Goal: Ask a question

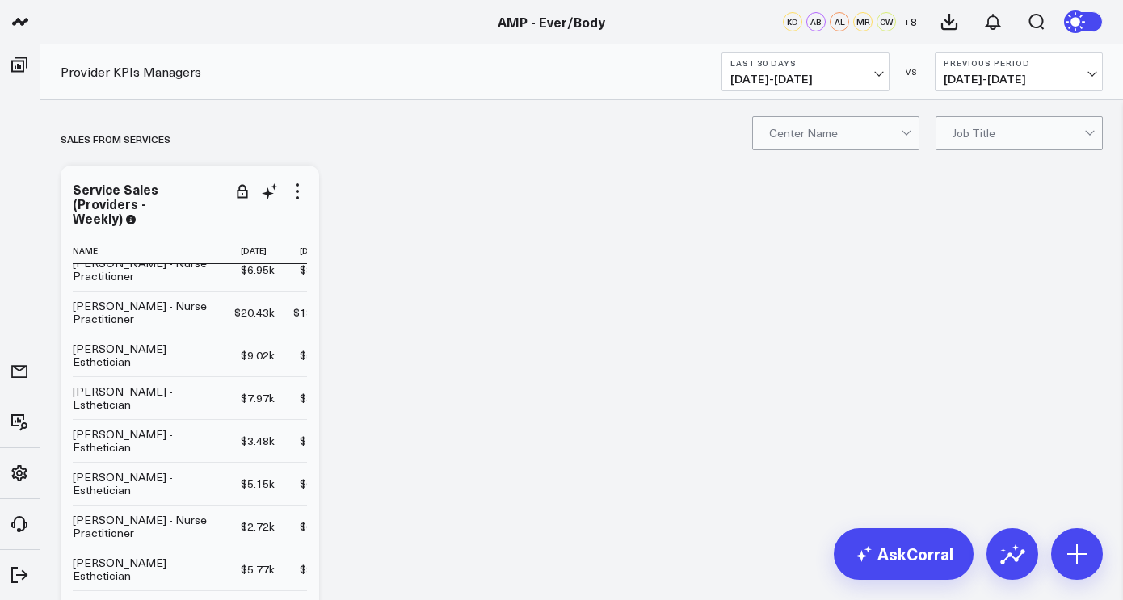
scroll to position [15, 0]
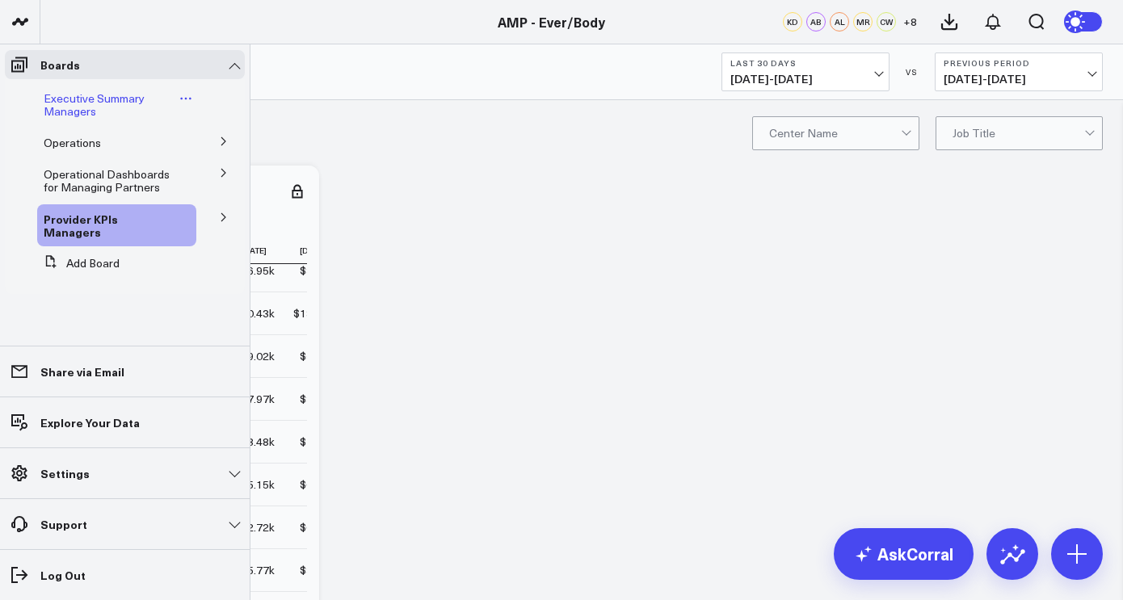
click at [78, 103] on span "Executive Summary Managers" at bounding box center [94, 105] width 101 height 28
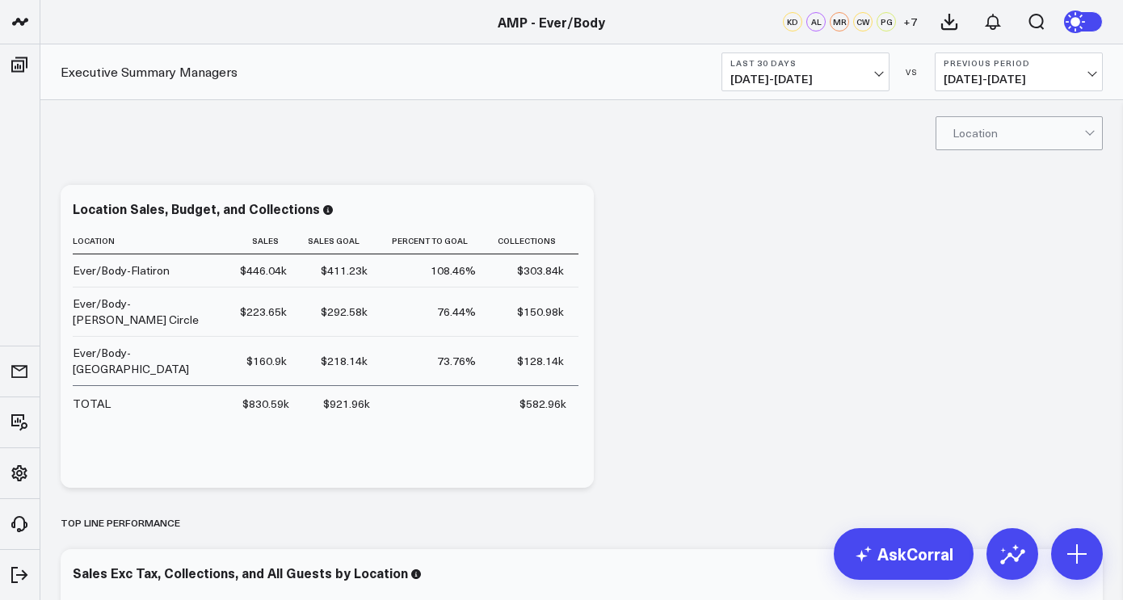
click at [868, 69] on button "Last 30 Days 08/04/25 - 09/02/25" at bounding box center [806, 72] width 168 height 39
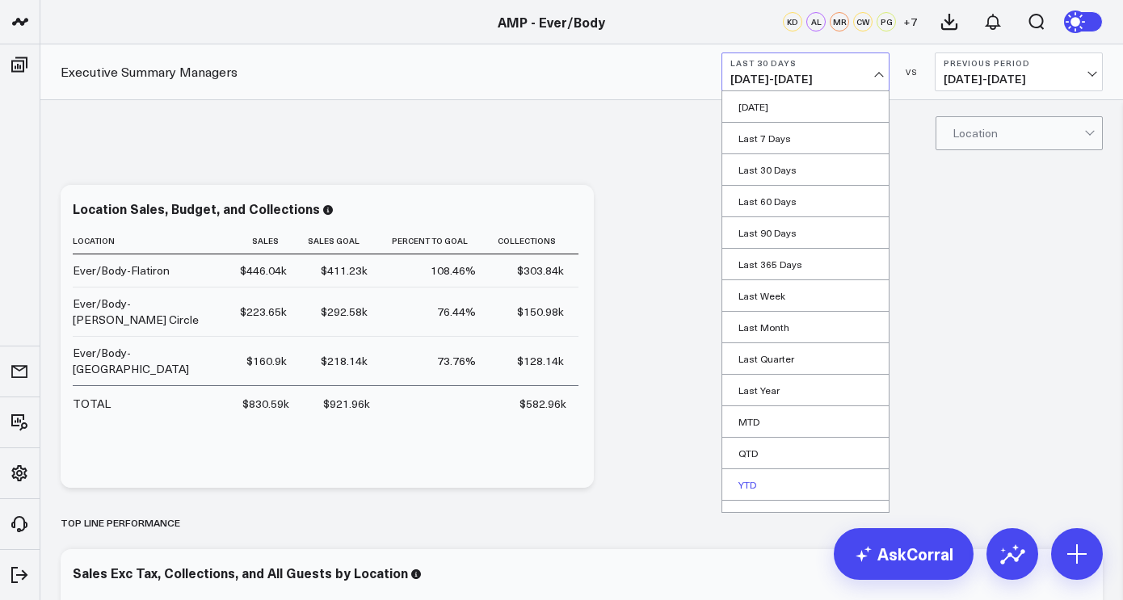
scroll to position [19, 0]
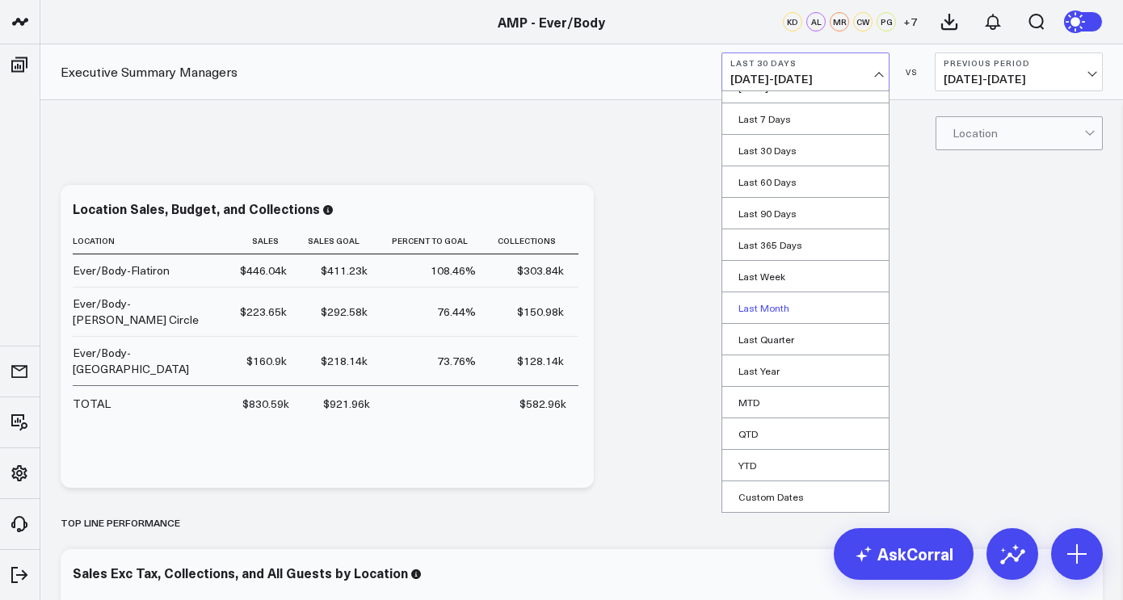
click at [798, 310] on link "Last Month" at bounding box center [806, 308] width 166 height 31
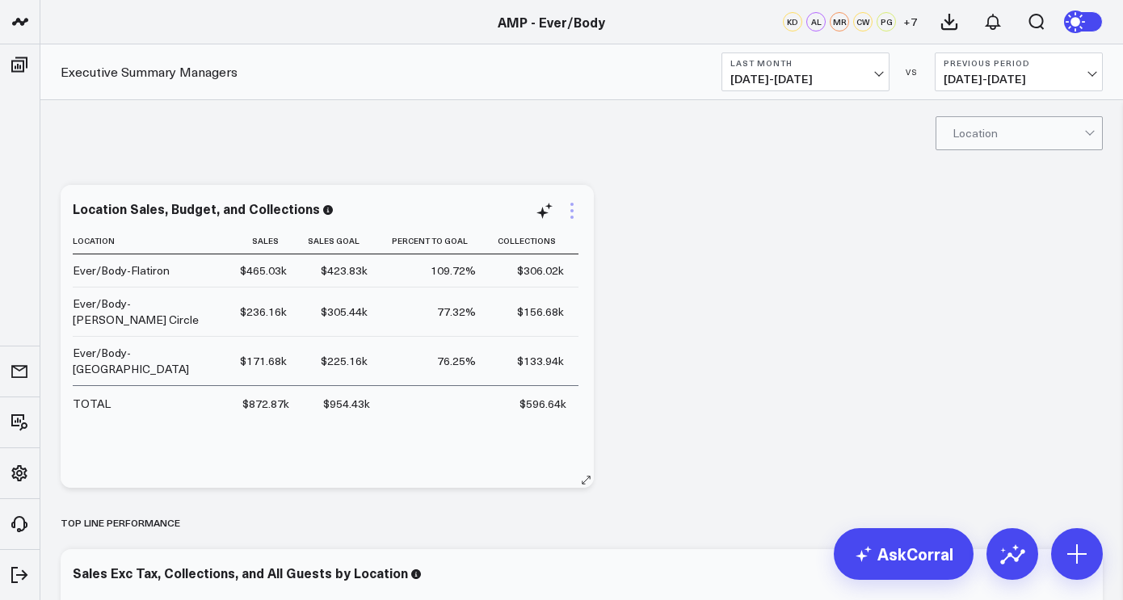
click at [571, 217] on icon at bounding box center [572, 217] width 3 height 3
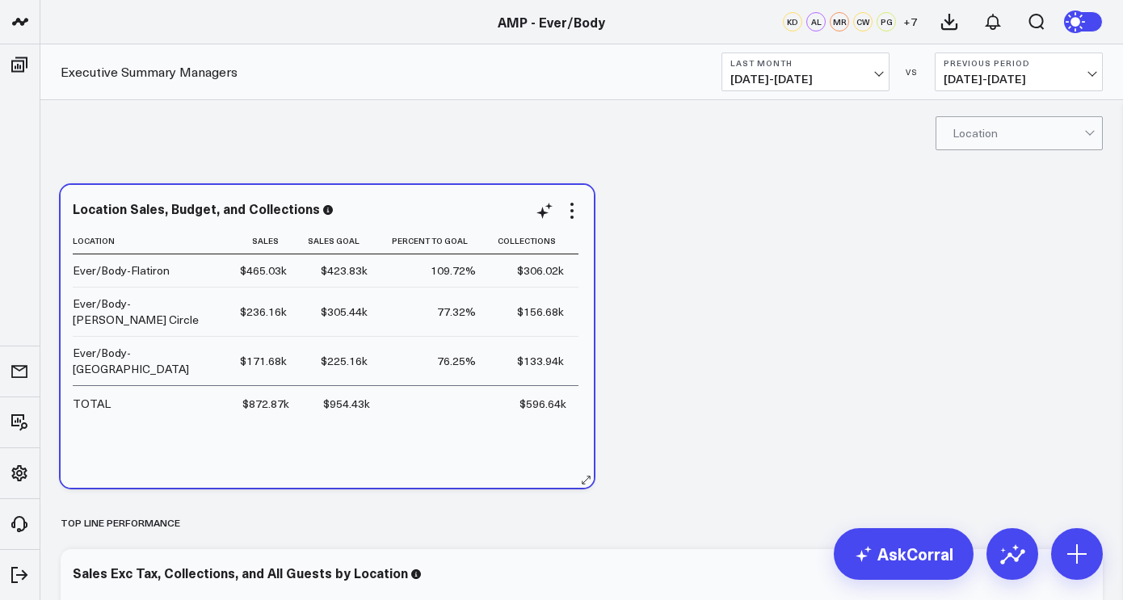
click at [362, 436] on div "Location Sales Sales Goal Percent To Goal Collections Ever/Body-Flatiron $465.0…" at bounding box center [327, 350] width 509 height 244
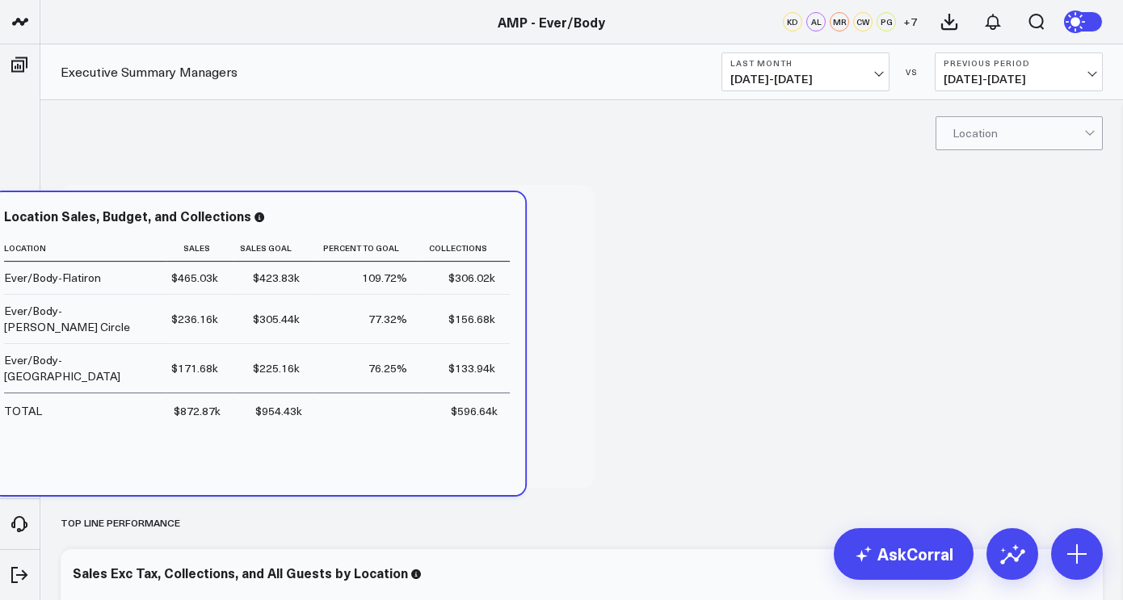
click at [525, 374] on div "Location Sales, Budget, and Collections Location Sales Sales Goal Percent To Go…" at bounding box center [258, 343] width 533 height 303
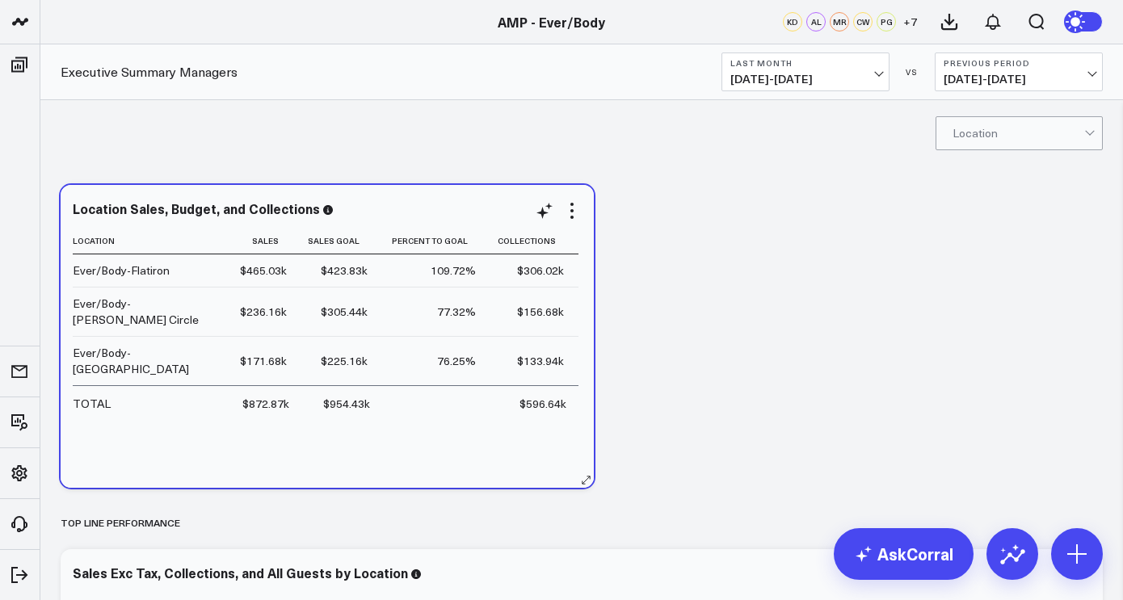
click at [355, 386] on td "$954.43k" at bounding box center [341, 403] width 81 height 35
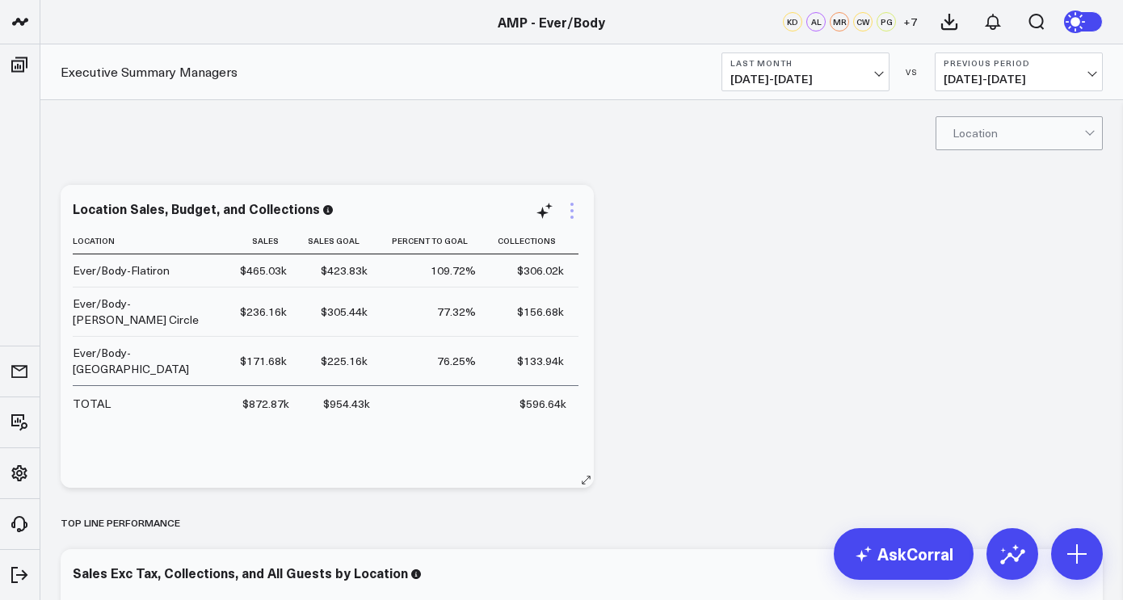
click at [570, 217] on icon at bounding box center [572, 210] width 19 height 19
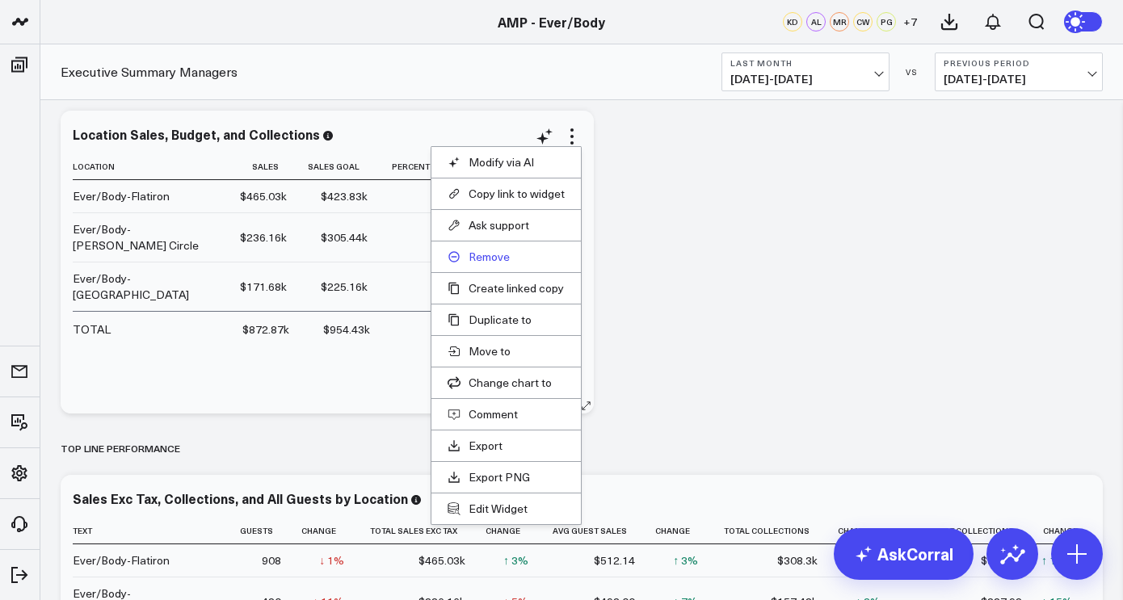
scroll to position [87, 0]
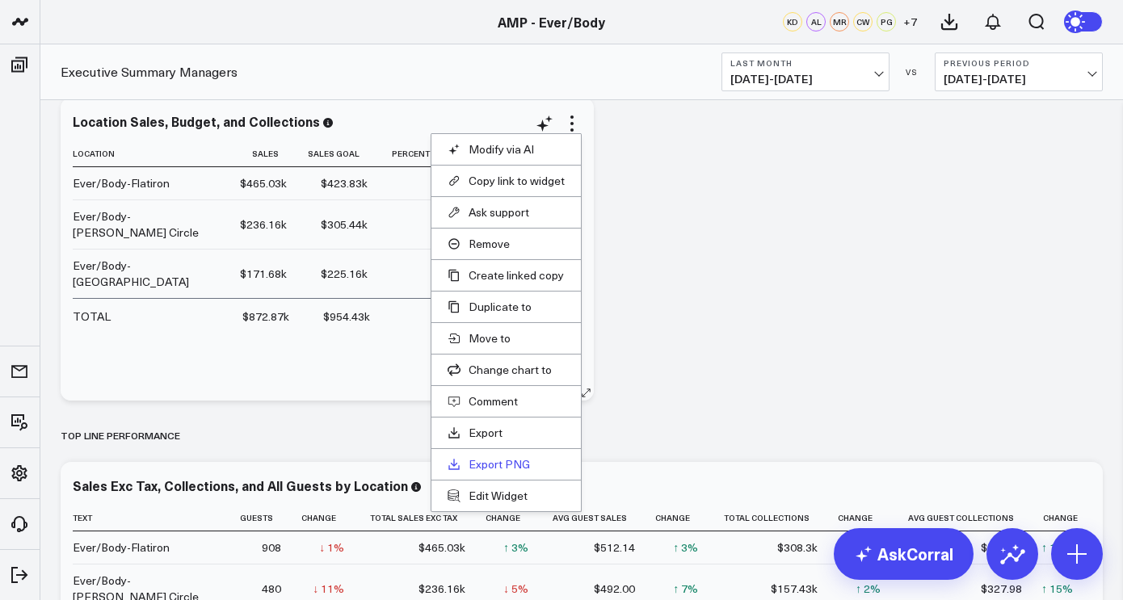
click at [488, 466] on link "Export PNG" at bounding box center [506, 464] width 117 height 15
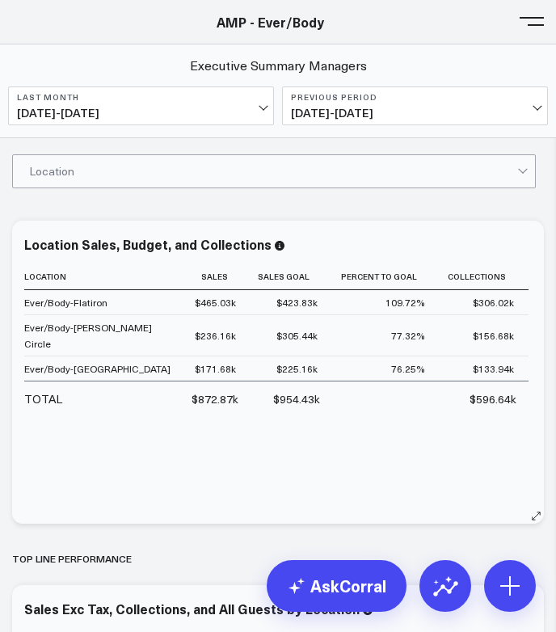
click at [536, 372] on div "Location Sales, Budget, and Collections Location Sales Sales Goal Percent To Go…" at bounding box center [278, 372] width 532 height 303
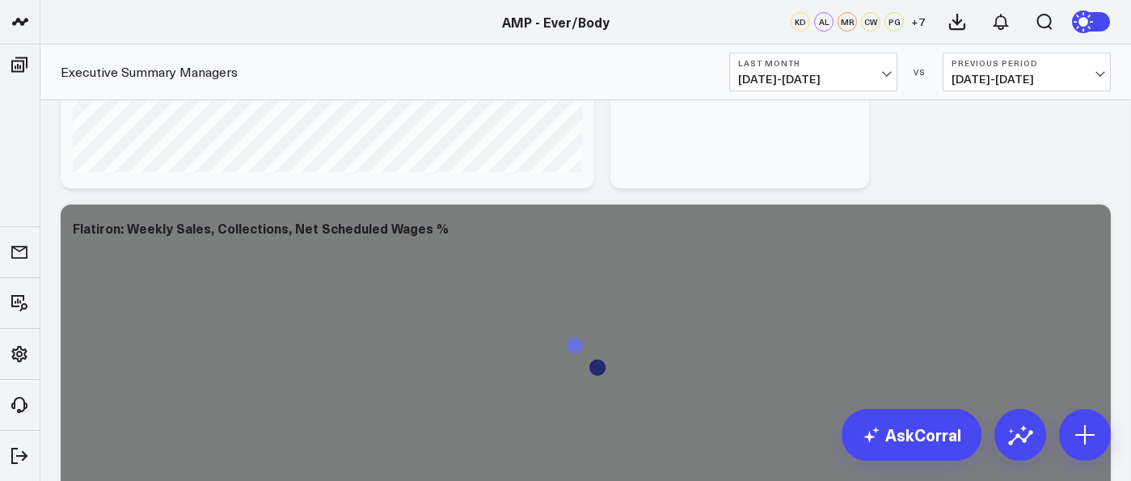
scroll to position [3707, 0]
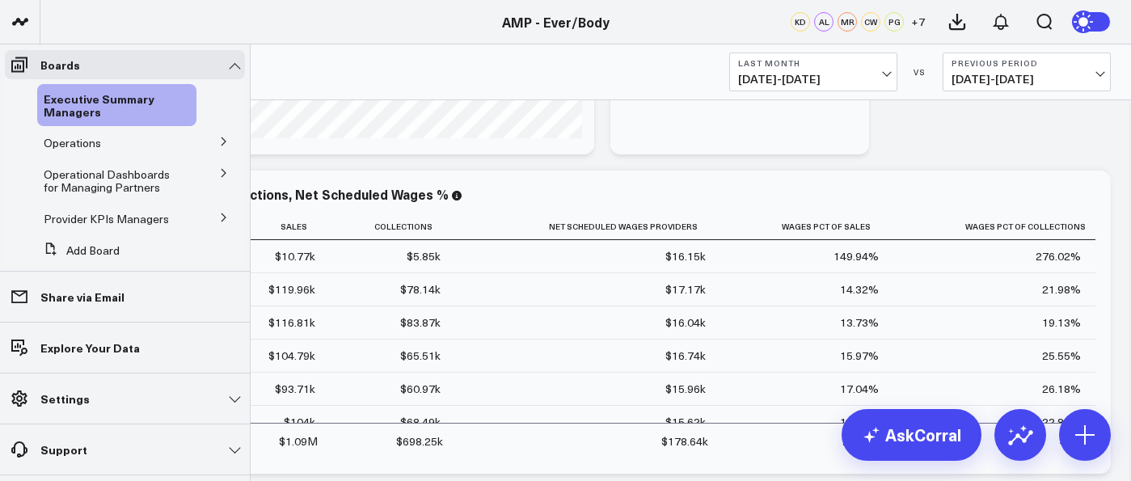
click at [219, 140] on icon at bounding box center [224, 142] width 10 height 10
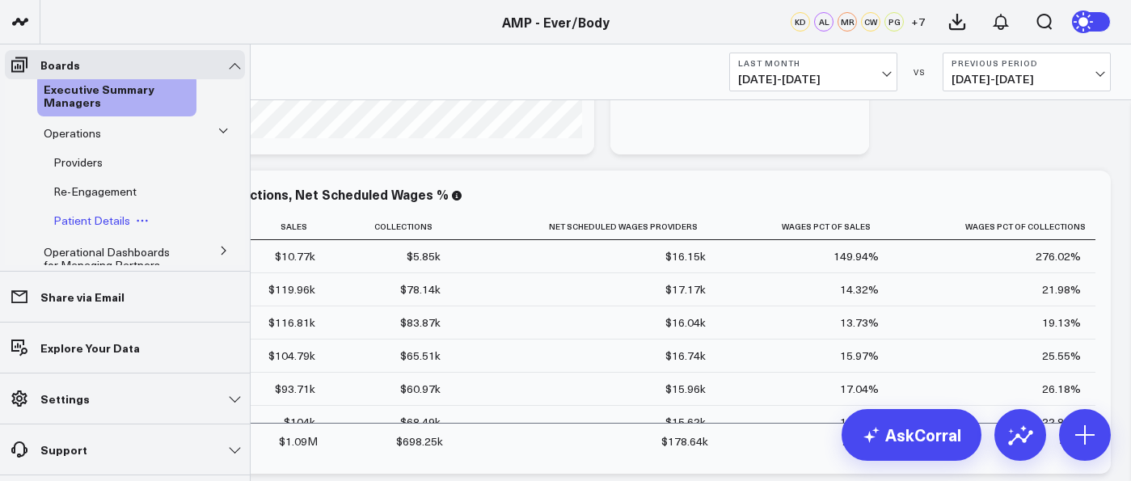
scroll to position [6, 0]
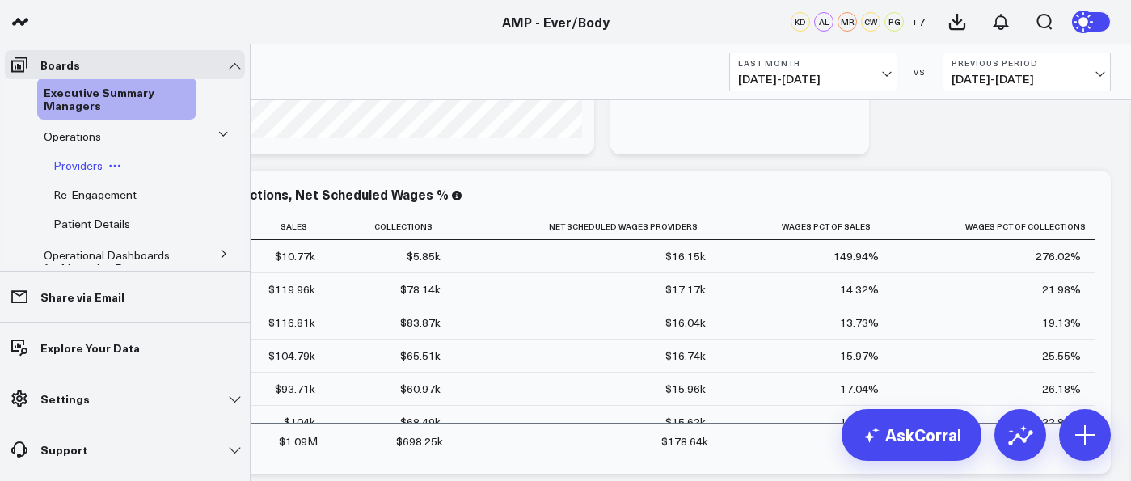
click at [146, 171] on div "Providers" at bounding box center [122, 165] width 150 height 29
click at [65, 164] on span "Providers" at bounding box center [77, 165] width 49 height 15
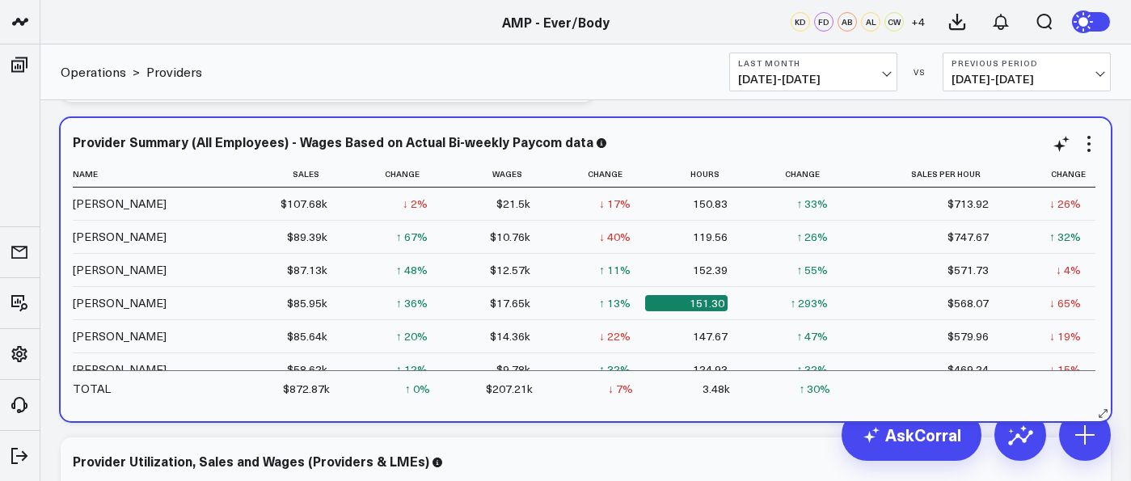
click at [554, 154] on div "Provider Summary (All Employees) - Wages Based on Actual Bi-weekly Paycom data …" at bounding box center [586, 269] width 1026 height 271
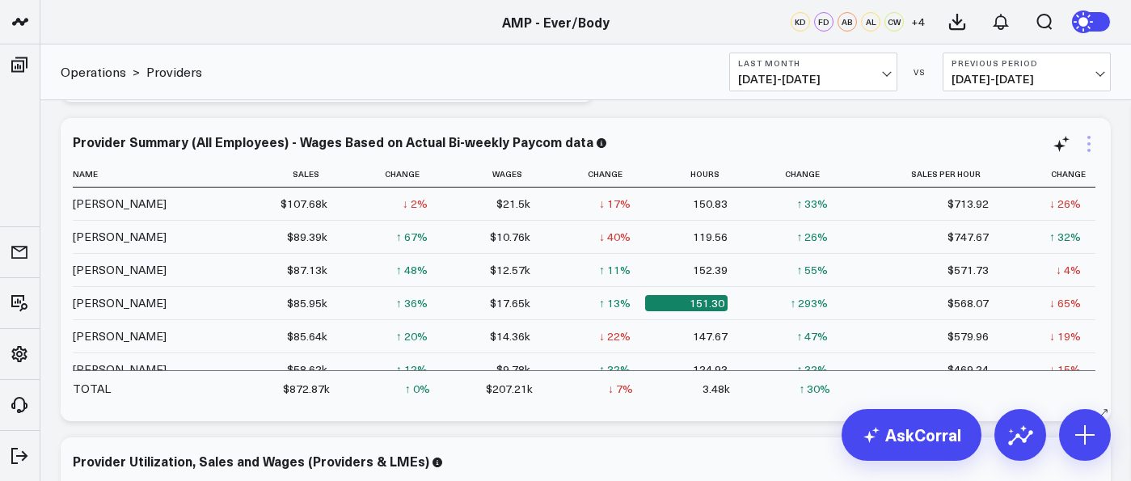
click at [554, 150] on icon at bounding box center [1088, 143] width 19 height 19
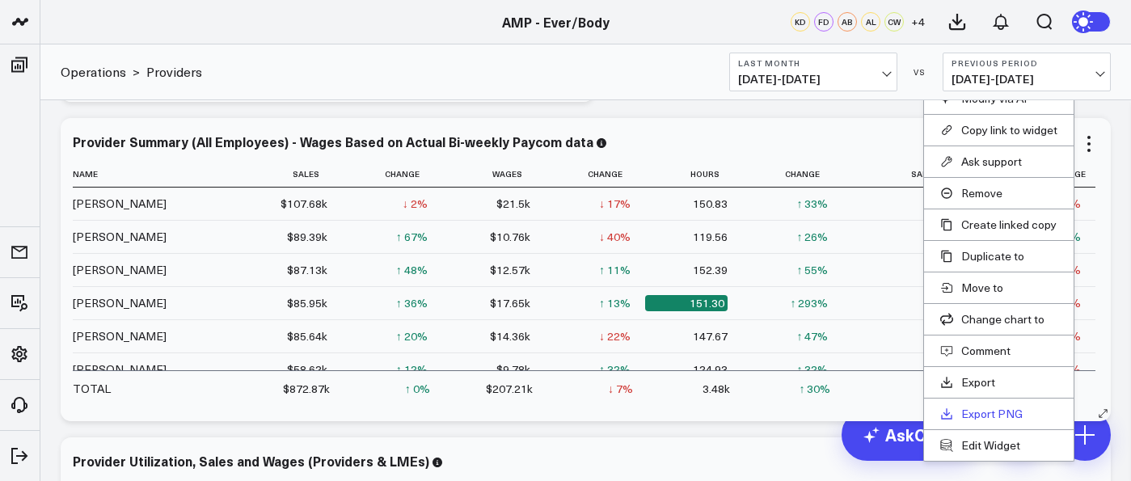
click at [554, 413] on link "Export PNG" at bounding box center [998, 414] width 117 height 15
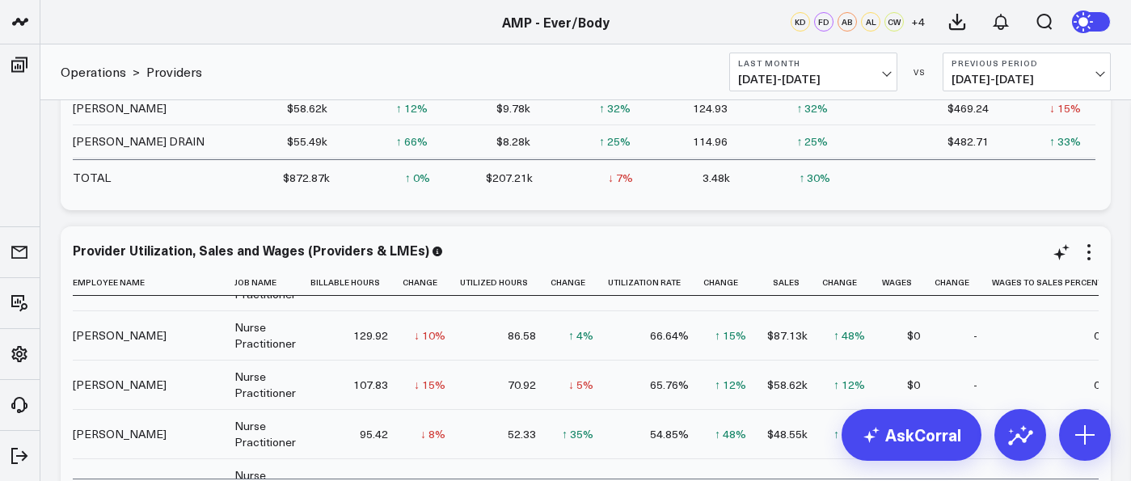
scroll to position [241, 0]
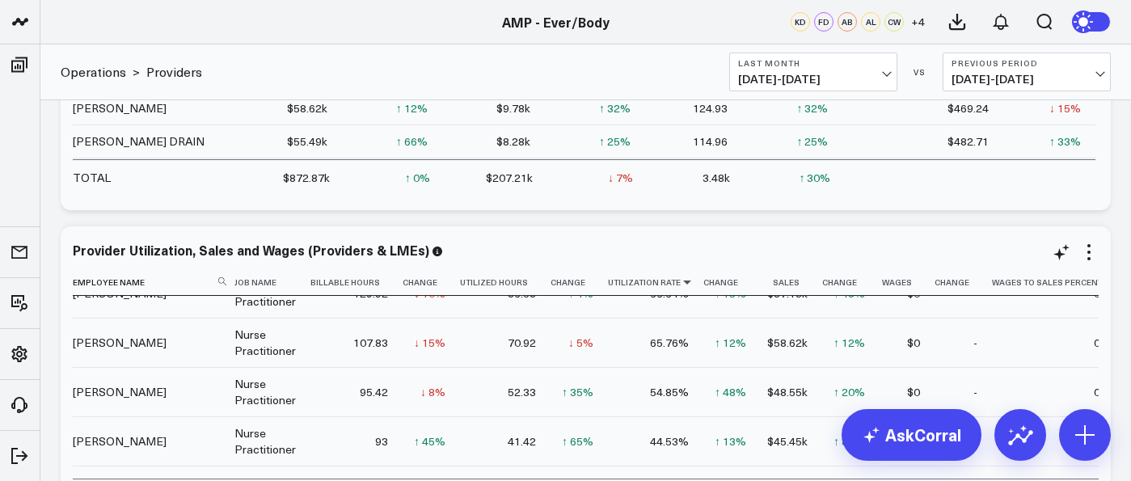
click at [554, 284] on icon at bounding box center [687, 282] width 13 height 10
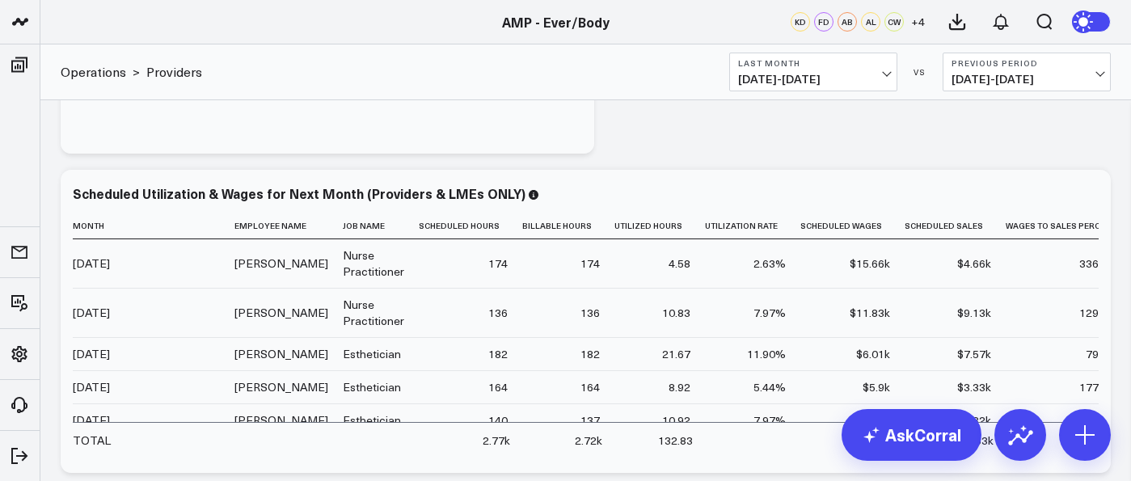
scroll to position [2598, 0]
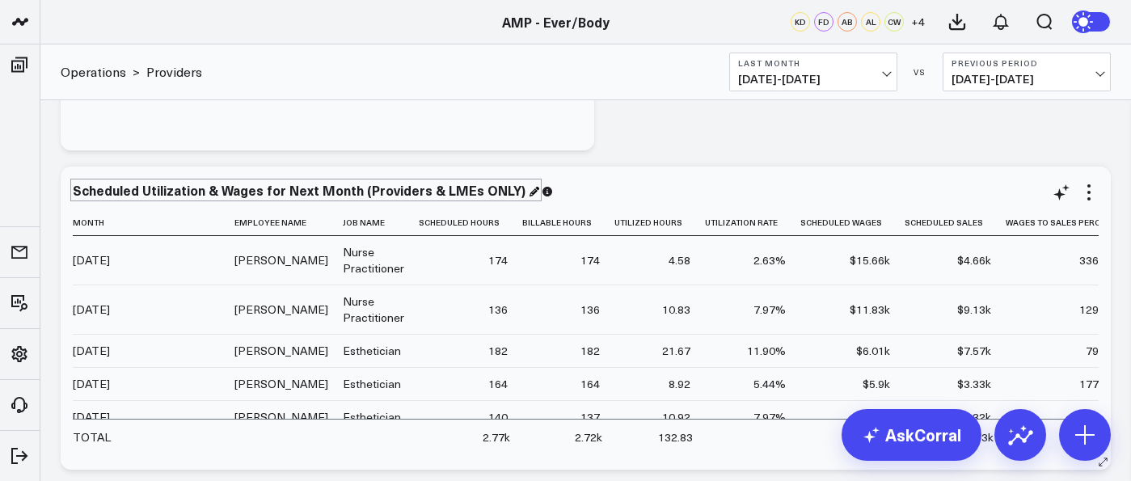
click at [453, 192] on div "Scheduled Utilization & Wages for Next Month (Providers & LMEs ONLY)" at bounding box center [306, 190] width 466 height 18
click at [520, 195] on div "Scheduled Utilization & Wages for Next Month (Providers & LMEs ONLY)" at bounding box center [306, 190] width 466 height 18
click at [518, 189] on div "Scheduled Utilization & Wages for Next Month (Providers & LMEs ONLY)" at bounding box center [306, 190] width 466 height 18
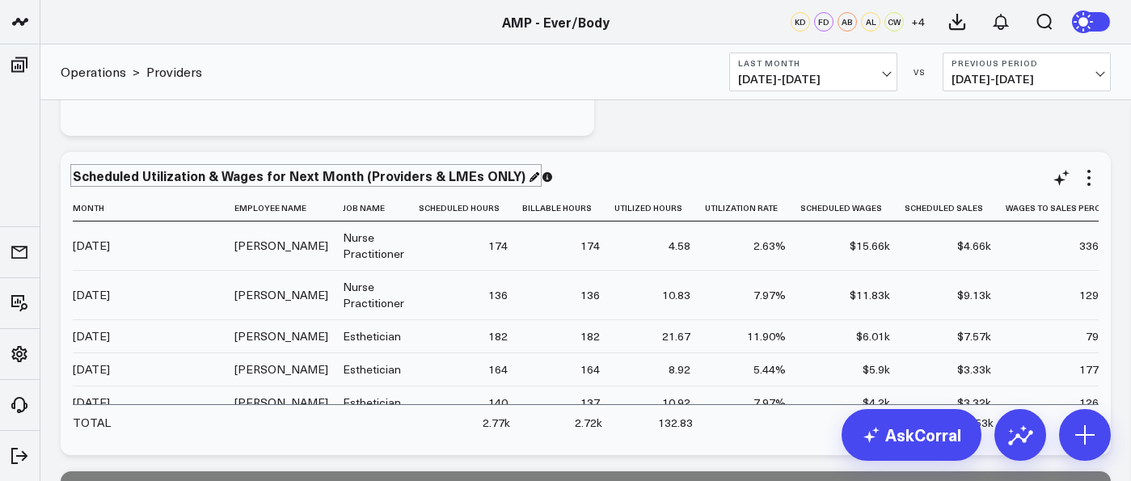
scroll to position [2574, 0]
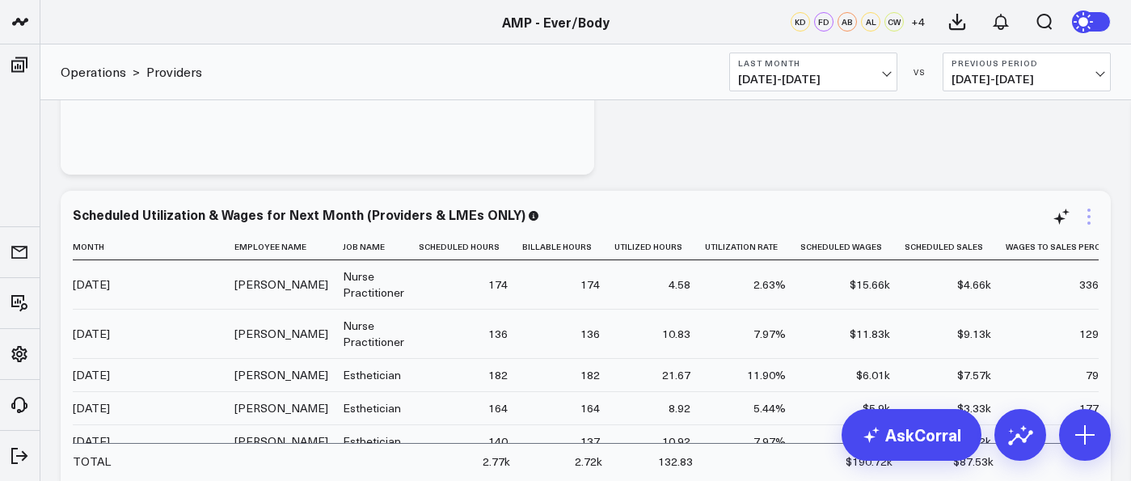
click at [554, 216] on icon at bounding box center [1088, 216] width 3 height 3
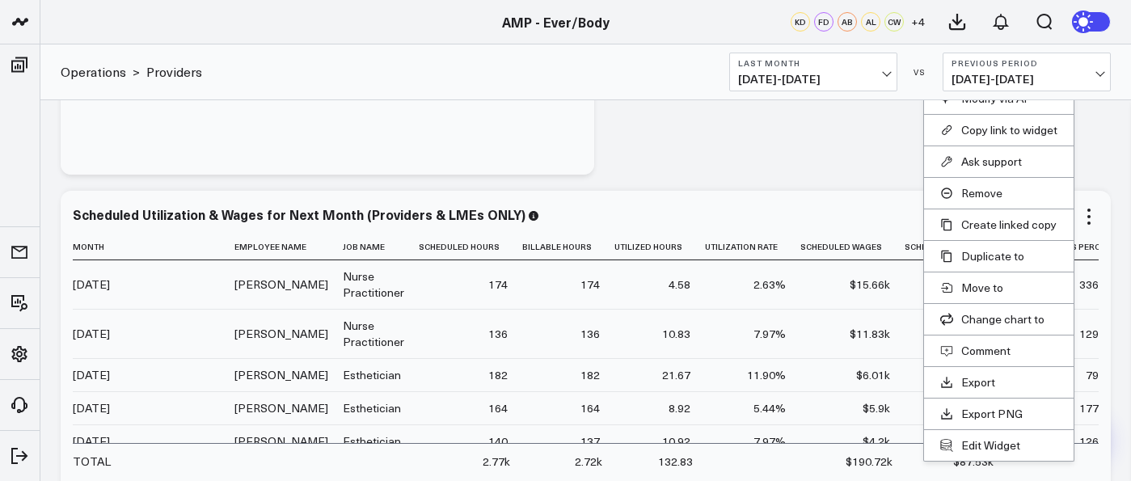
click at [554, 217] on div "Scheduled Utilization & Wages for Next Month (Providers & LMEs ONLY)" at bounding box center [586, 214] width 1026 height 15
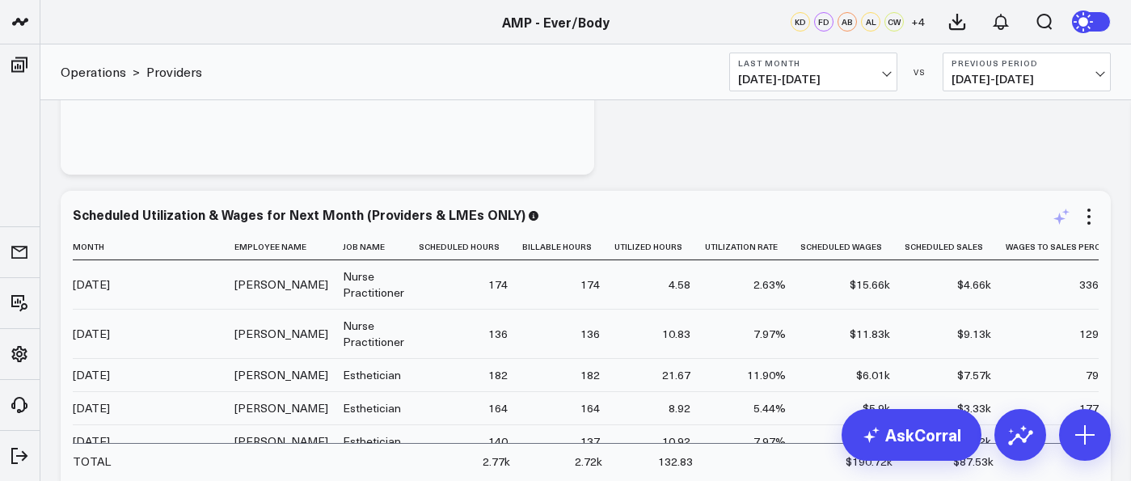
click at [554, 221] on icon at bounding box center [1060, 216] width 19 height 19
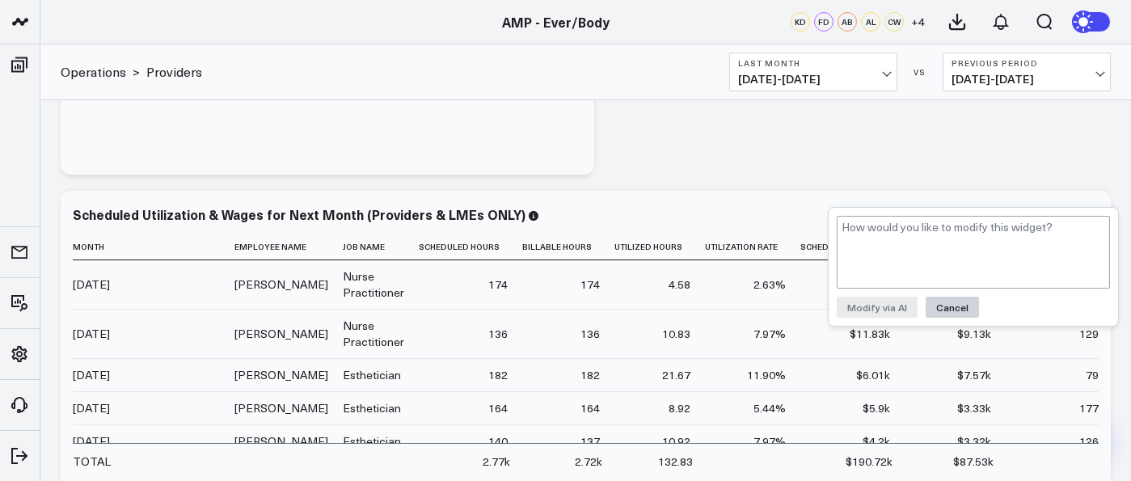
click at [554, 302] on button "Cancel" at bounding box center [951, 307] width 53 height 21
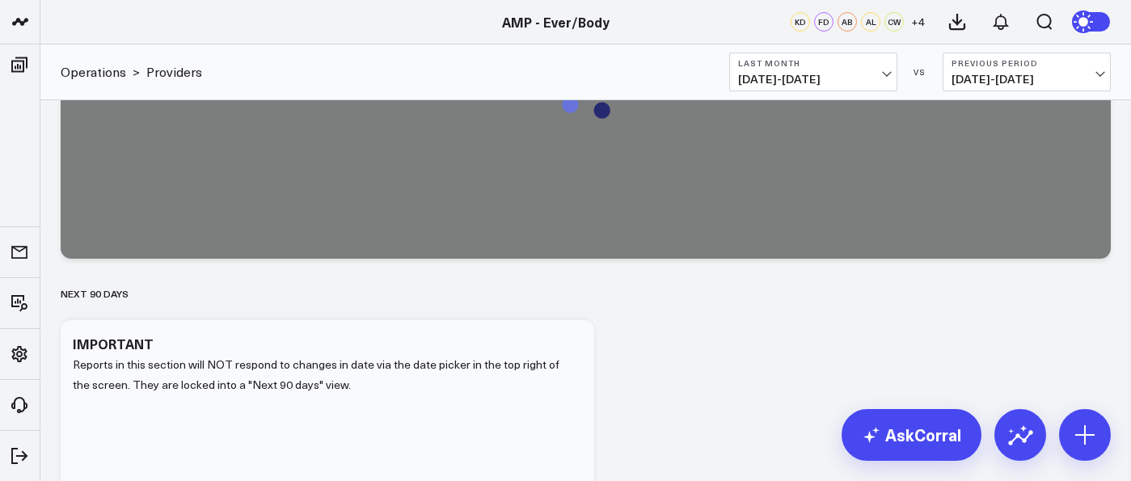
scroll to position [3474, 0]
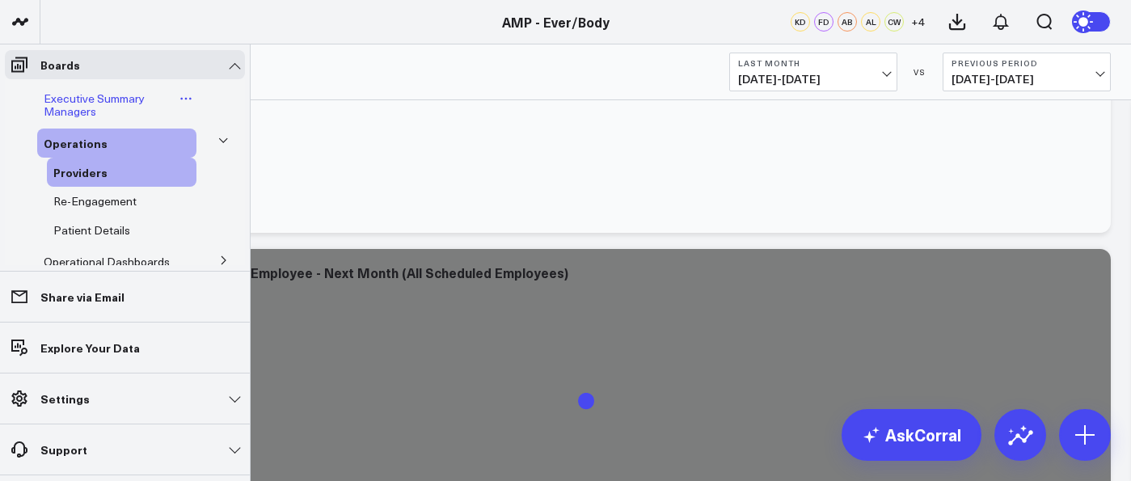
click at [90, 105] on span "Executive Summary Managers" at bounding box center [94, 105] width 101 height 28
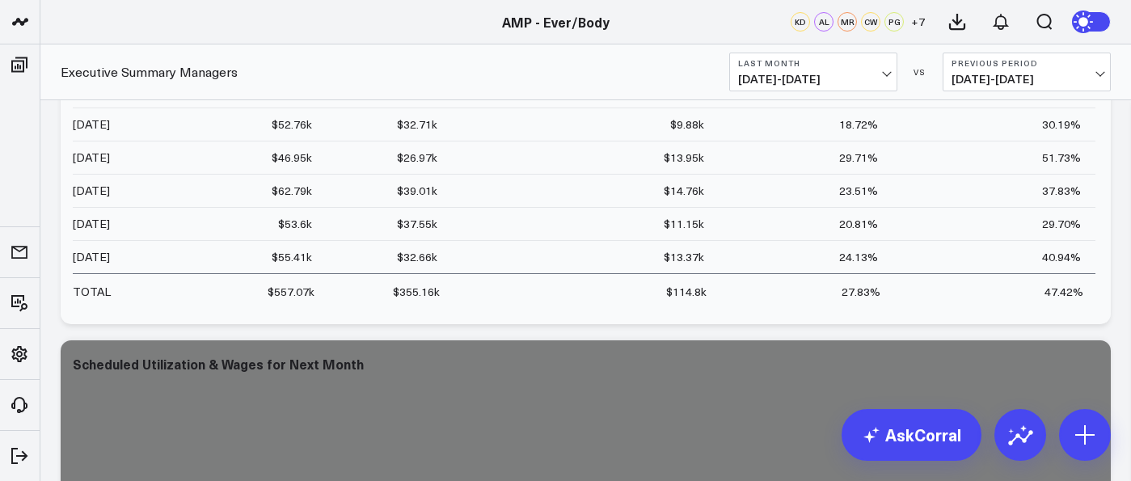
scroll to position [10760, 0]
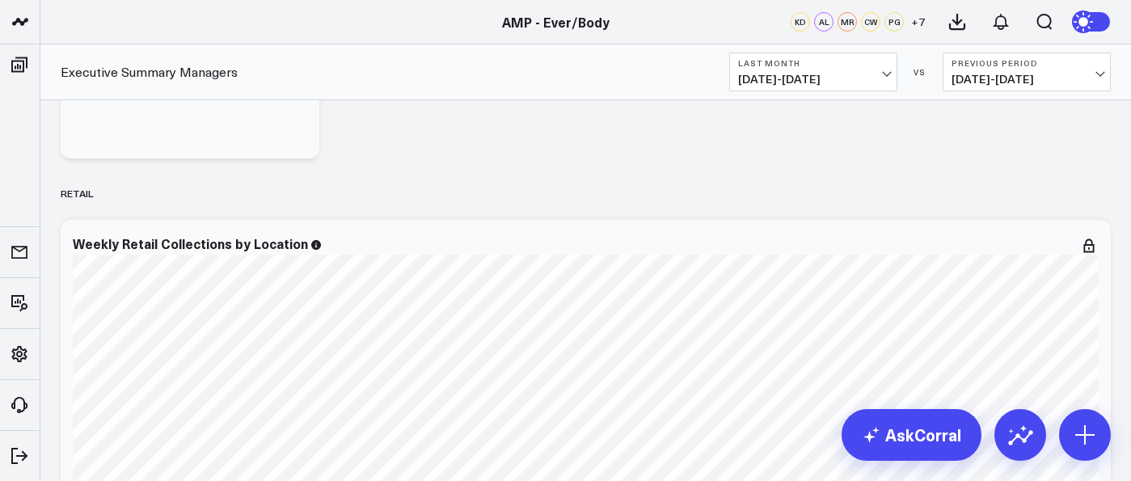
scroll to position [8881, 0]
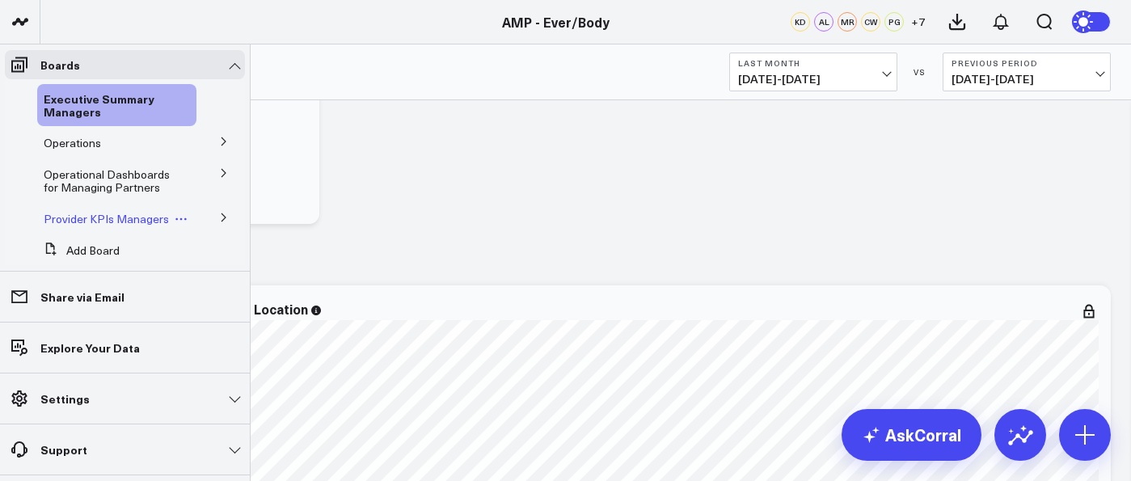
click at [112, 225] on link "Provider KPIs Managers" at bounding box center [106, 219] width 125 height 13
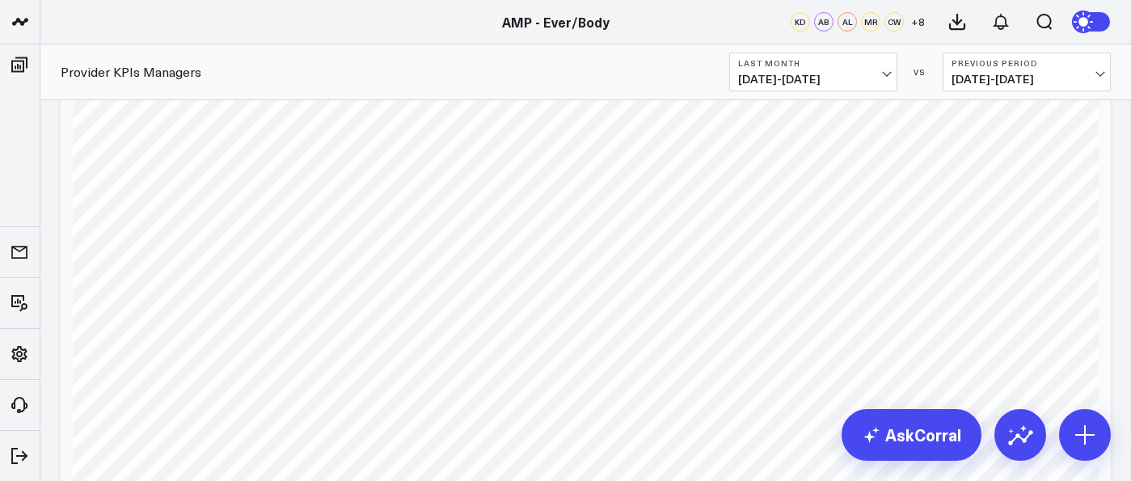
scroll to position [3580, 0]
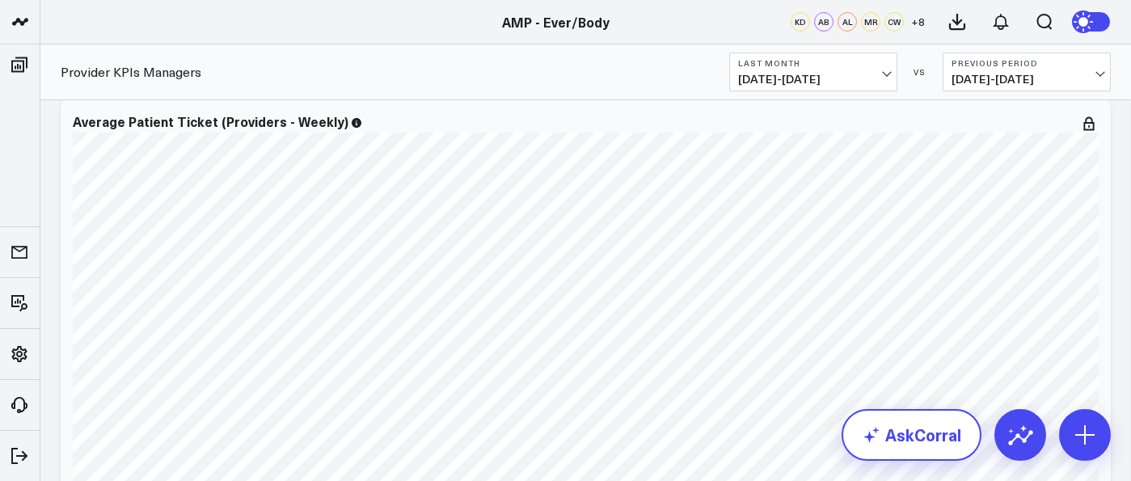
click at [554, 445] on link "AskCorral" at bounding box center [911, 435] width 140 height 52
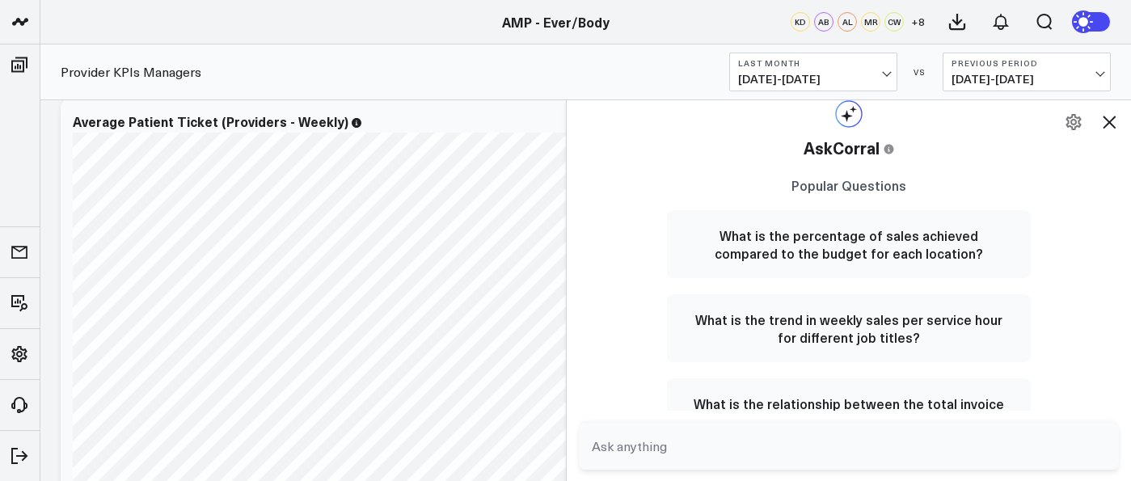
click at [554, 440] on textarea at bounding box center [835, 446] width 495 height 29
type textarea "show the top 5 provider for the month of august"
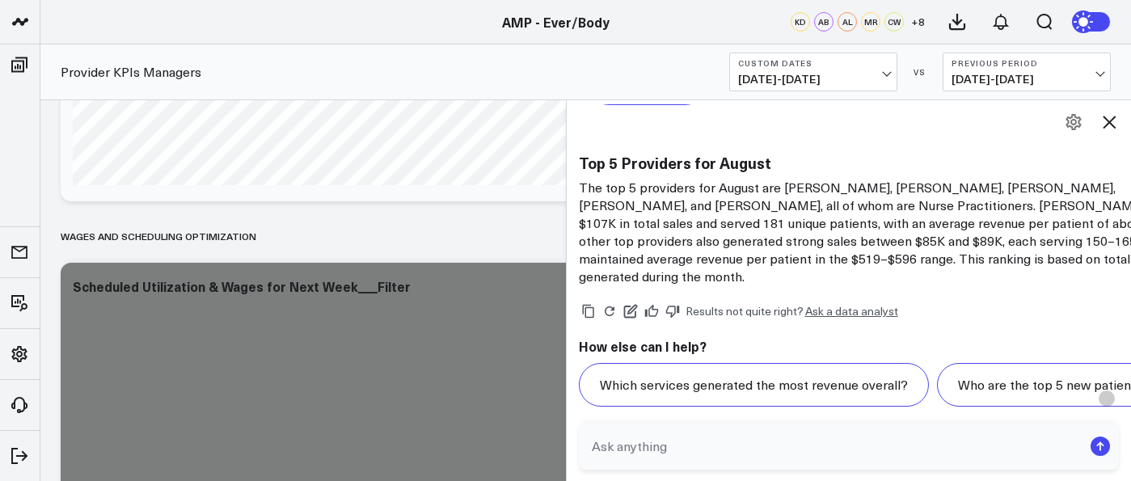
scroll to position [1053, 0]
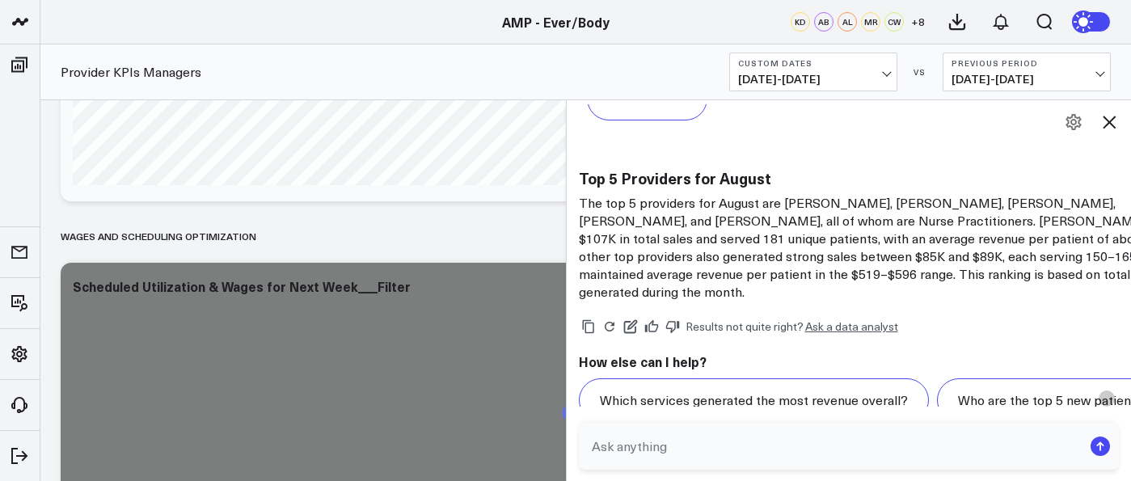
click at [554, 441] on textarea at bounding box center [835, 446] width 495 height 29
click at [494, 415] on div at bounding box center [586, 428] width 1026 height 244
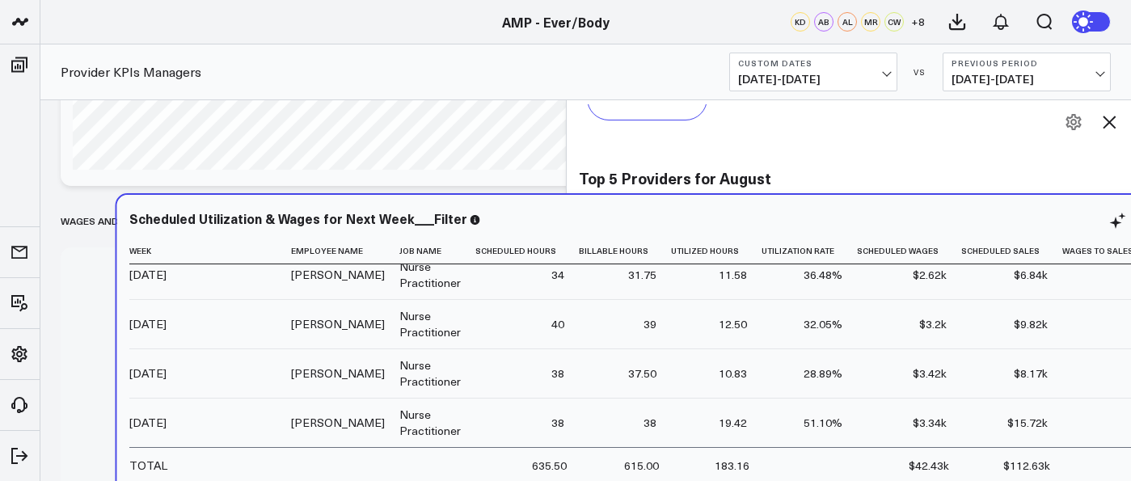
scroll to position [9861, 0]
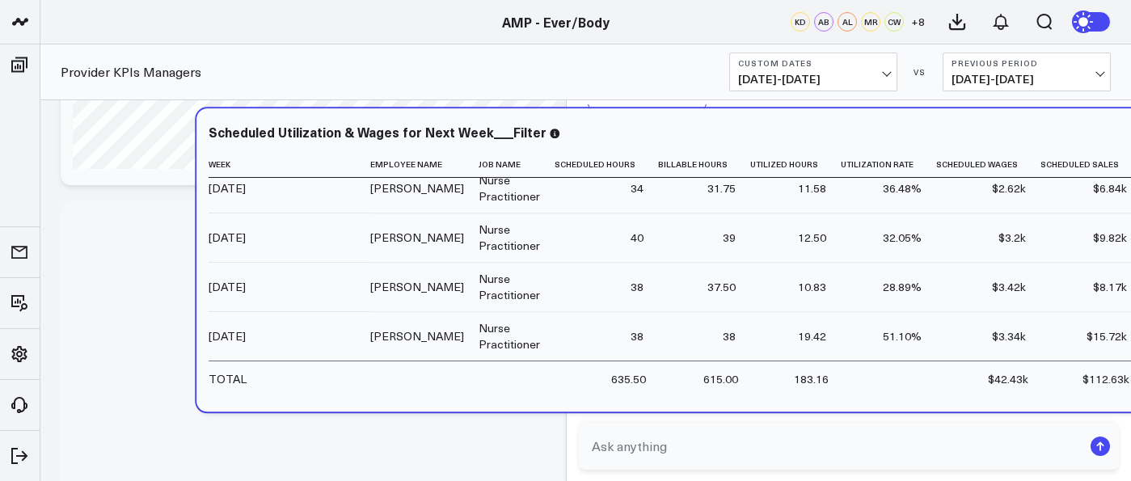
click at [554, 266] on td "38" at bounding box center [605, 286] width 103 height 49
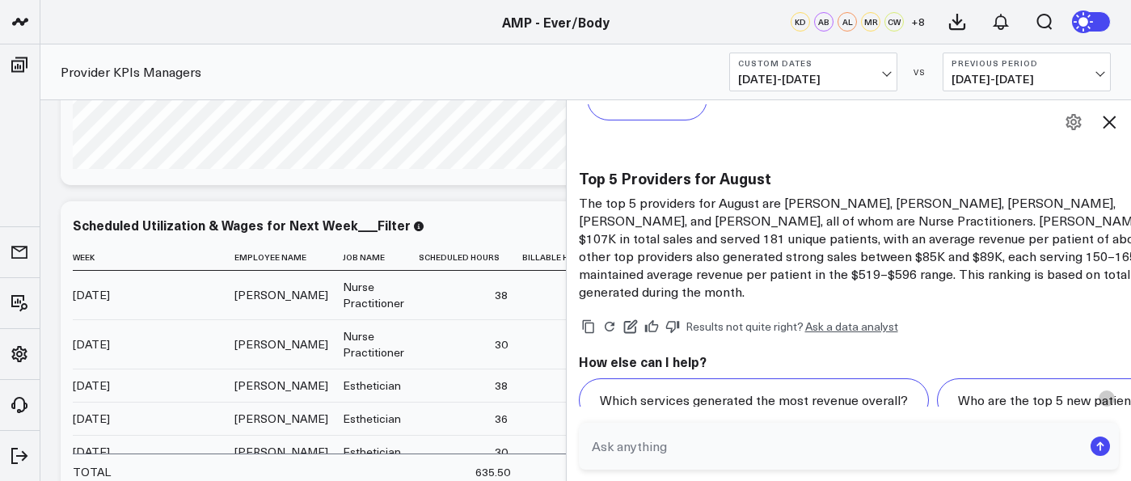
click at [554, 447] on textarea at bounding box center [835, 446] width 495 height 29
type textarea "show this in a graph"
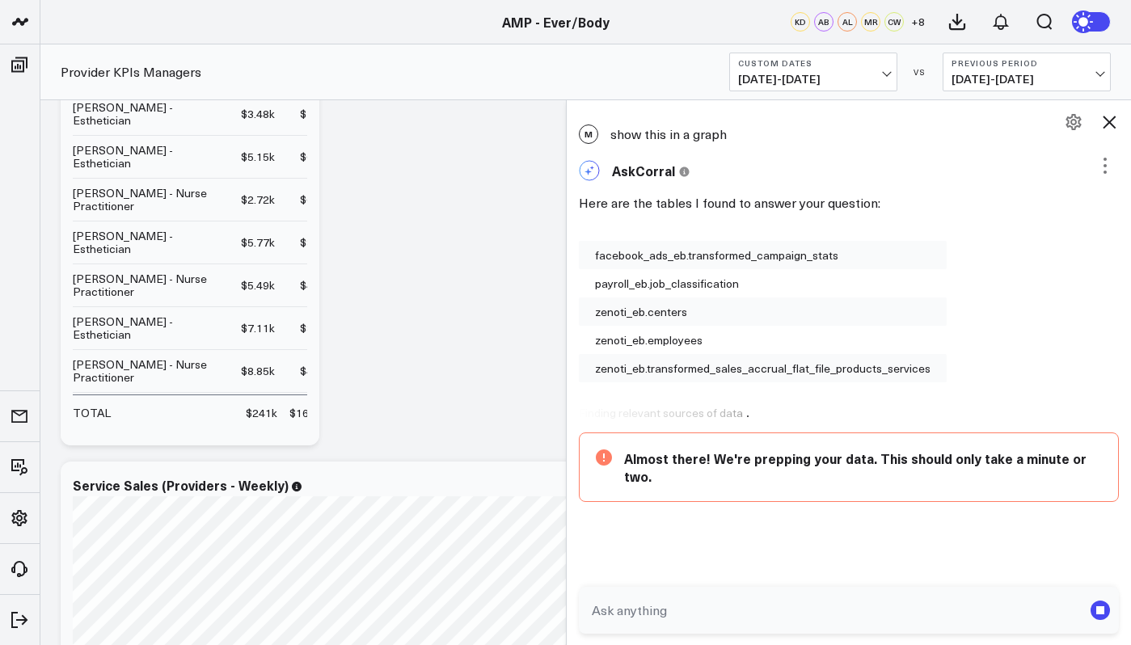
scroll to position [0, 0]
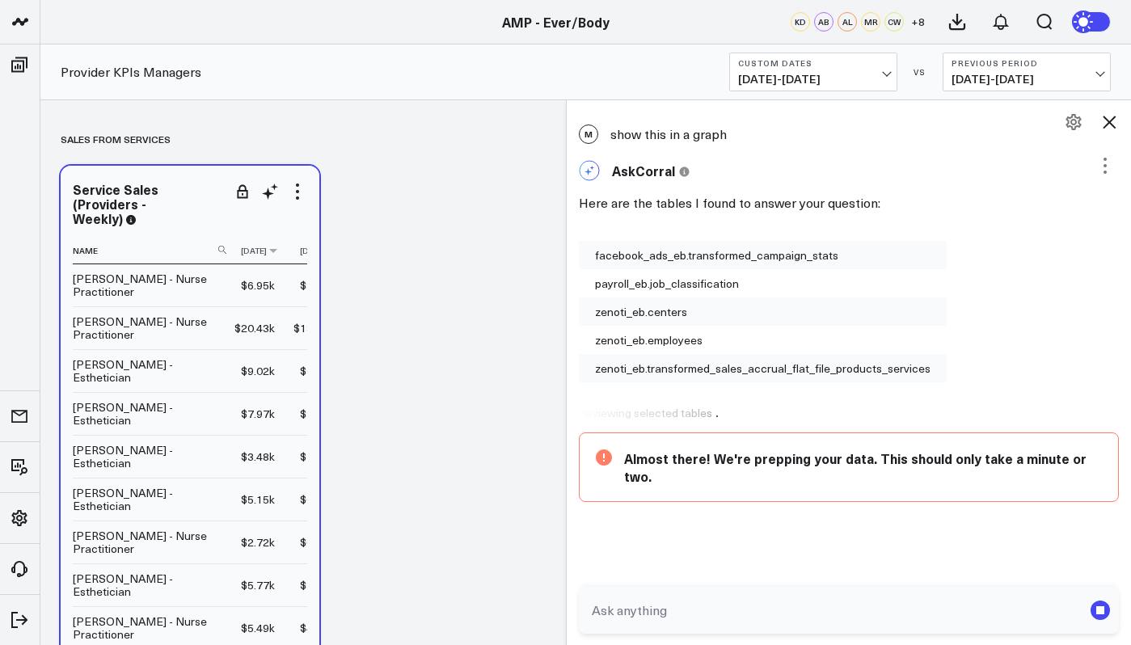
click at [259, 249] on th "2025-06-23" at bounding box center [261, 251] width 55 height 27
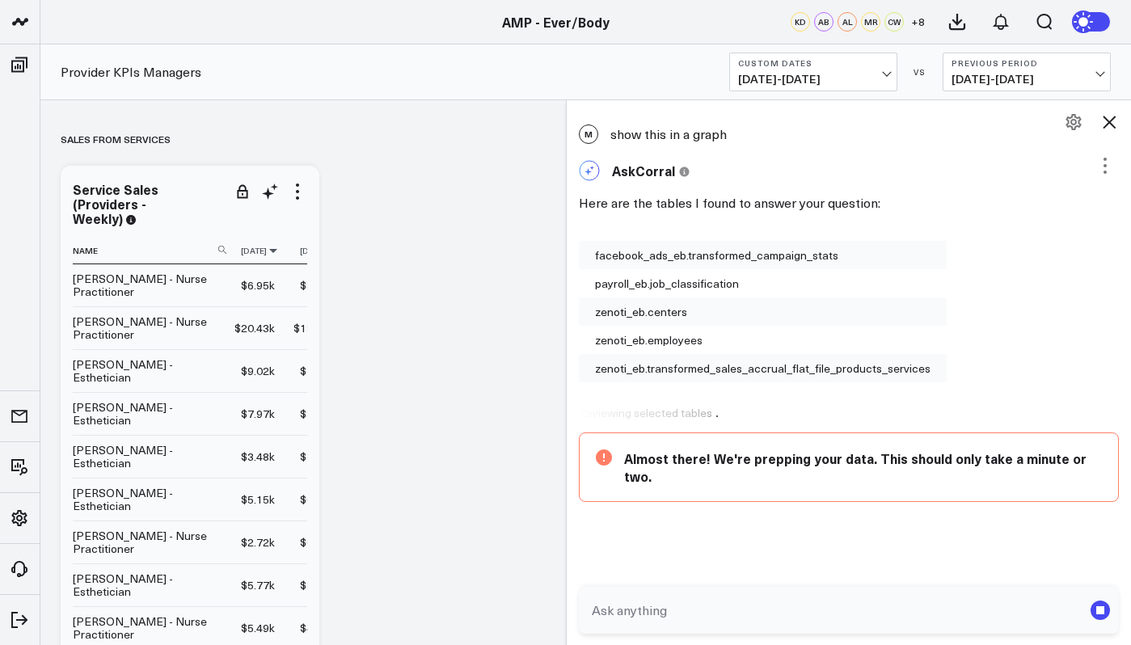
click at [280, 252] on icon at bounding box center [273, 251] width 13 height 10
click at [280, 246] on icon at bounding box center [273, 251] width 13 height 10
click at [301, 188] on icon at bounding box center [297, 191] width 19 height 19
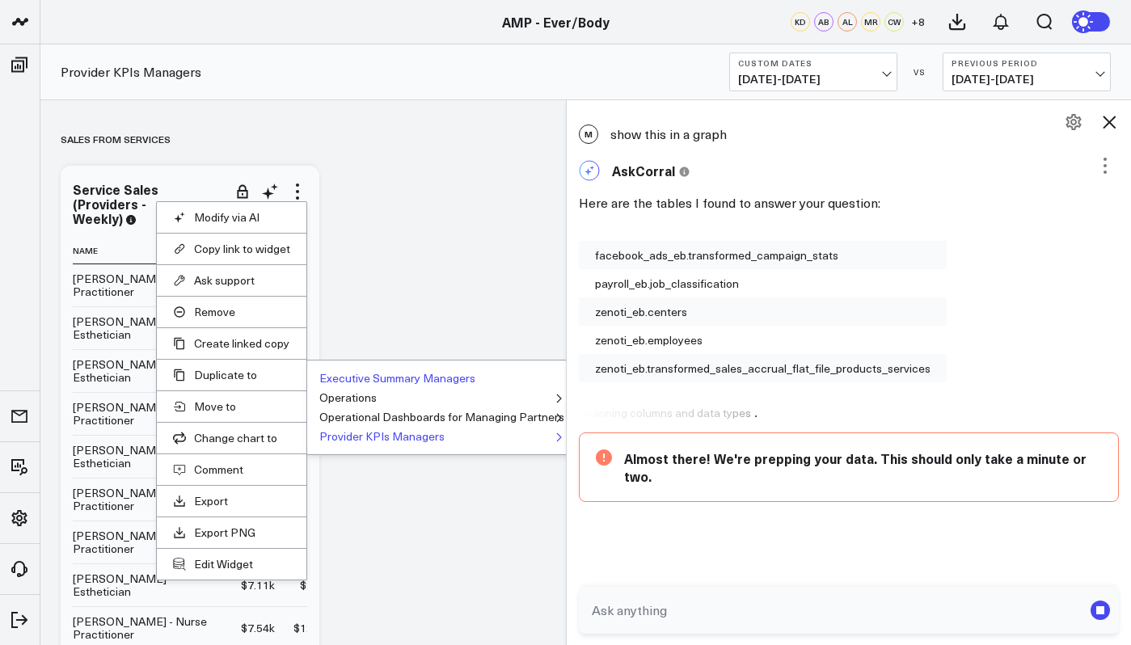
click at [365, 384] on button "Executive Summary Managers" at bounding box center [397, 378] width 156 height 11
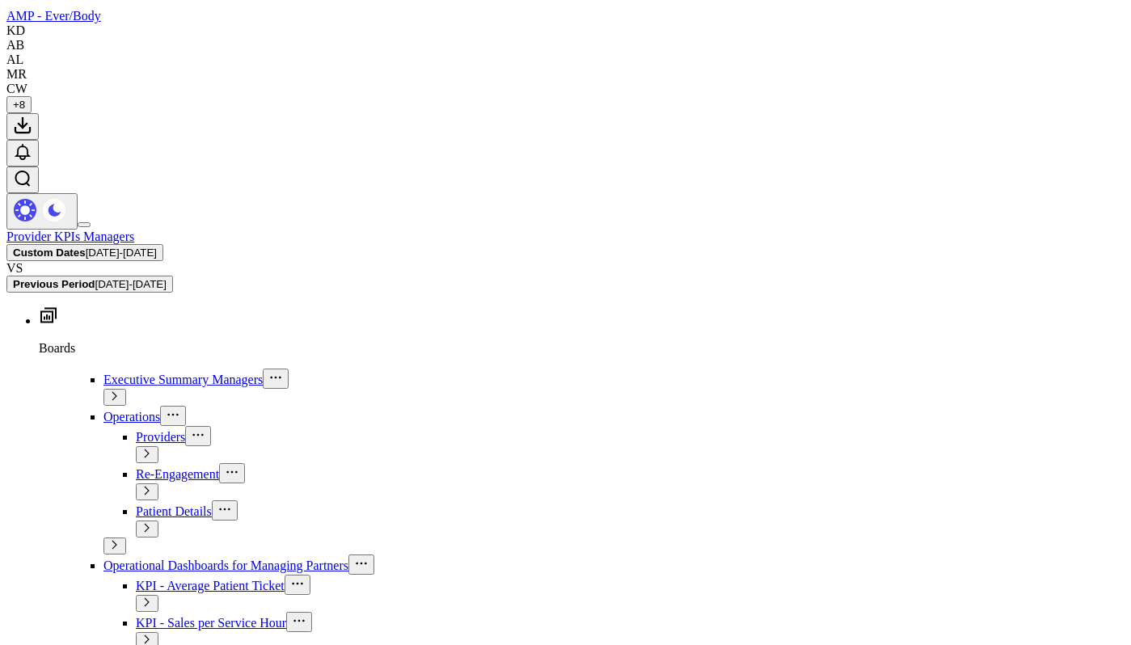
scroll to position [69, 0]
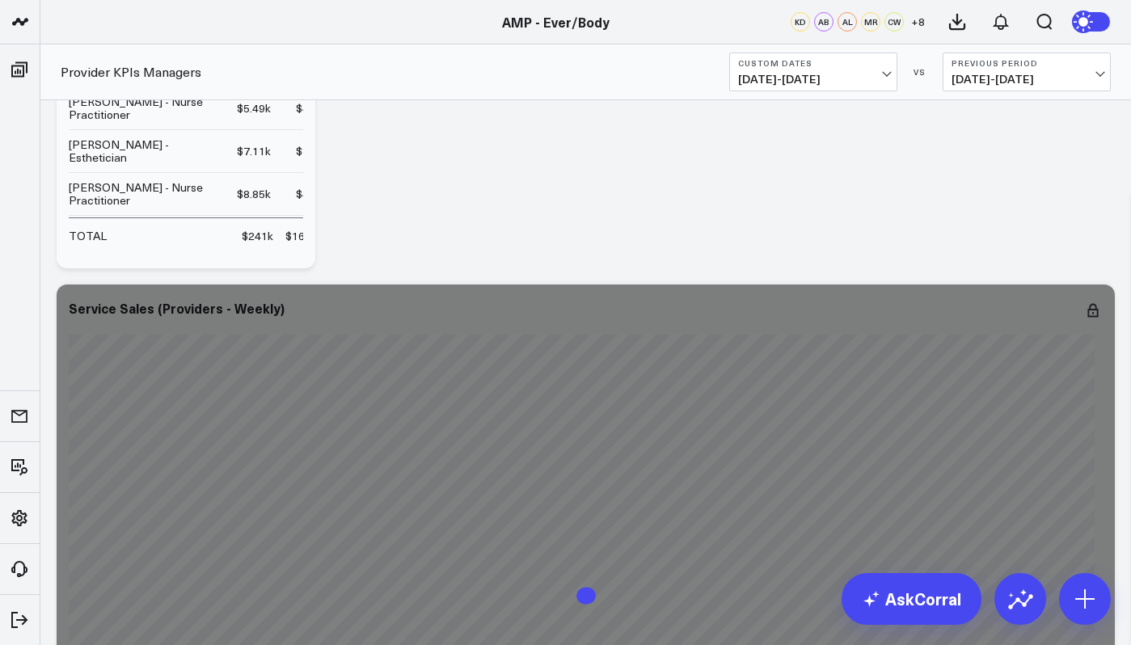
scroll to position [528, 0]
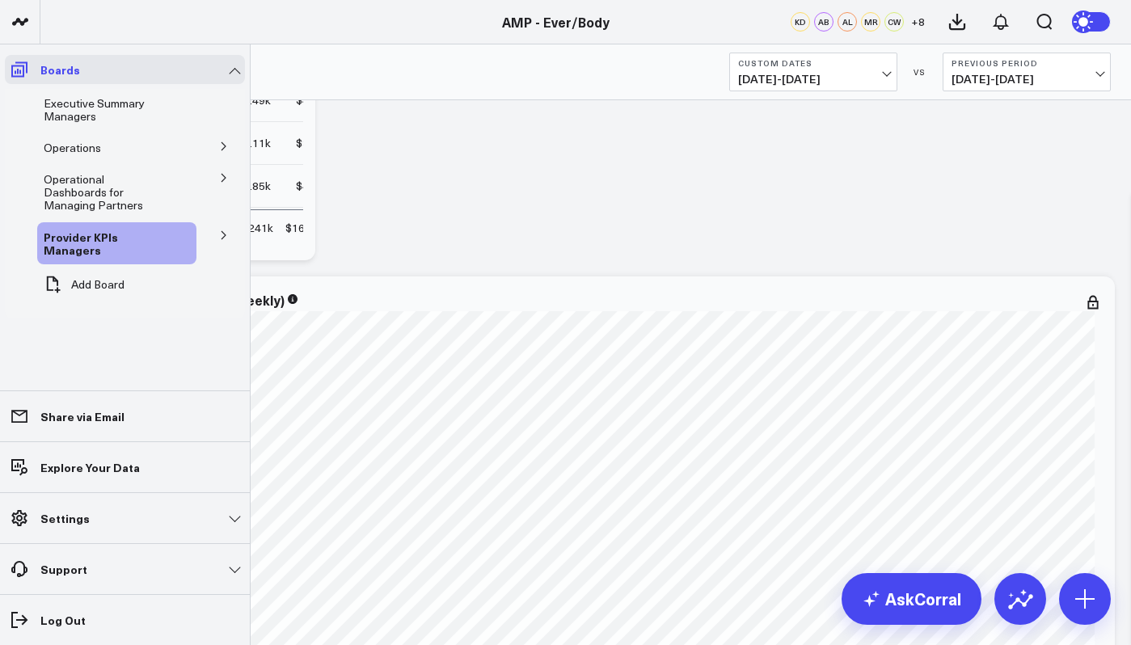
click at [22, 63] on icon at bounding box center [19, 69] width 19 height 19
click at [128, 187] on span "Operational Dashboards for Managing Partners" at bounding box center [93, 191] width 99 height 41
click at [217, 179] on button at bounding box center [224, 177] width 42 height 24
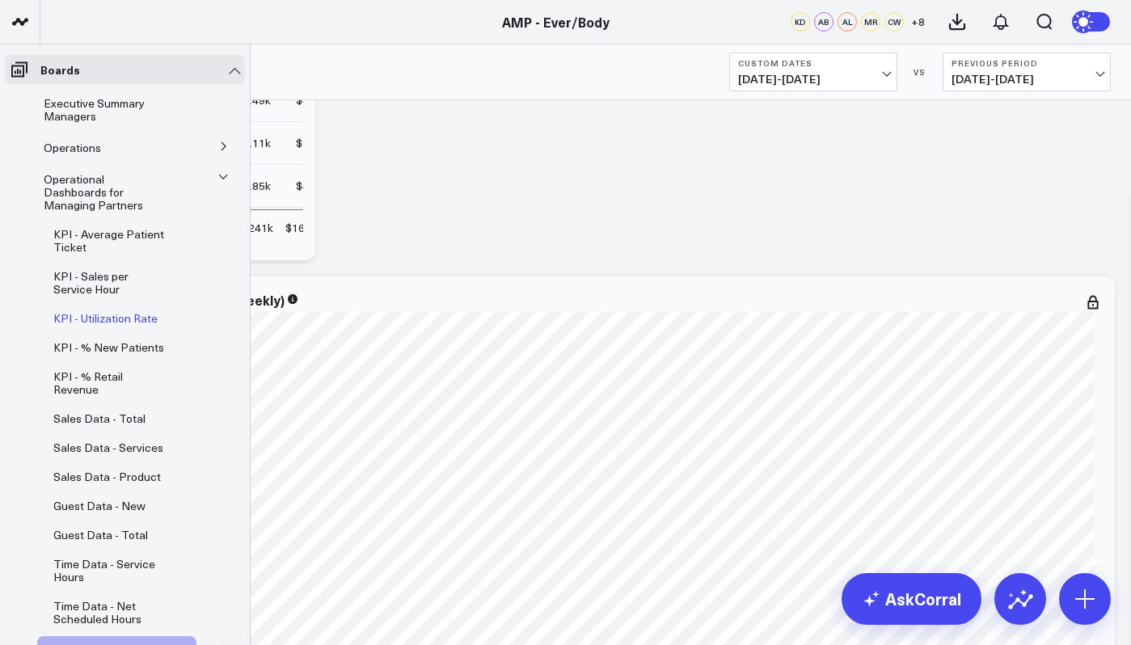
click at [137, 310] on span "KPI - Utilization Rate" at bounding box center [105, 317] width 104 height 15
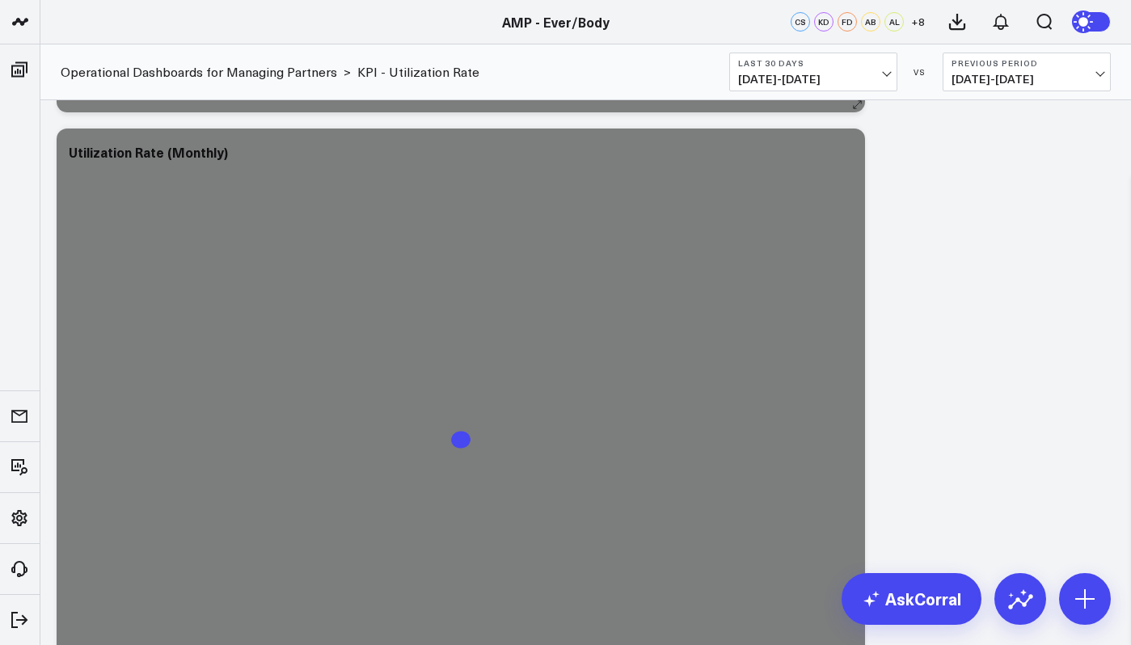
scroll to position [805, 0]
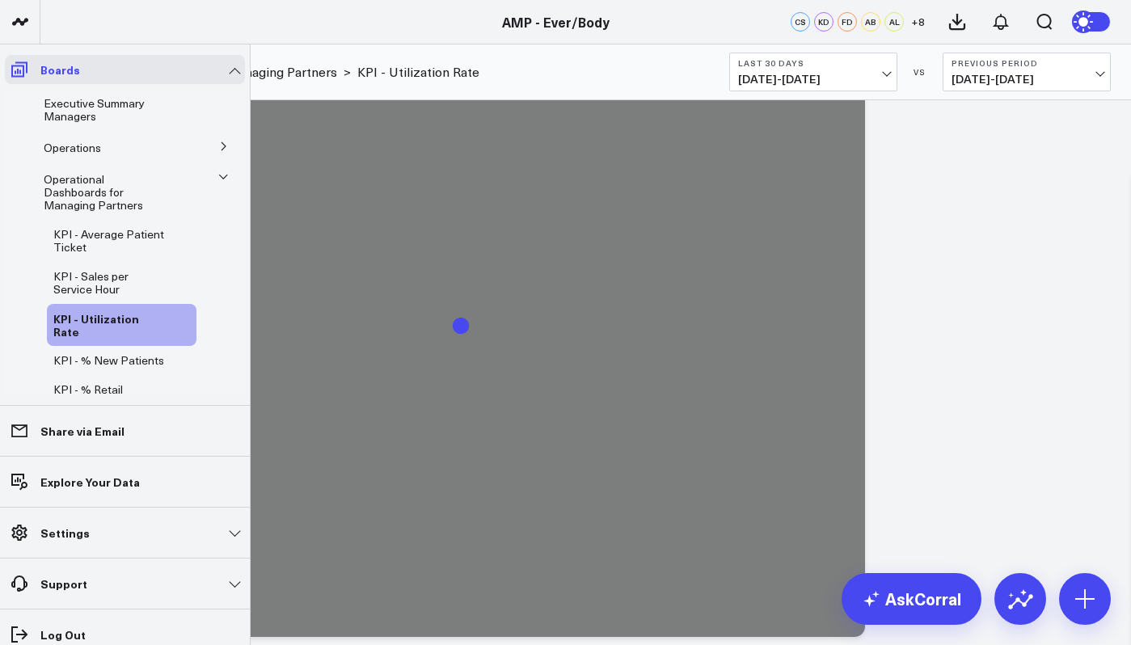
click at [16, 61] on icon at bounding box center [19, 69] width 19 height 19
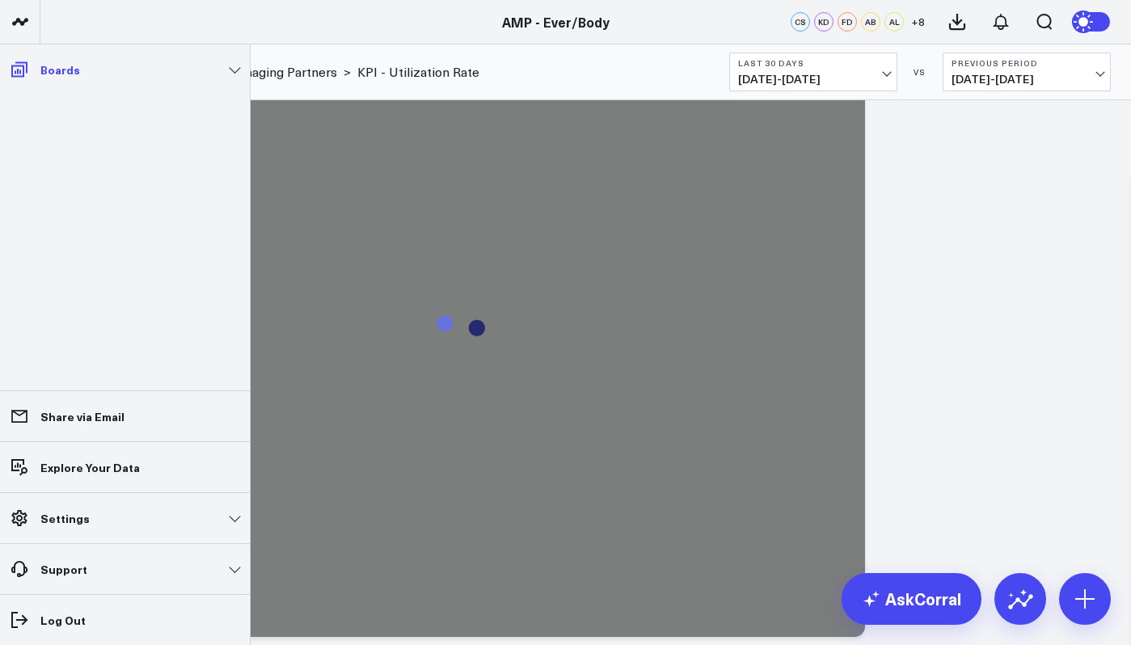
click at [57, 83] on link "Boards" at bounding box center [125, 69] width 240 height 29
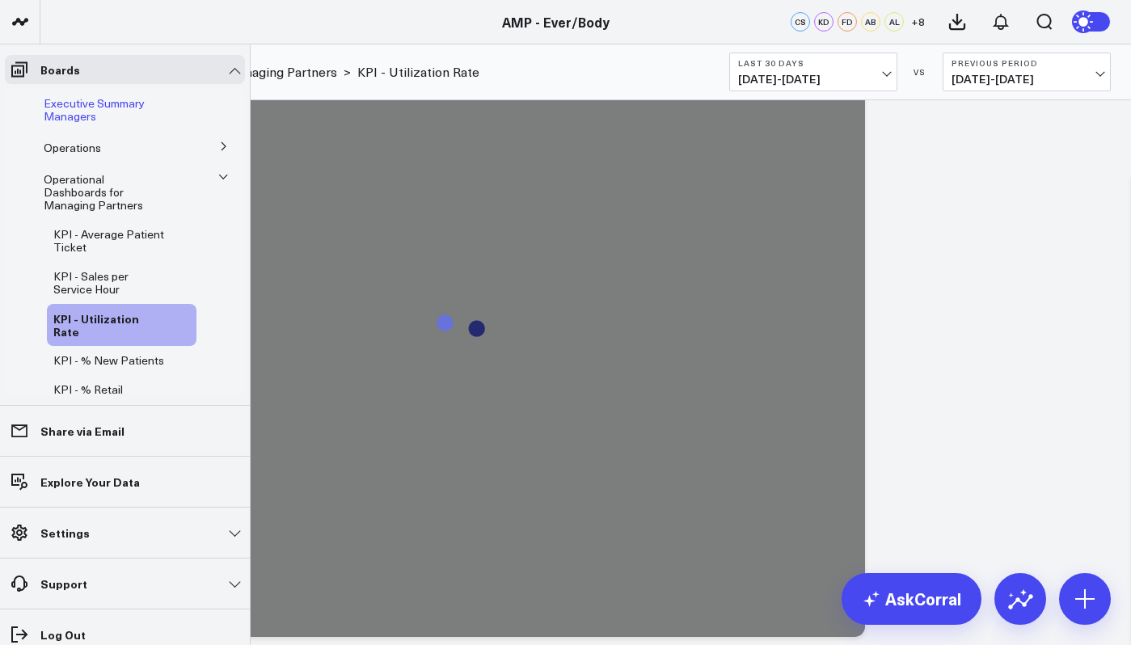
click at [138, 105] on span "Executive Summary Managers" at bounding box center [94, 109] width 101 height 28
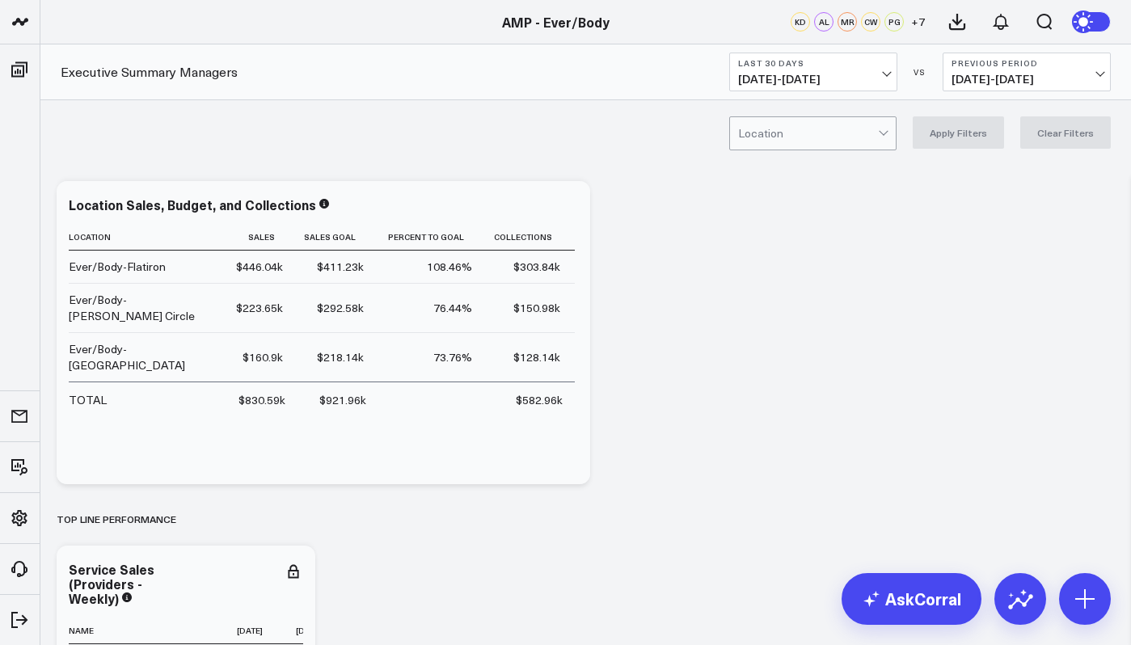
click at [881, 75] on span "08/04/25 - 09/02/25" at bounding box center [813, 79] width 150 height 13
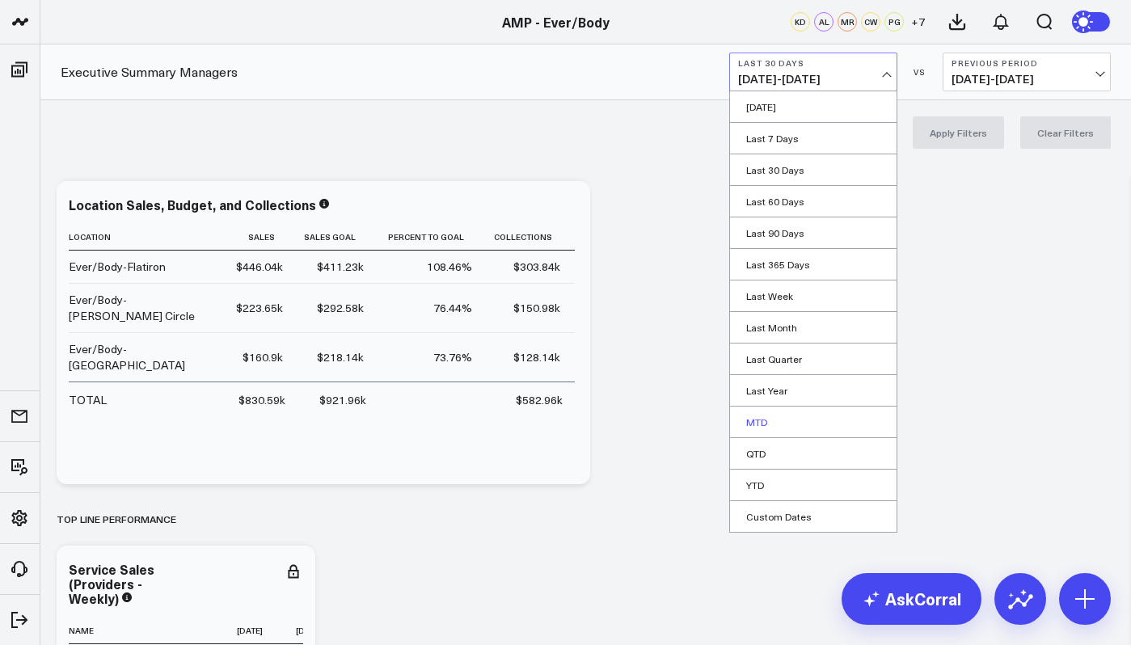
click at [773, 422] on link "MTD" at bounding box center [813, 422] width 166 height 31
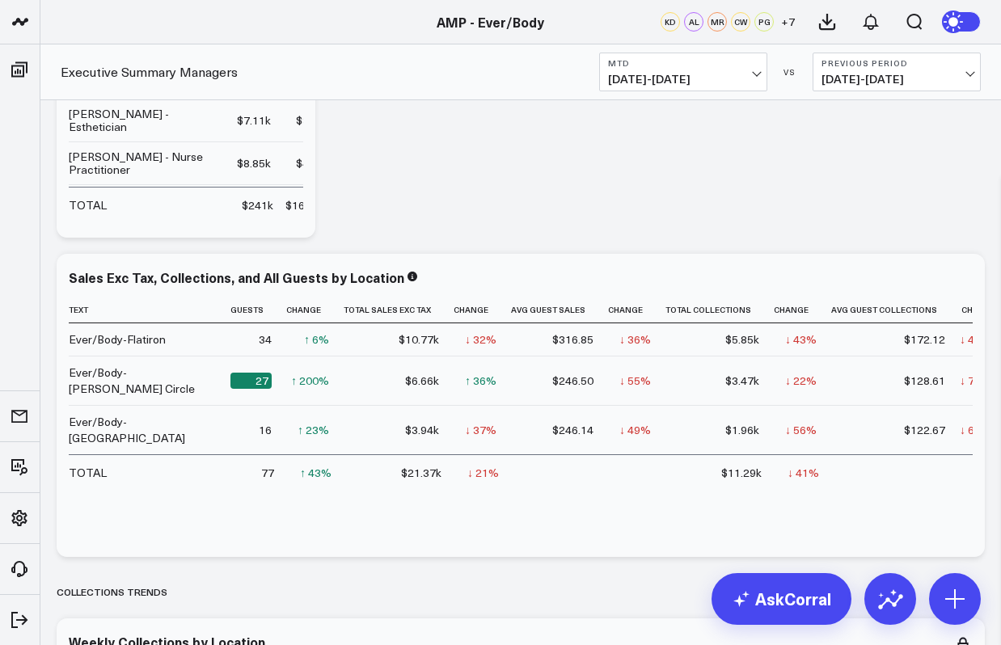
scroll to position [1117, 0]
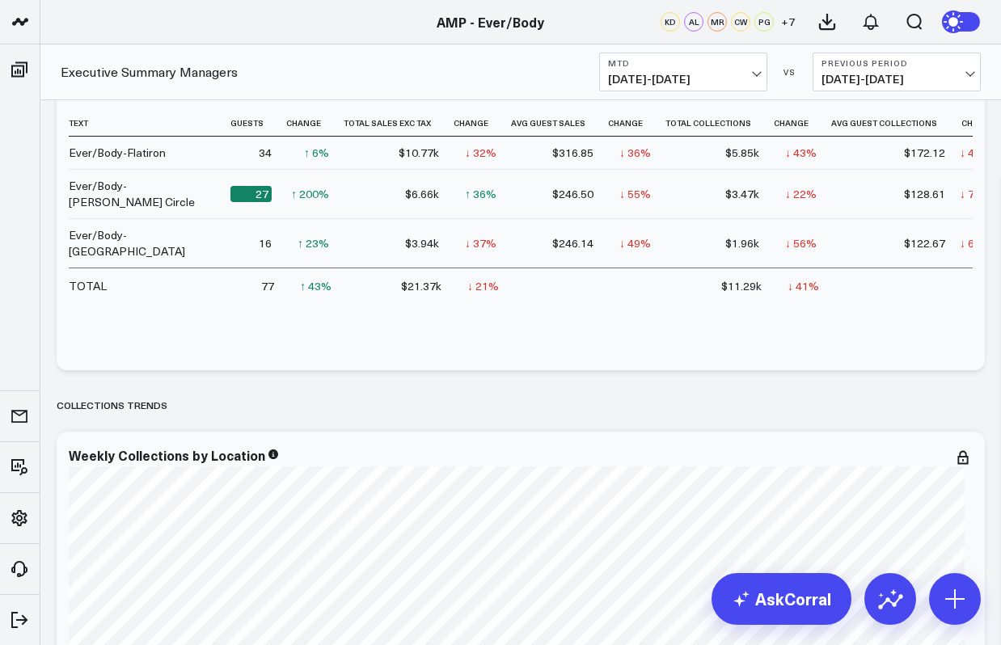
click at [756, 74] on span "09/01/25 - 09/02/25" at bounding box center [683, 79] width 150 height 13
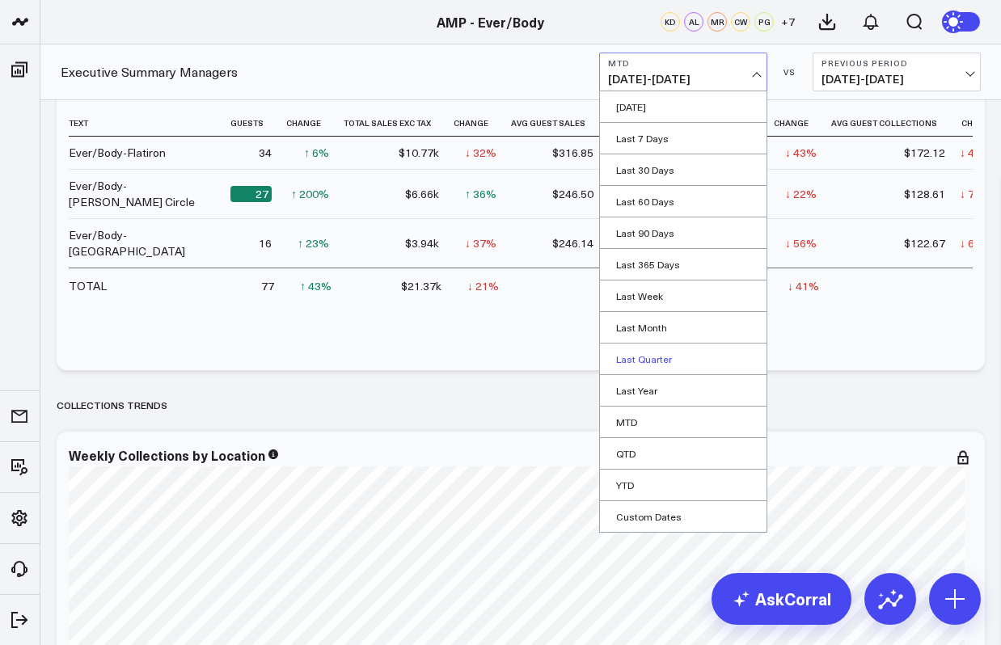
click at [638, 373] on link "Last Quarter" at bounding box center [683, 358] width 166 height 31
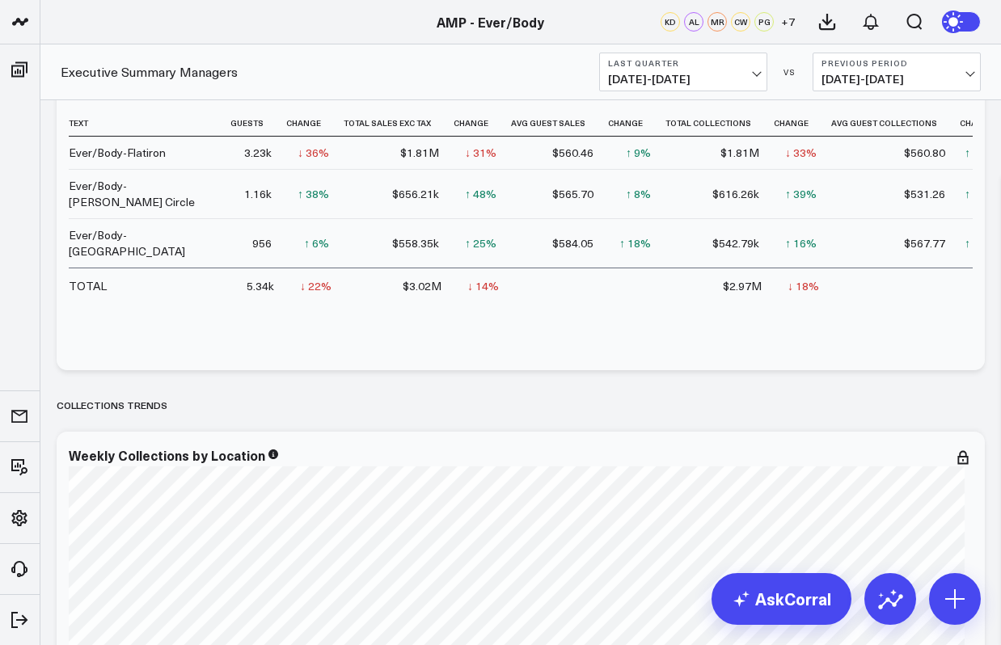
click at [749, 70] on button "Last Quarter 04/01/25 - 06/30/25" at bounding box center [683, 72] width 168 height 39
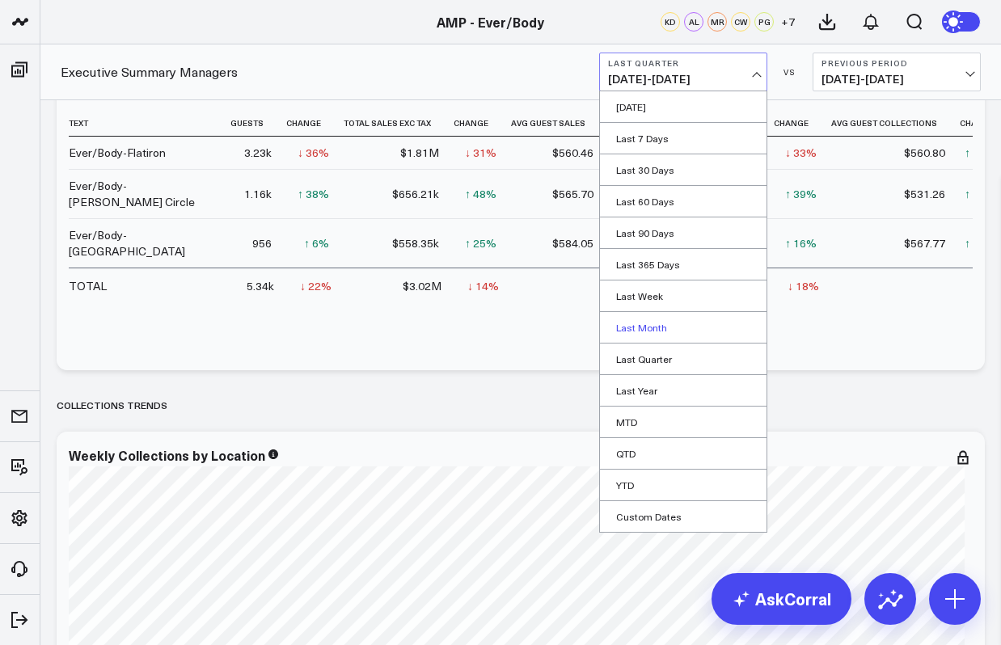
click at [652, 325] on link "Last Month" at bounding box center [683, 327] width 166 height 31
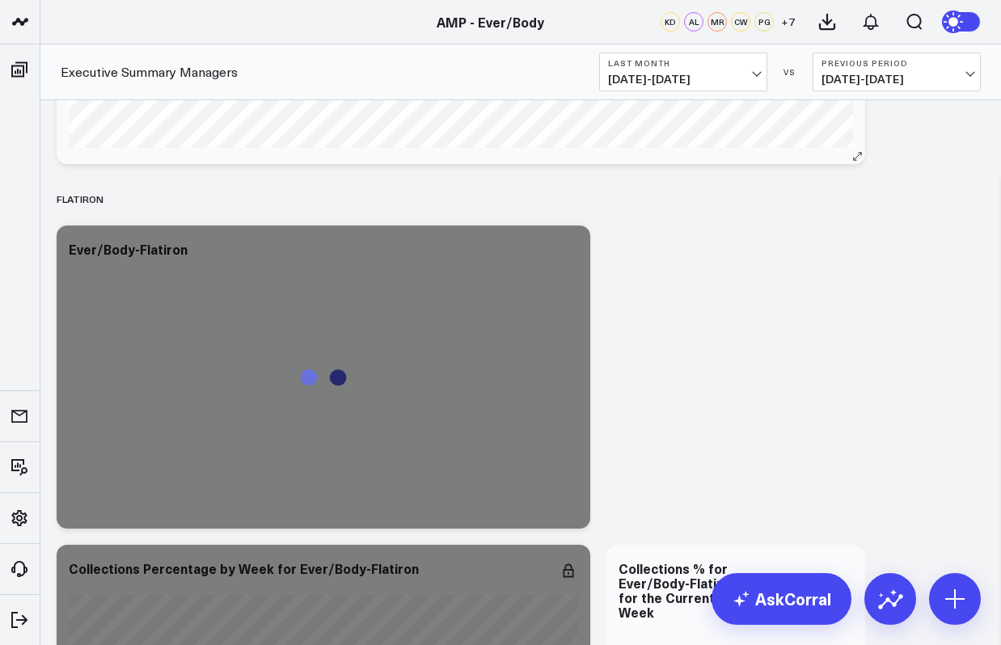
scroll to position [3670, 0]
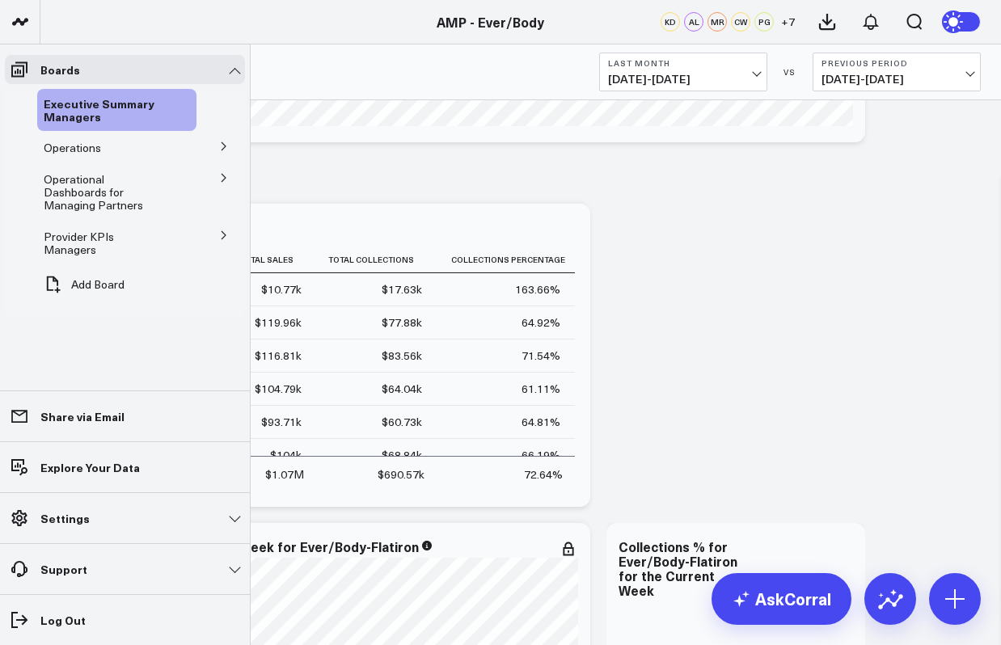
click at [220, 150] on icon at bounding box center [224, 146] width 10 height 10
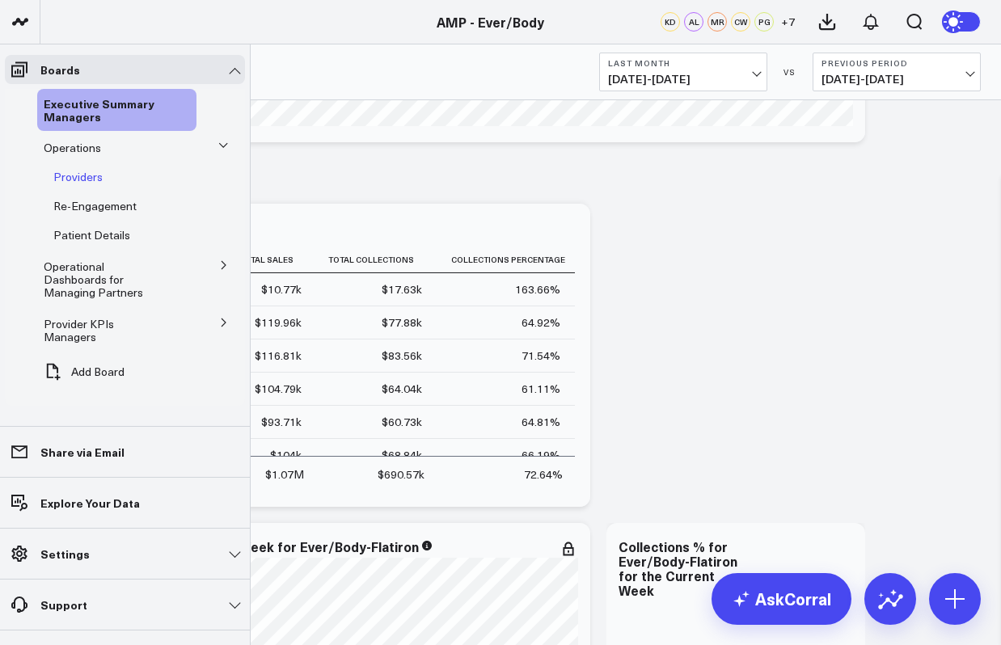
click at [70, 175] on span "Providers" at bounding box center [77, 176] width 49 height 15
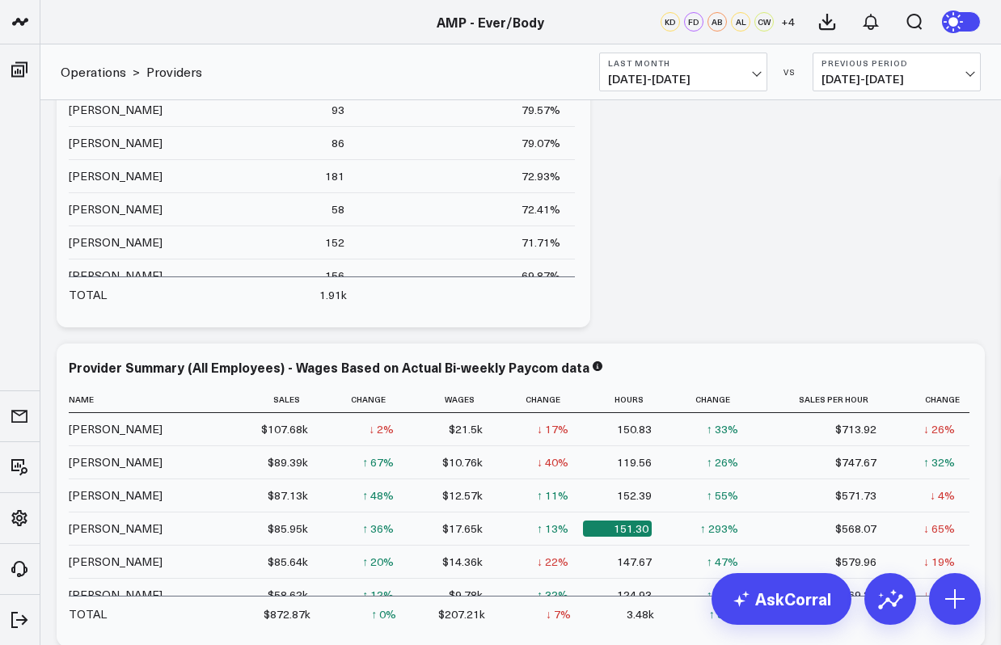
scroll to position [483, 0]
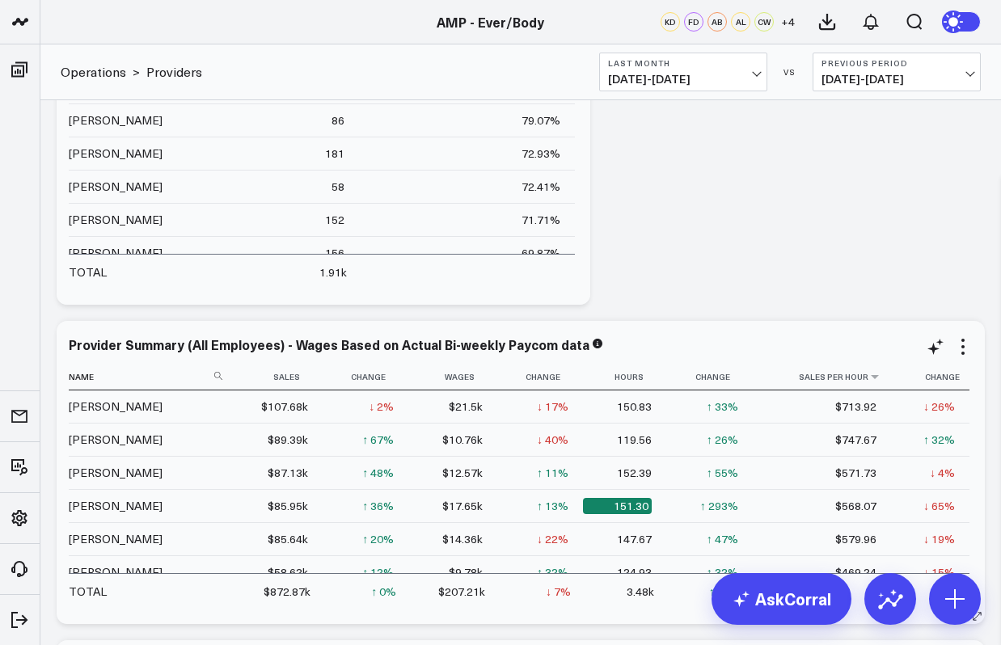
click at [866, 384] on th "Sales Per Hour" at bounding box center [821, 377] width 138 height 27
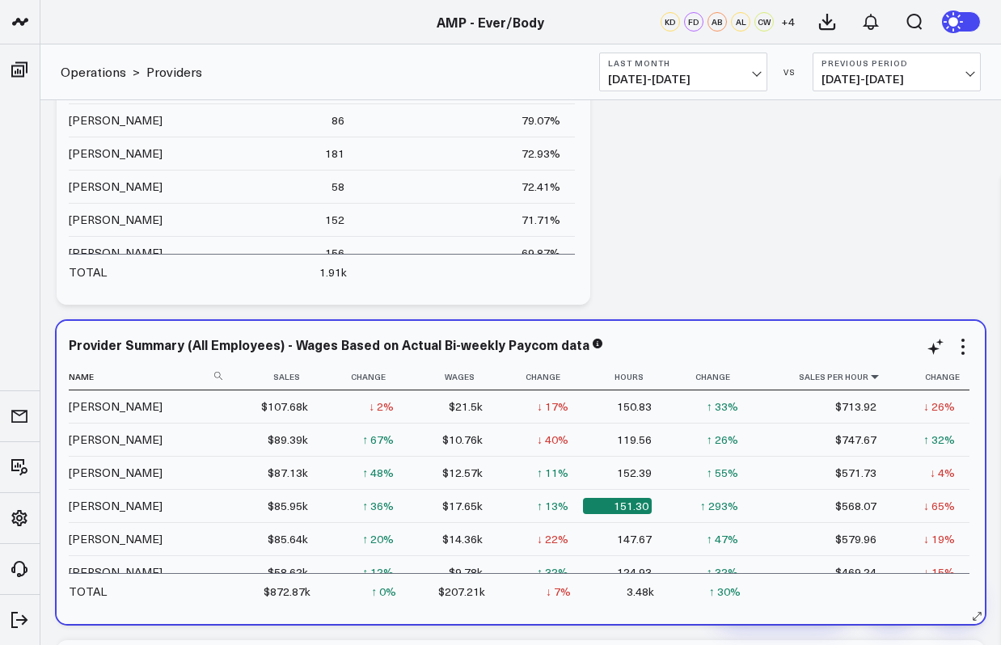
click at [868, 374] on icon at bounding box center [874, 377] width 13 height 10
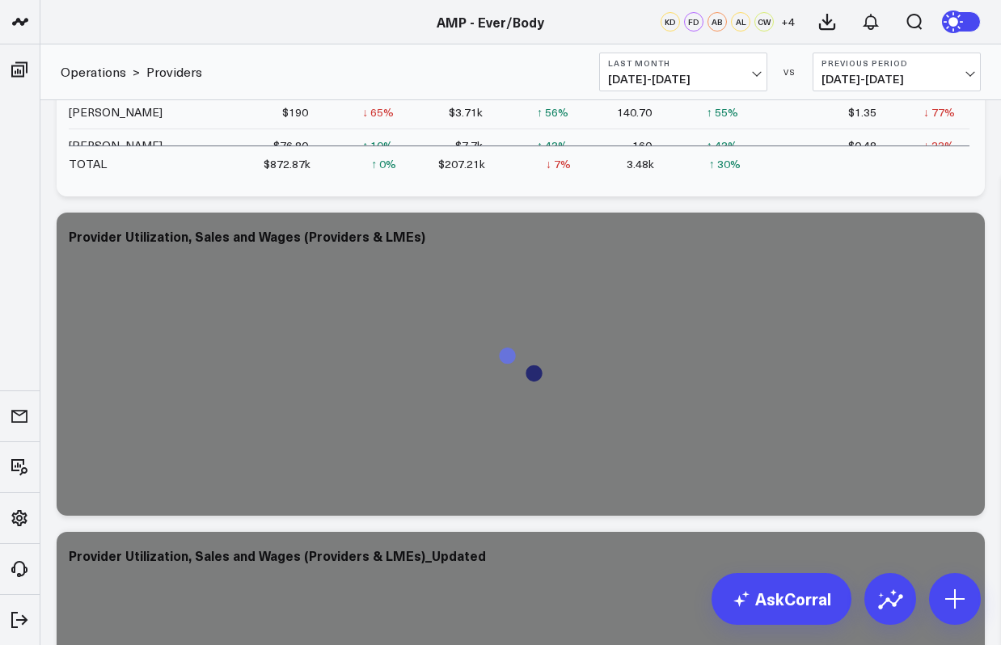
scroll to position [908, 0]
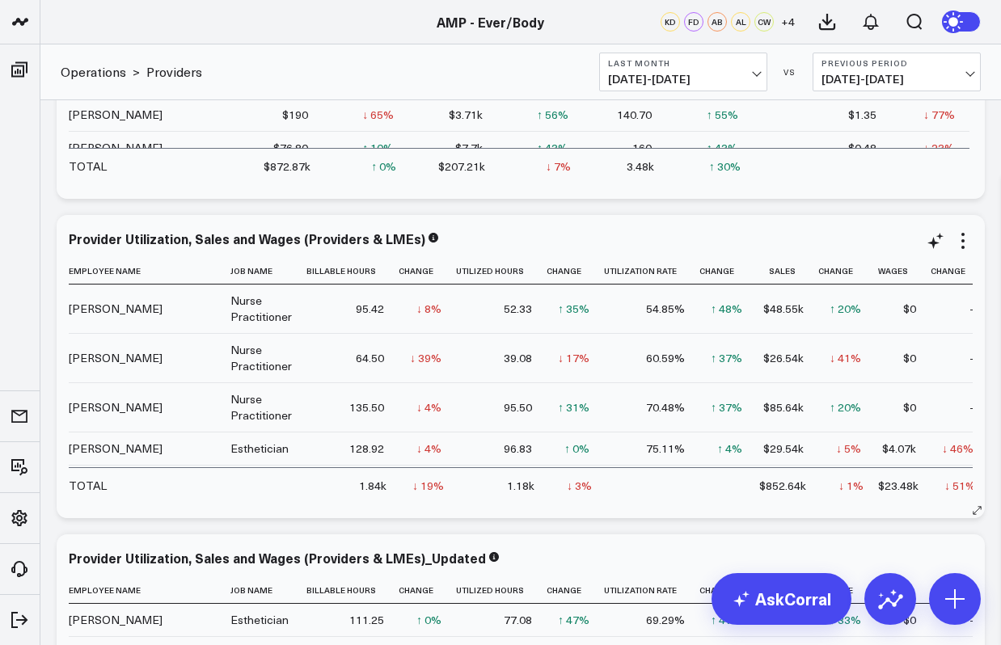
click at [746, 344] on td "↑ 37% Previous 44.32%" at bounding box center [727, 357] width 57 height 49
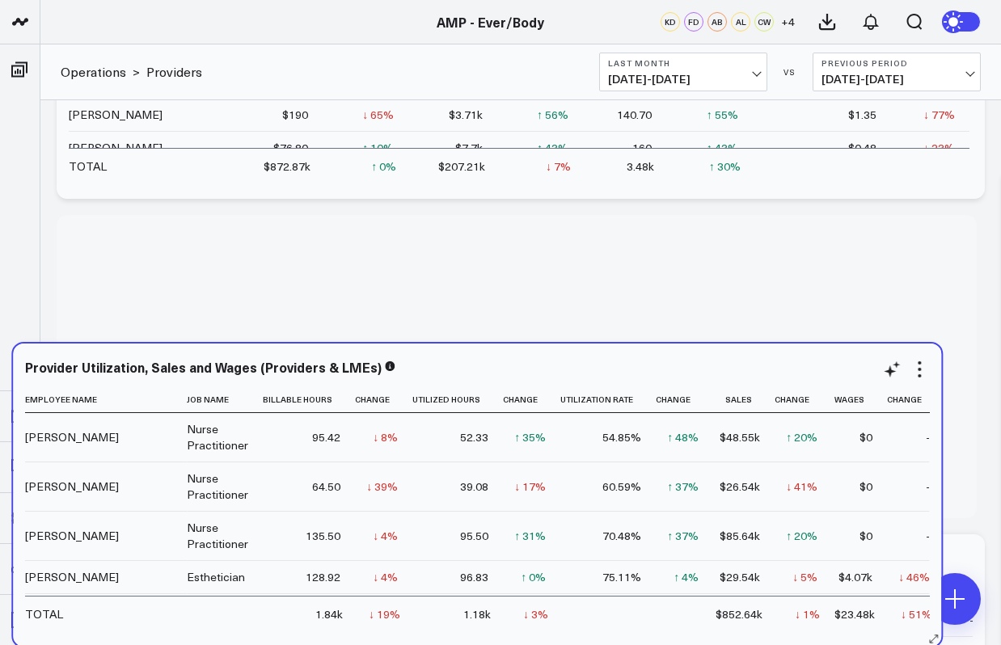
click at [702, 472] on td "↑ 37% Previous 44.32%" at bounding box center [683, 485] width 57 height 49
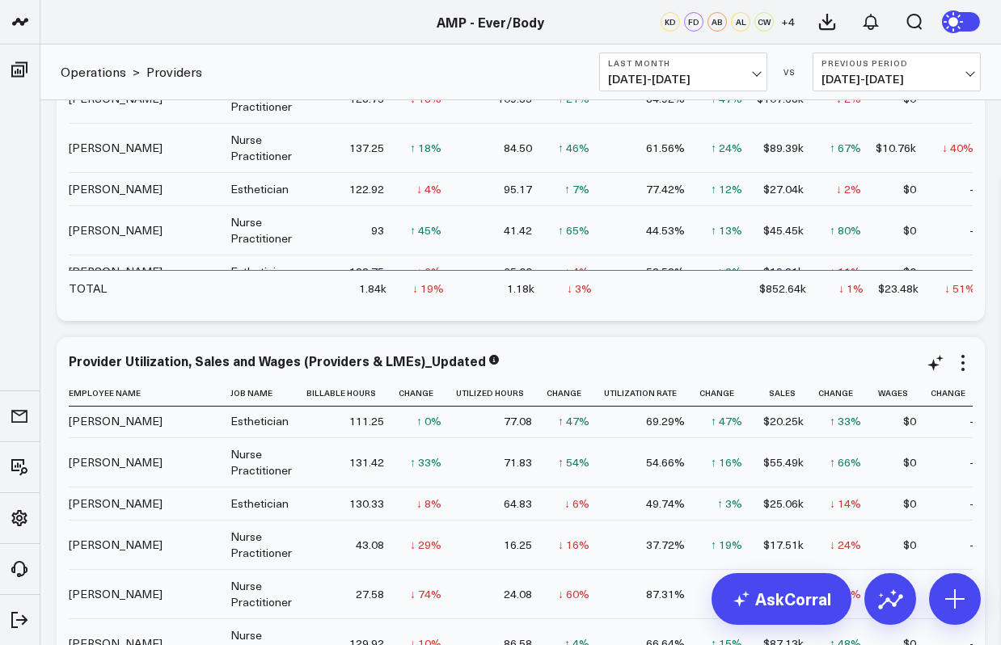
scroll to position [0, 0]
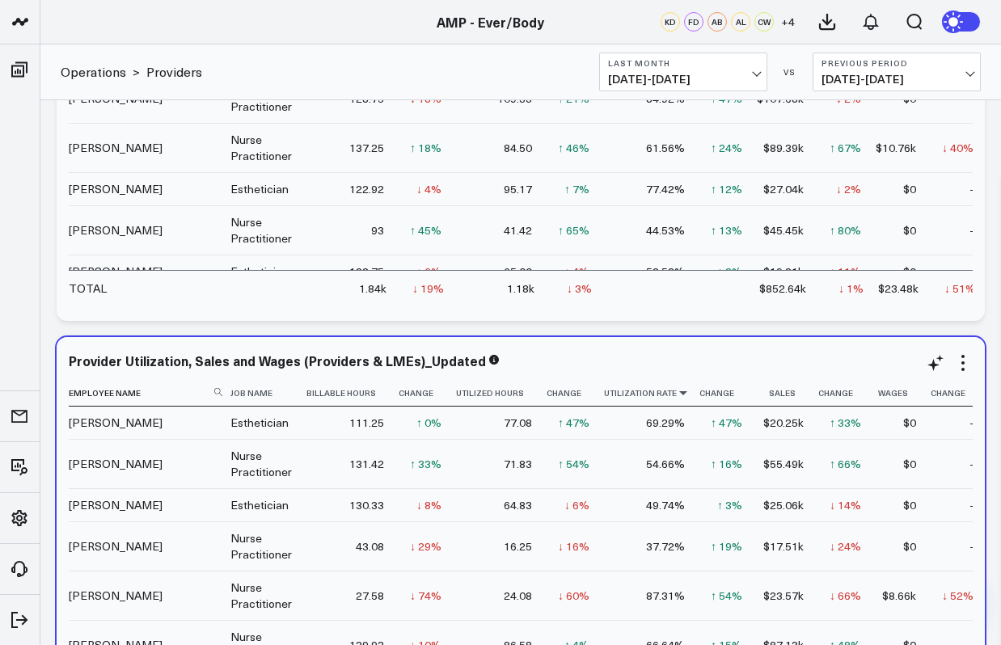
click at [676, 394] on icon at bounding box center [682, 393] width 13 height 10
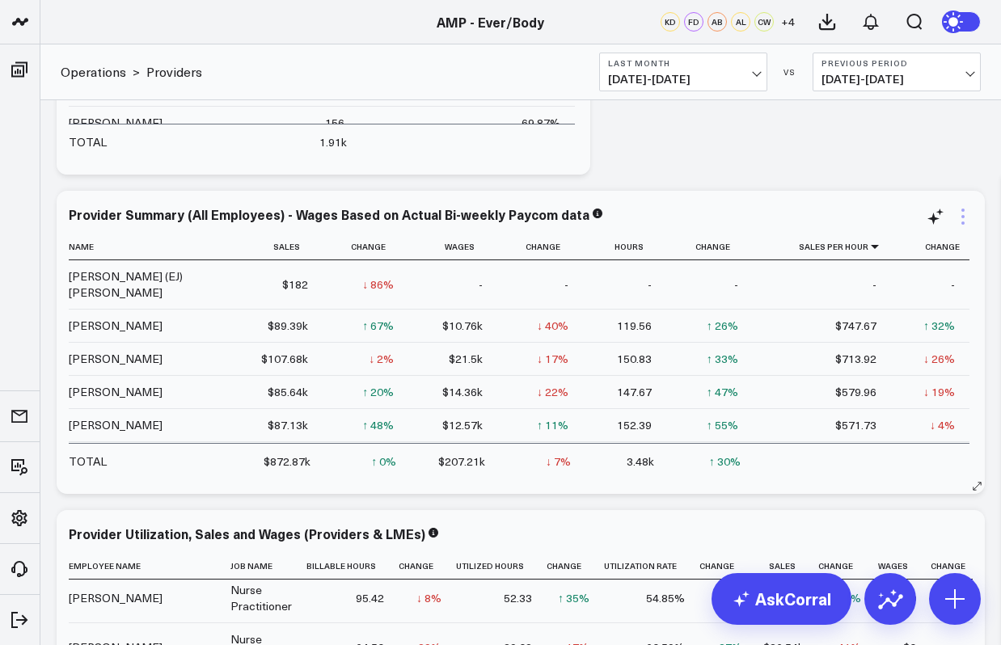
click at [961, 224] on icon at bounding box center [962, 222] width 3 height 3
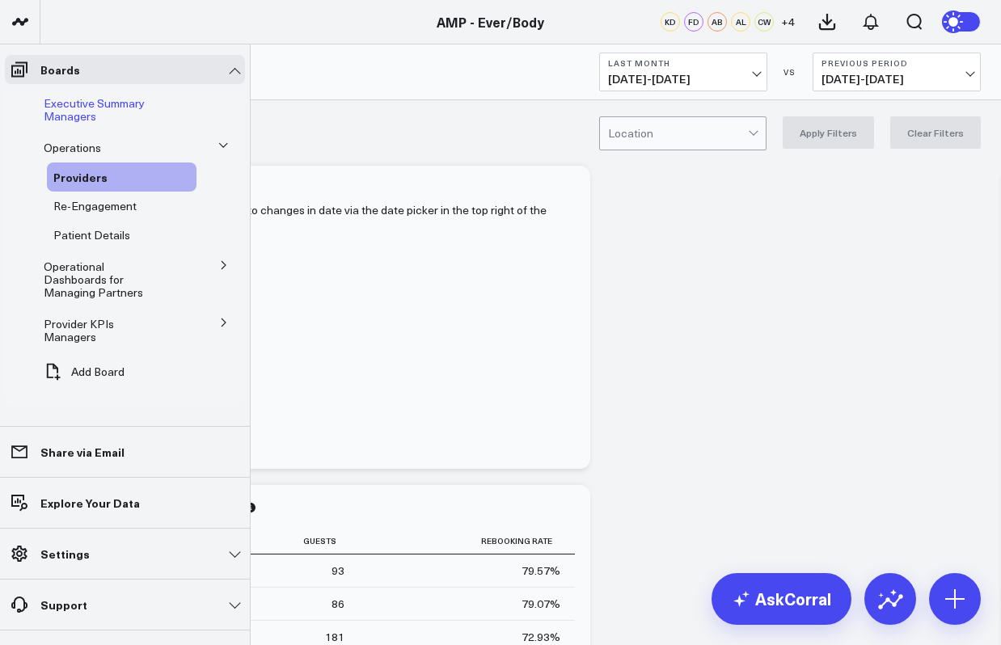
click at [109, 102] on span "Executive Summary Managers" at bounding box center [94, 109] width 101 height 28
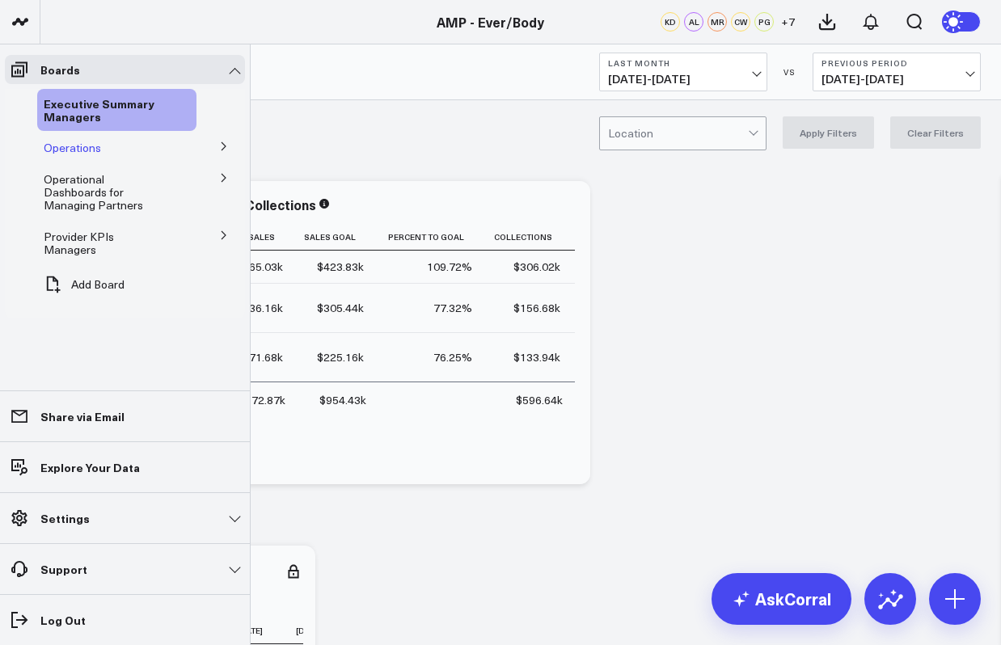
click at [91, 145] on span "Operations" at bounding box center [72, 147] width 57 height 15
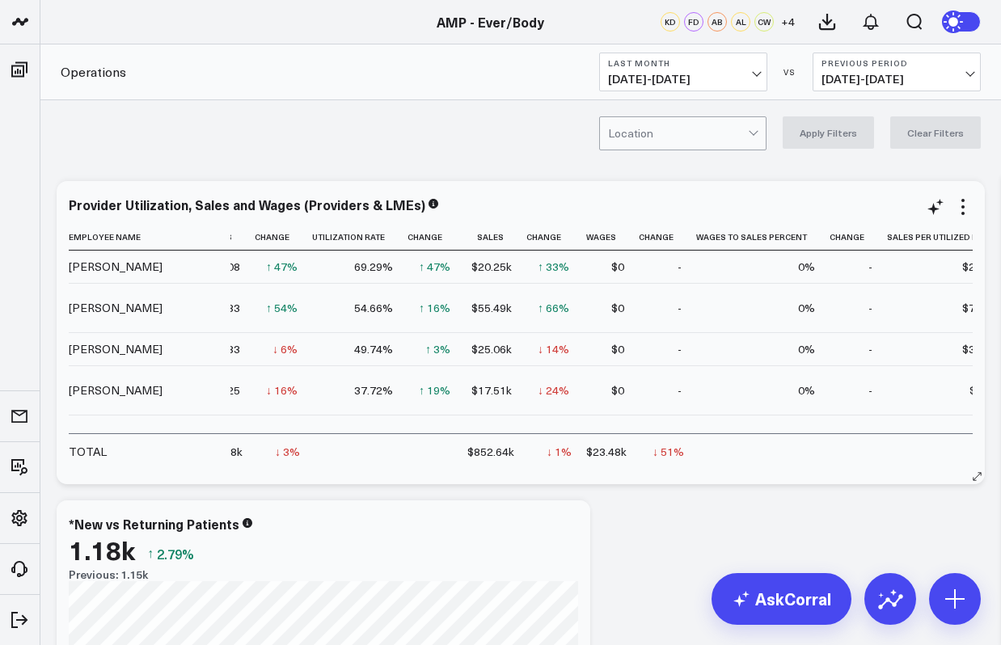
scroll to position [0, 380]
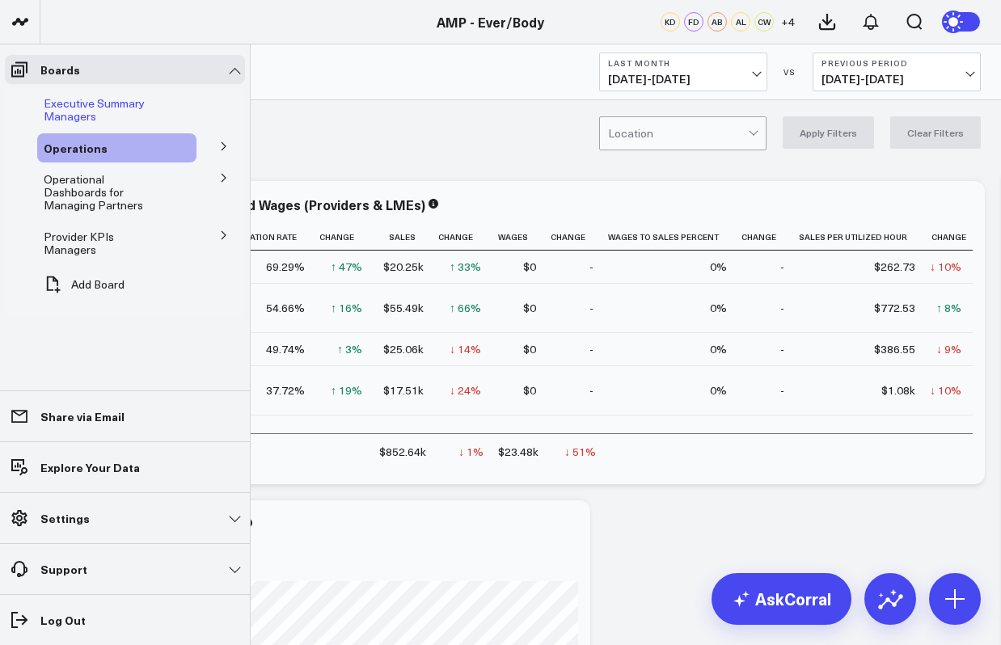
click at [68, 107] on span "Executive Summary Managers" at bounding box center [94, 109] width 101 height 28
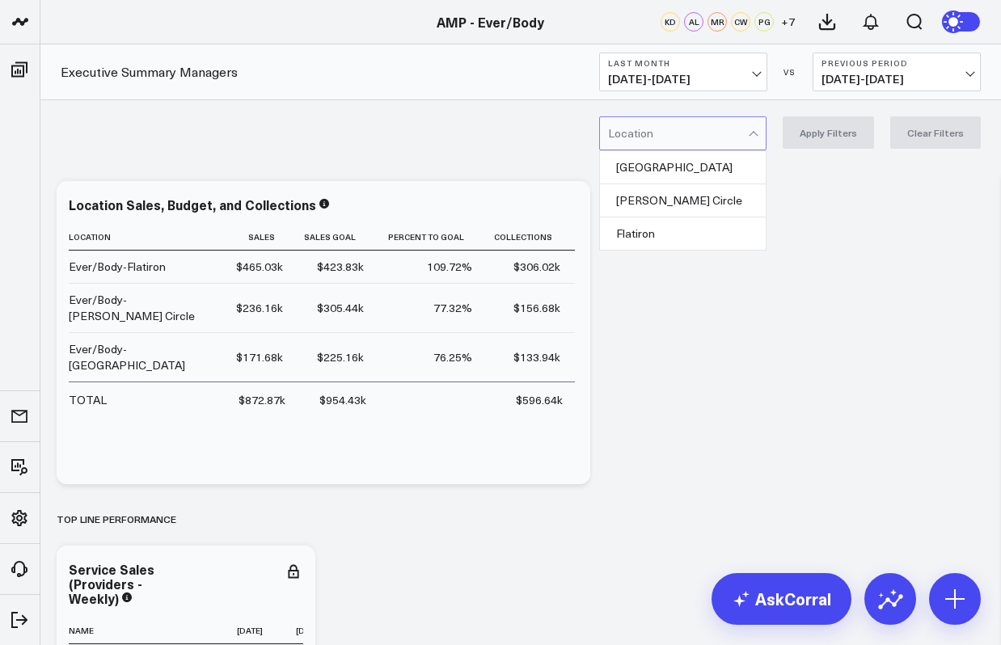
click at [757, 134] on div at bounding box center [752, 135] width 9 height 9
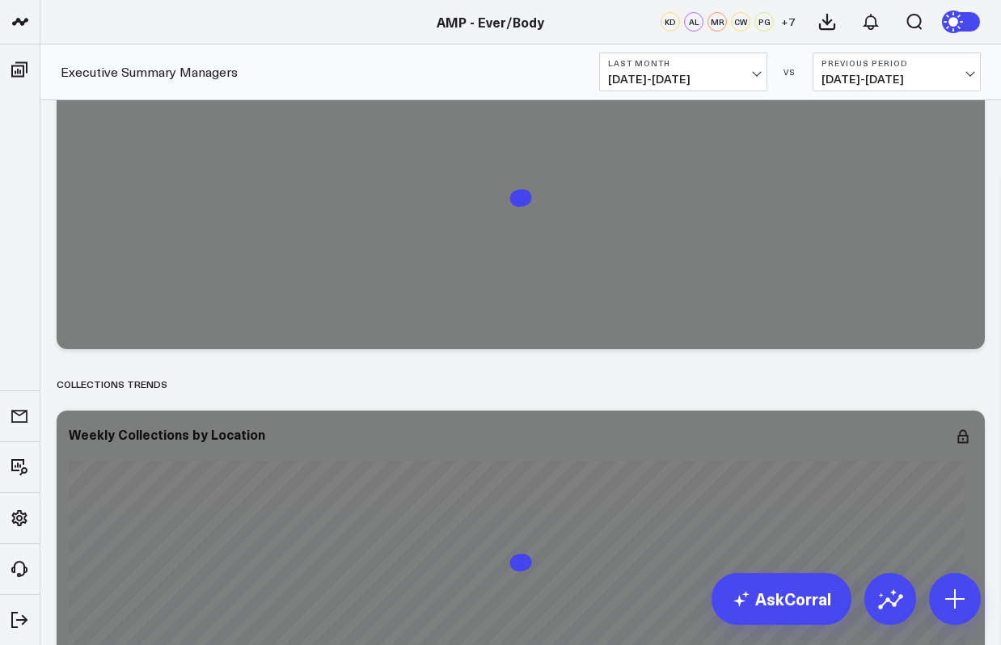
scroll to position [1140, 0]
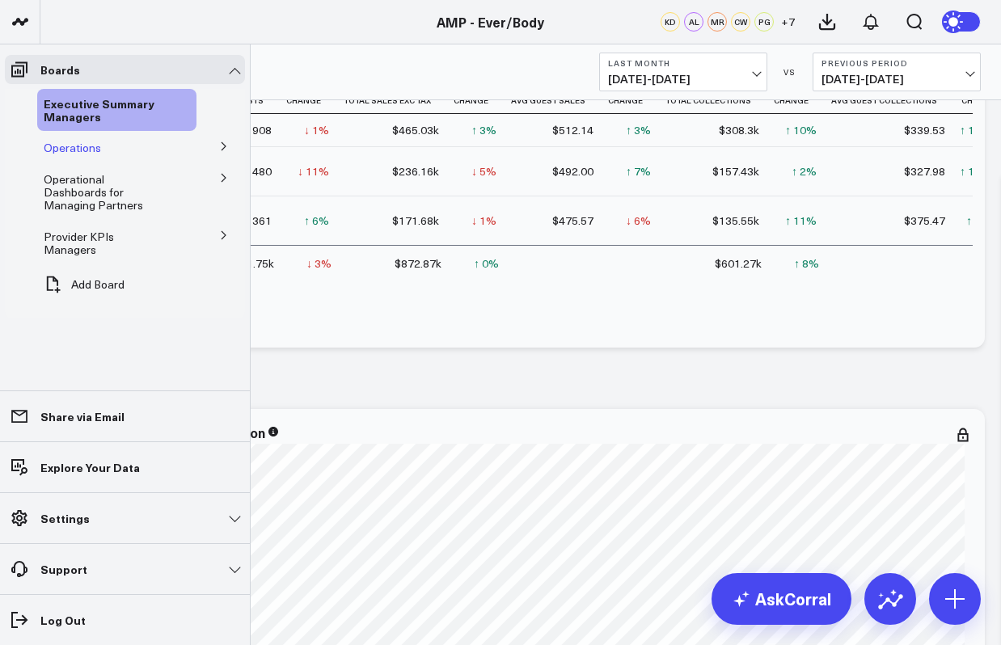
click at [136, 149] on div "Operations" at bounding box center [116, 147] width 159 height 29
click at [230, 142] on button at bounding box center [224, 145] width 42 height 24
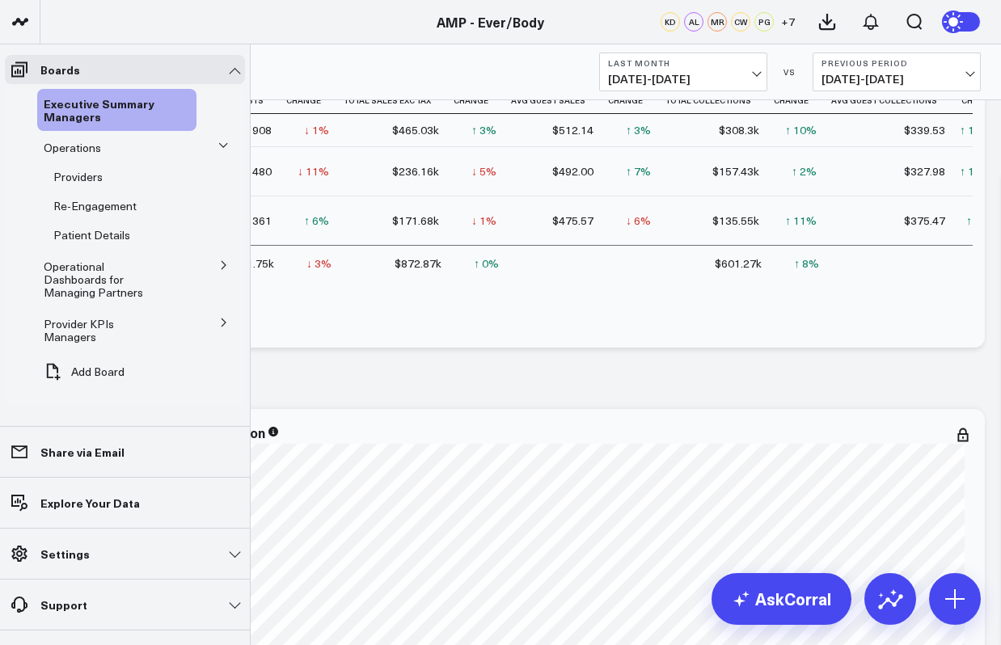
click at [225, 318] on icon at bounding box center [224, 323] width 10 height 10
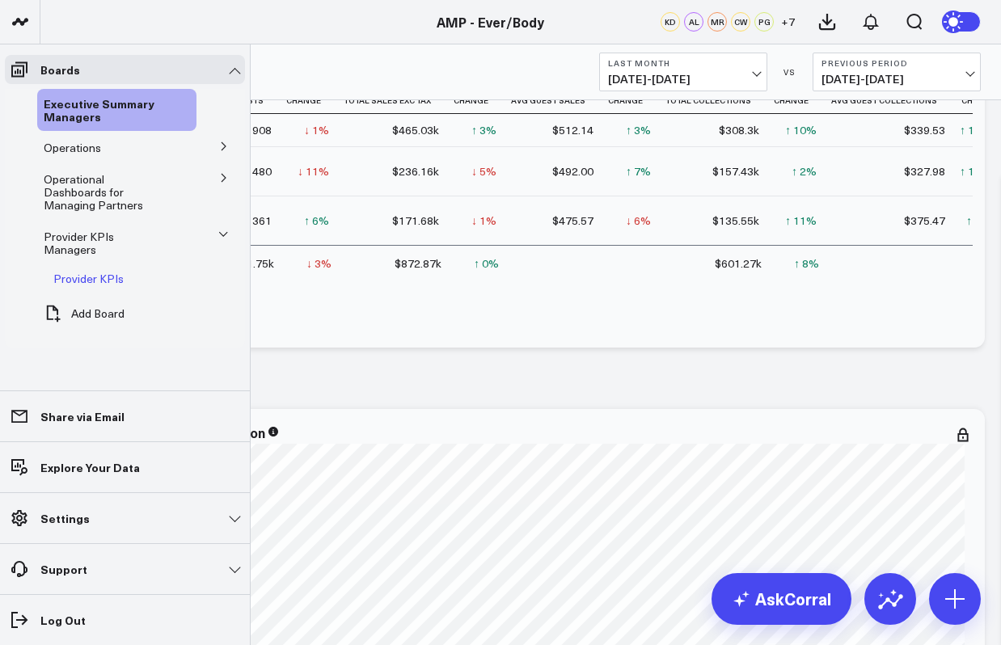
click at [195, 264] on div "Provider KPIs" at bounding box center [122, 278] width 150 height 29
click at [218, 230] on icon at bounding box center [223, 235] width 10 height 10
click at [216, 222] on button at bounding box center [224, 234] width 42 height 24
click at [120, 271] on span "Provider KPIs" at bounding box center [88, 278] width 70 height 15
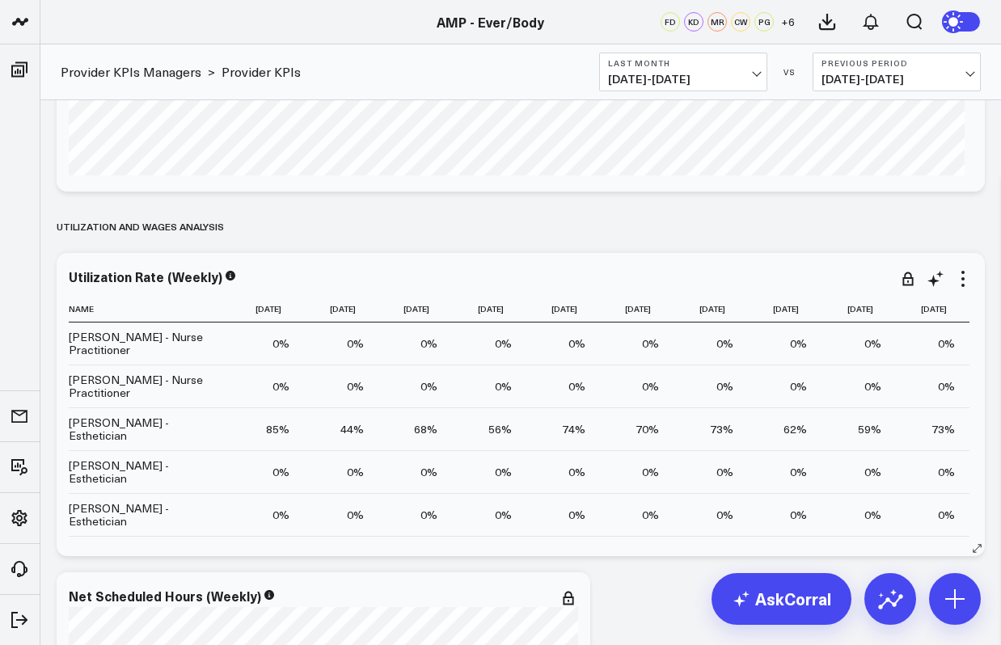
scroll to position [7, 0]
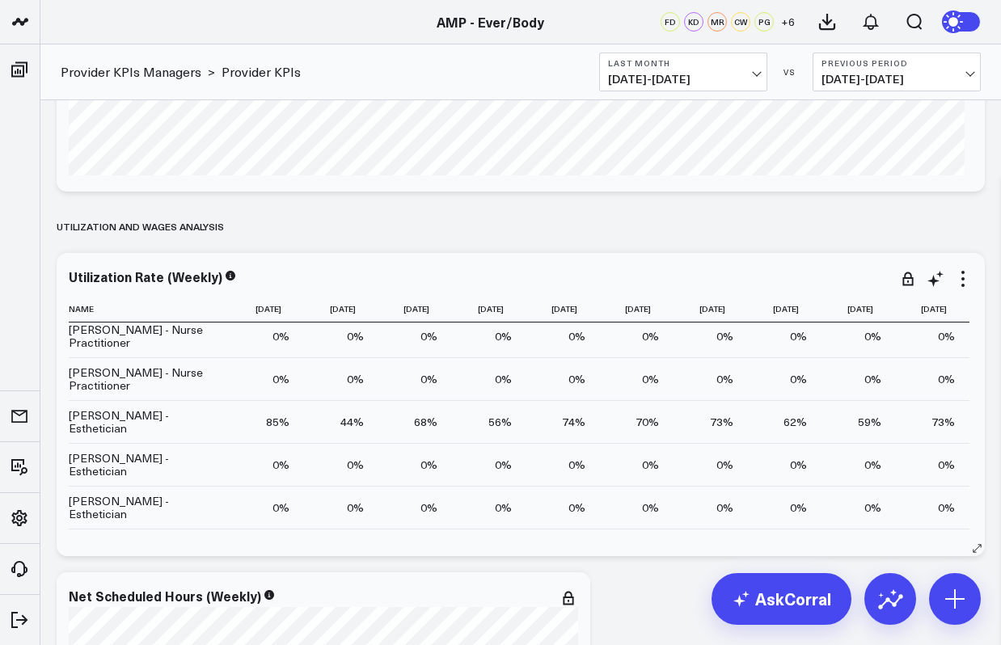
click at [791, 541] on div "Utilization Rate (Weekly) Name 2025-06-23 2025-06-30 2025-07-07 2025-07-14 2025…" at bounding box center [521, 404] width 928 height 303
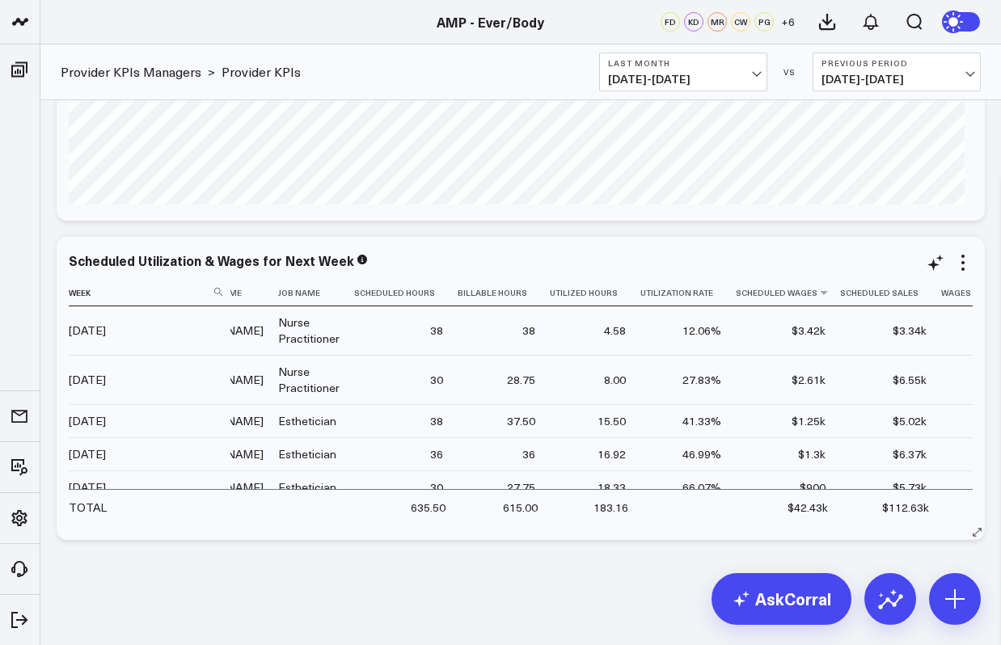
scroll to position [0, 124]
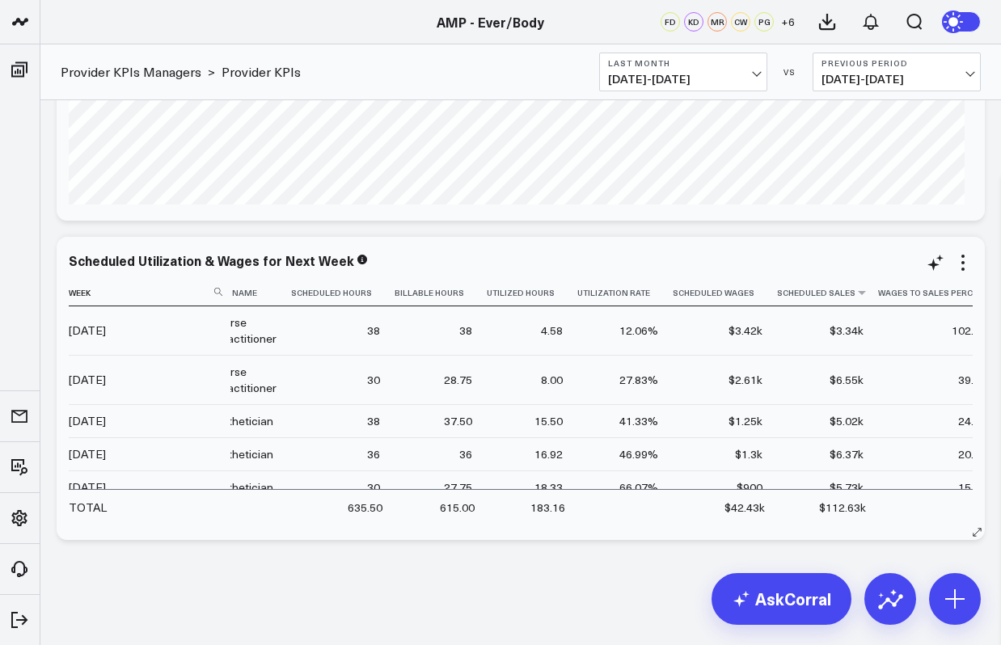
click at [799, 306] on th "Scheduled Sales" at bounding box center [827, 293] width 101 height 27
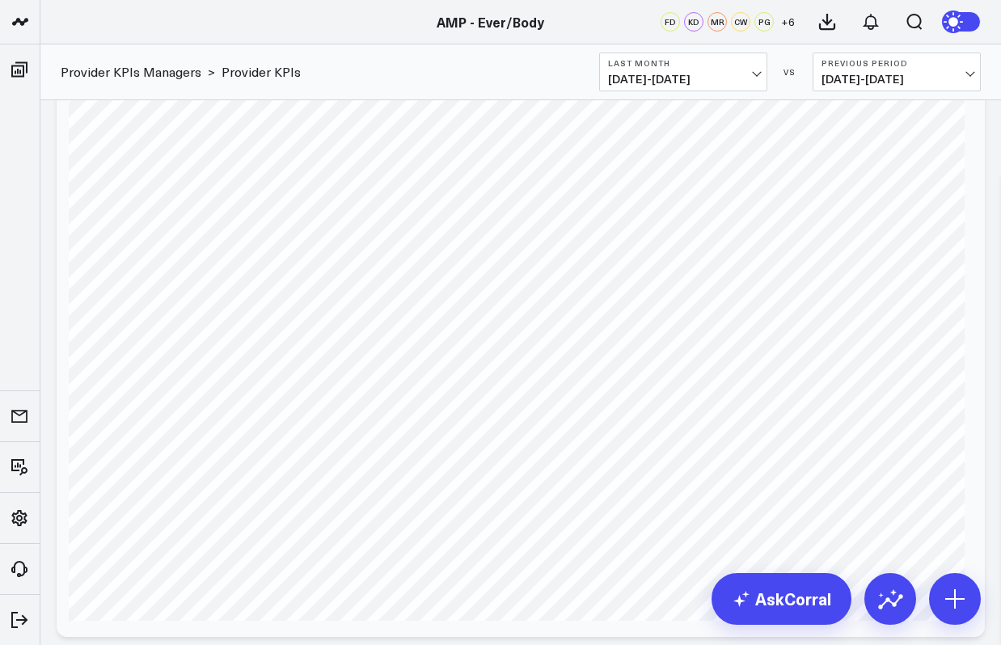
scroll to position [1753, 0]
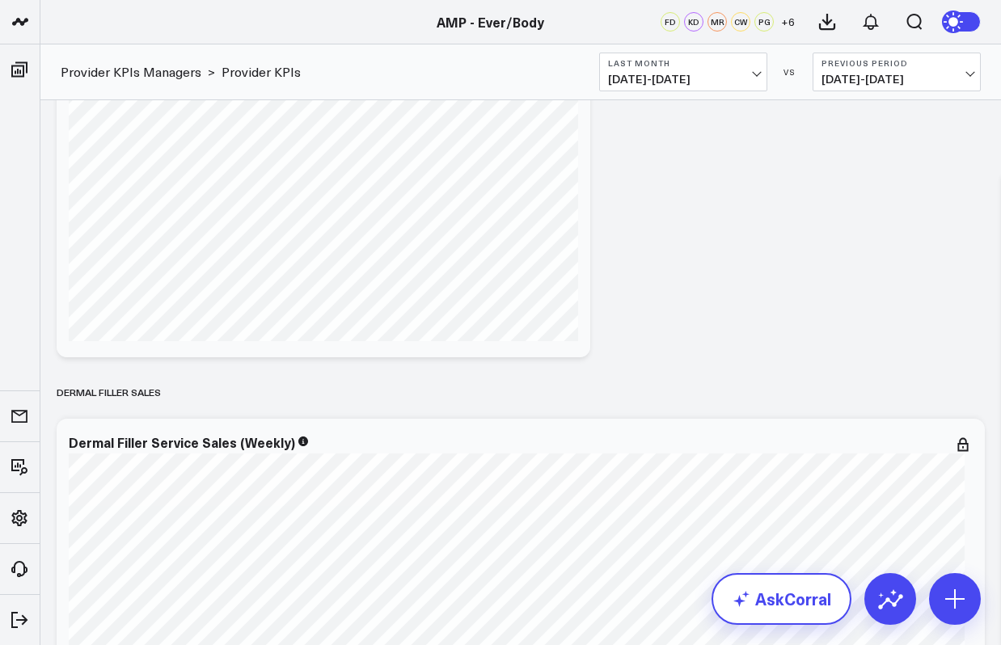
click at [791, 599] on link "AskCorral" at bounding box center [781, 599] width 140 height 52
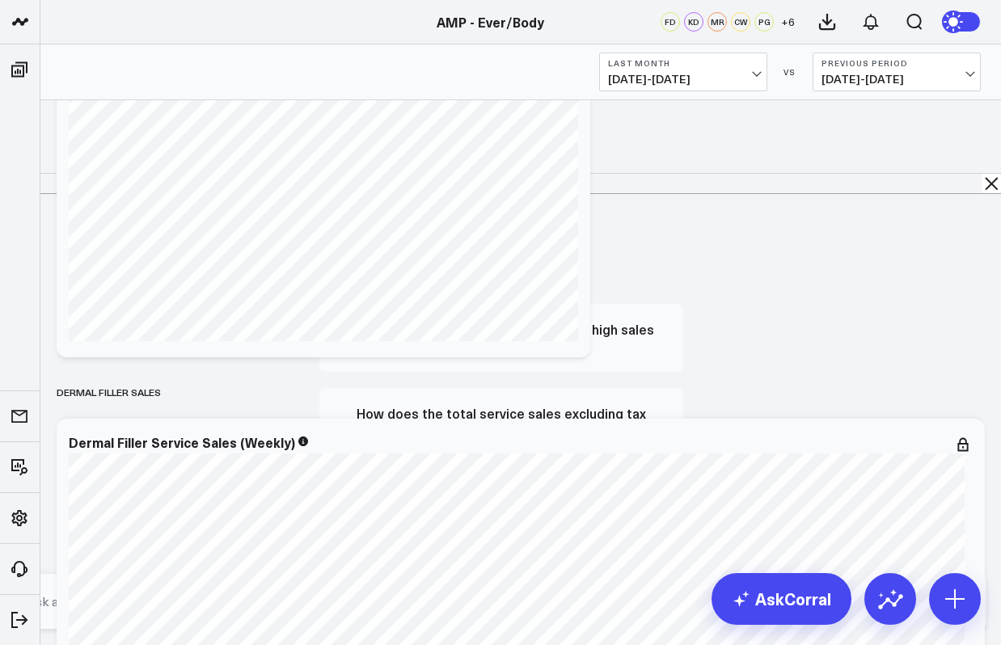
click at [715, 613] on textarea at bounding box center [487, 601] width 929 height 29
type textarea "show the top 5 dermal filler provider for August"
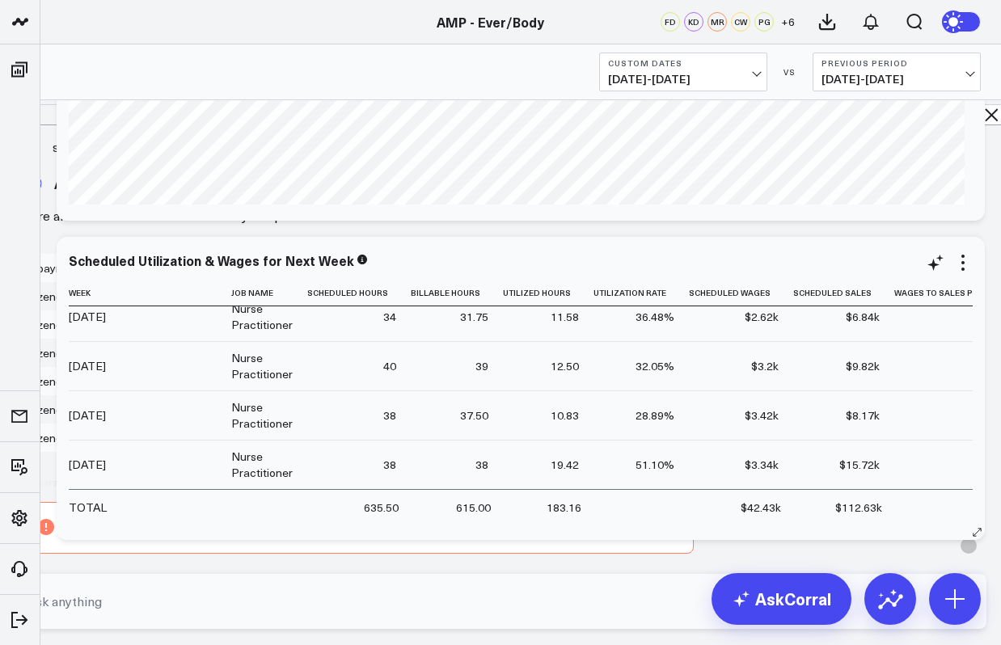
scroll to position [668, 107]
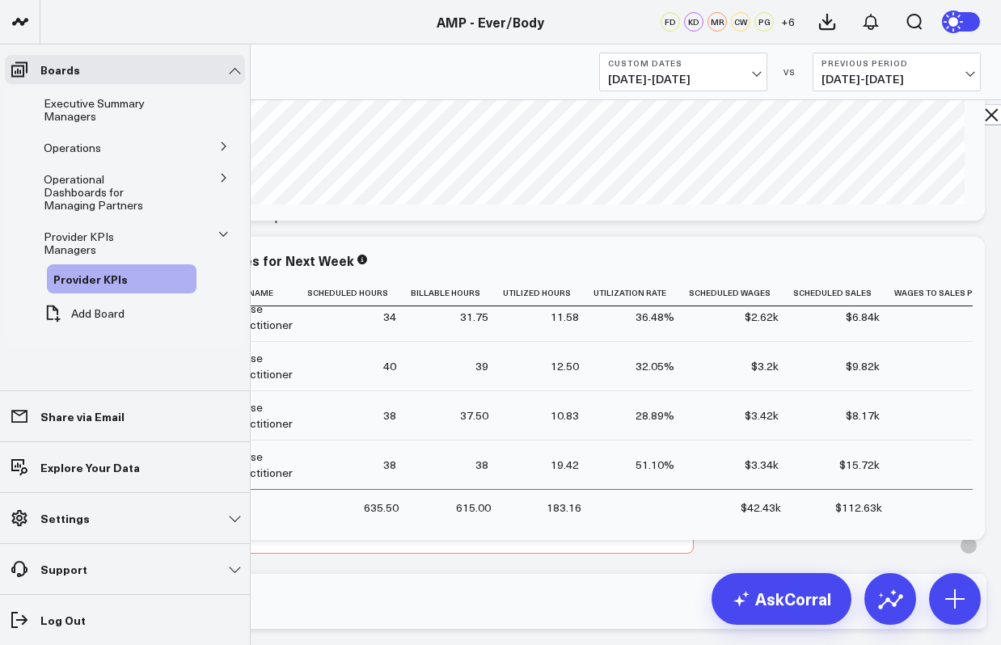
click at [224, 173] on icon at bounding box center [224, 178] width 10 height 10
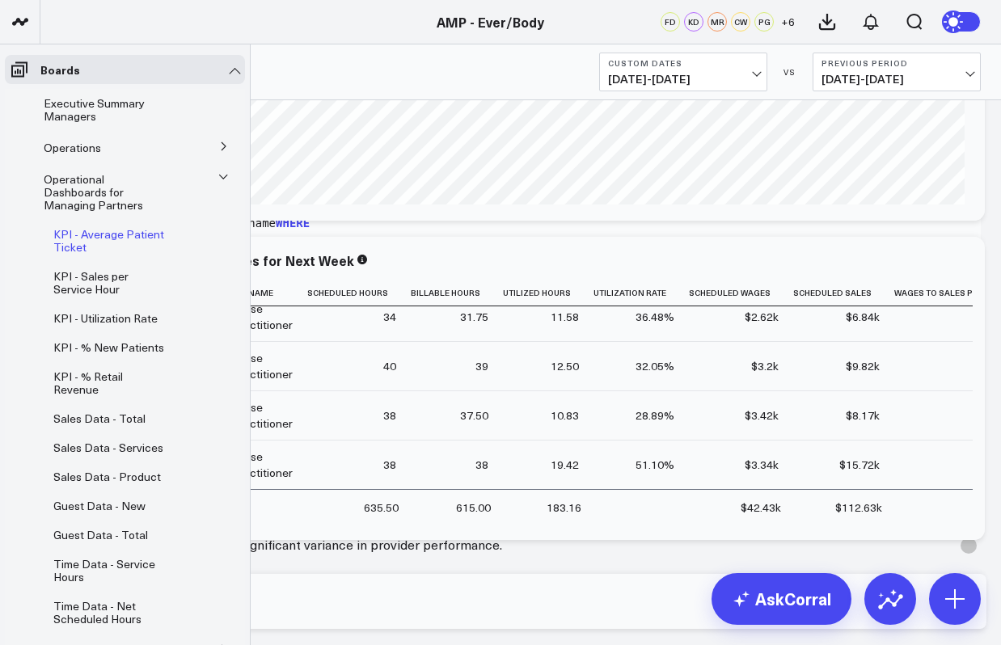
click at [118, 226] on span "KPI - Average Patient Ticket" at bounding box center [108, 240] width 111 height 28
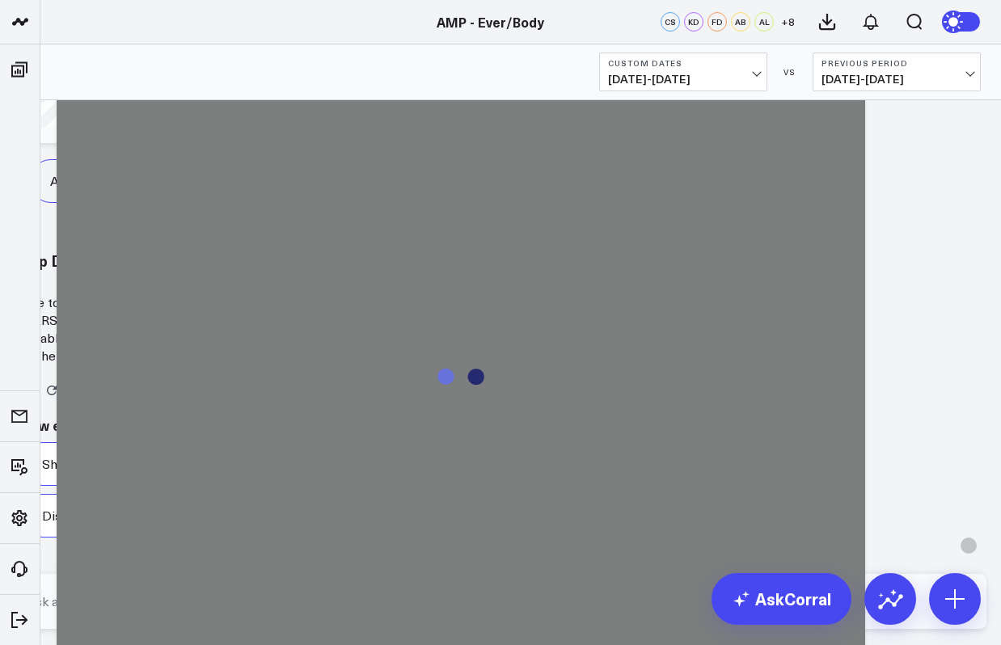
scroll to position [0, 86]
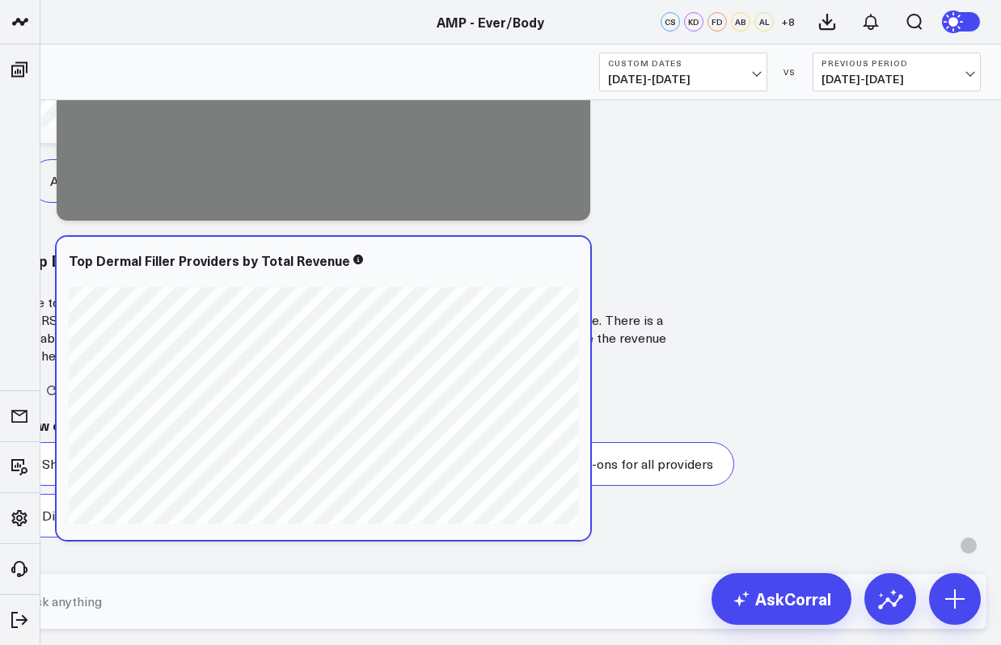
scroll to position [782, 0]
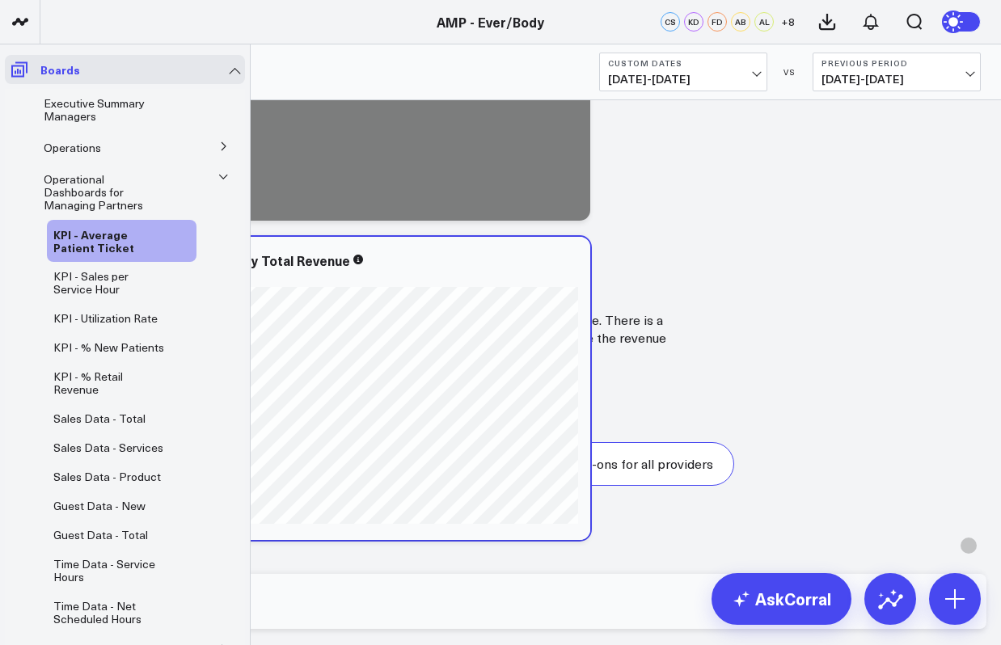
click at [74, 69] on p "Boards" at bounding box center [60, 69] width 40 height 13
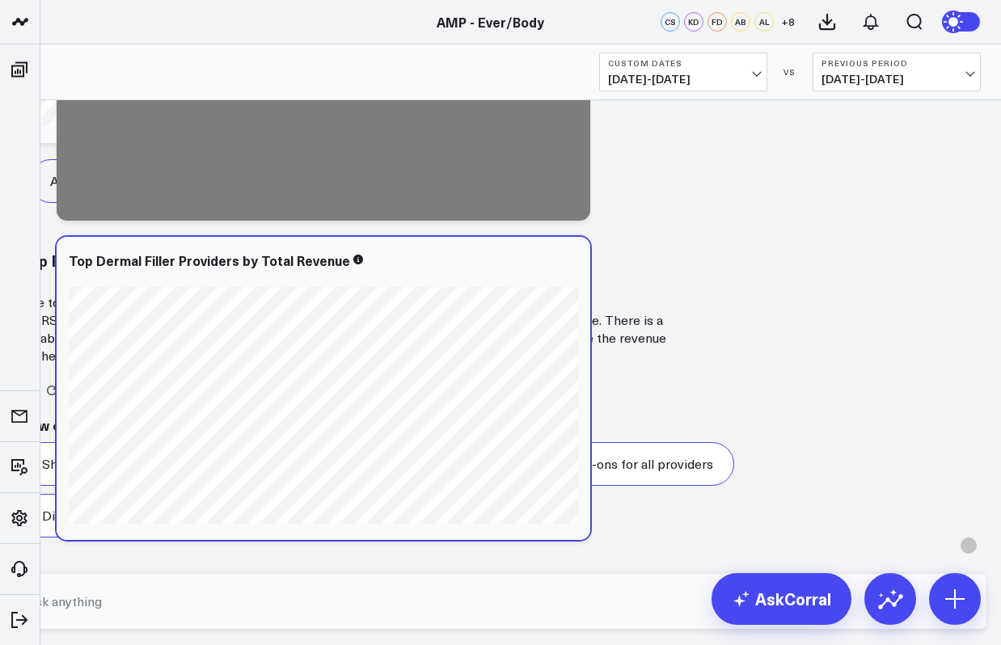
scroll to position [1004, 0]
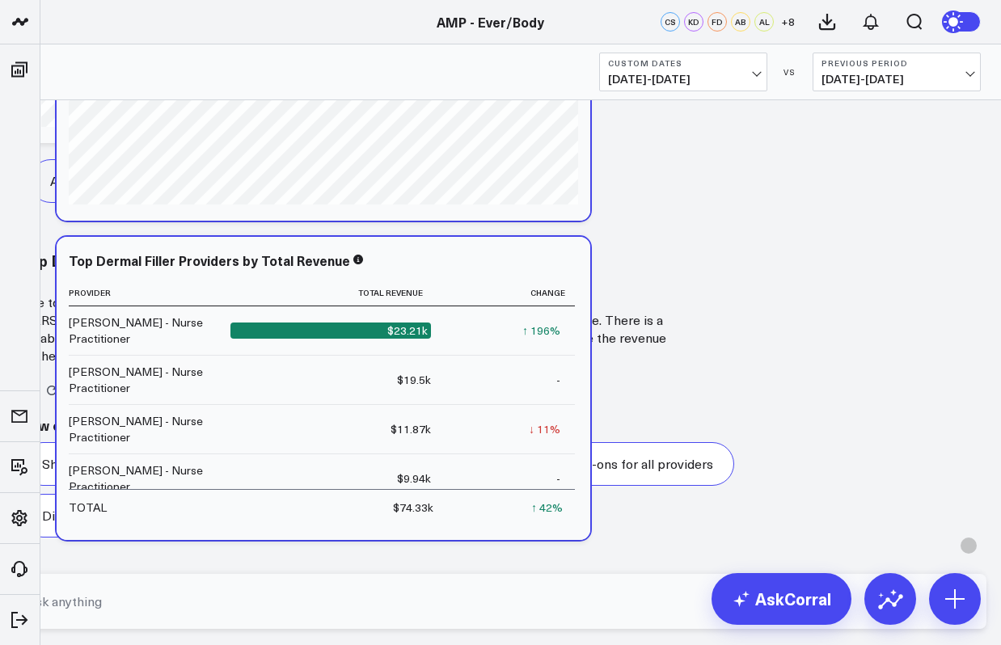
scroll to position [1454, 0]
click at [150, 203] on button "Add To Board" at bounding box center [89, 181] width 120 height 44
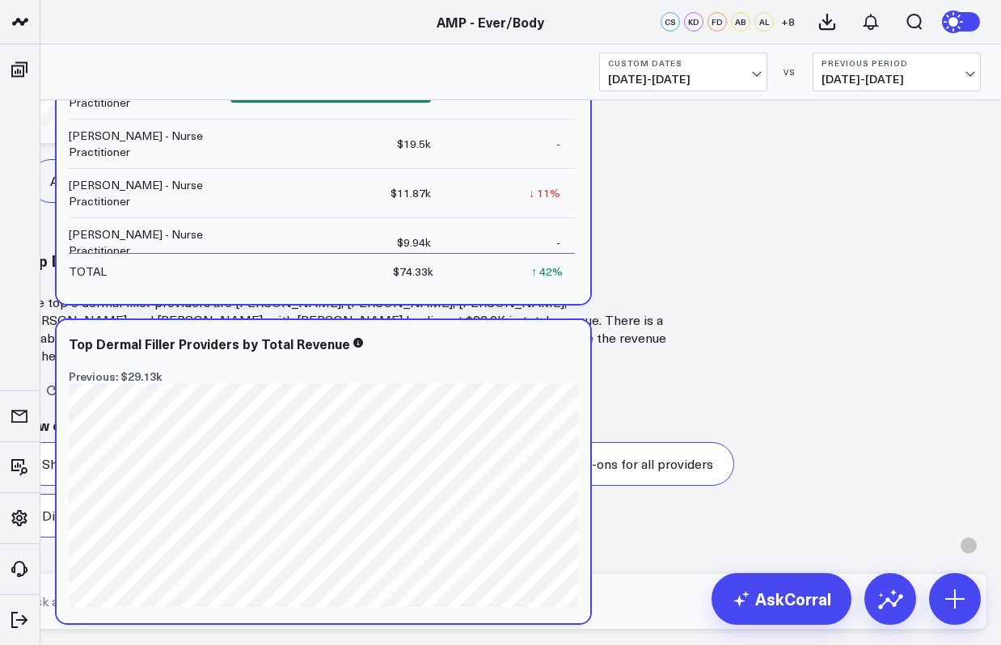
scroll to position [0, 0]
click at [365, 331] on div "Top Dermal Filler Providers by Total Revenue Previous: $29.13k [fontSize:14px l…" at bounding box center [323, 471] width 533 height 303
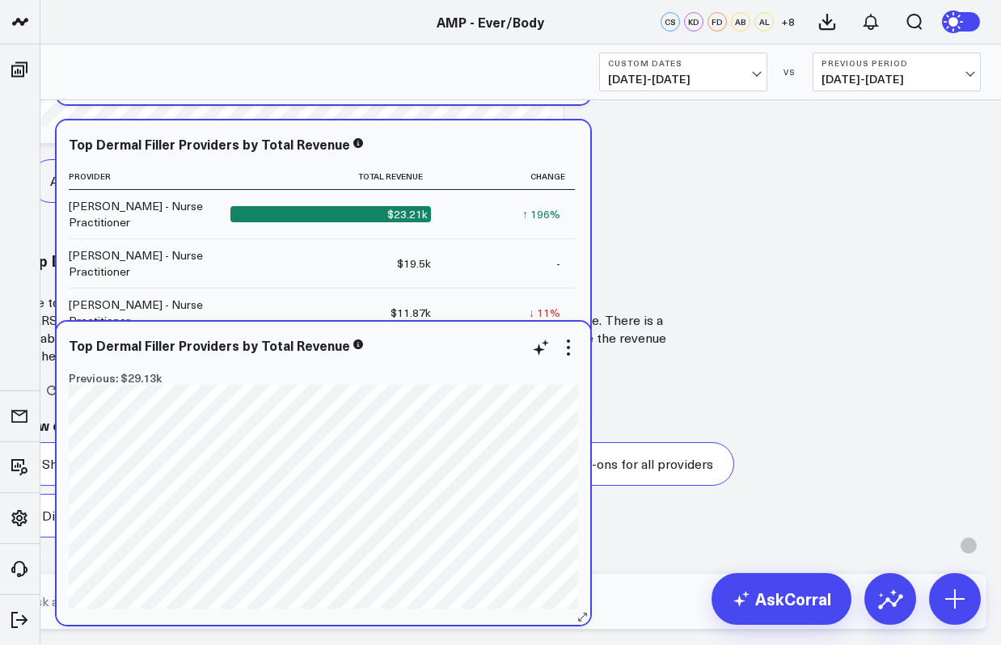
scroll to position [1978, 0]
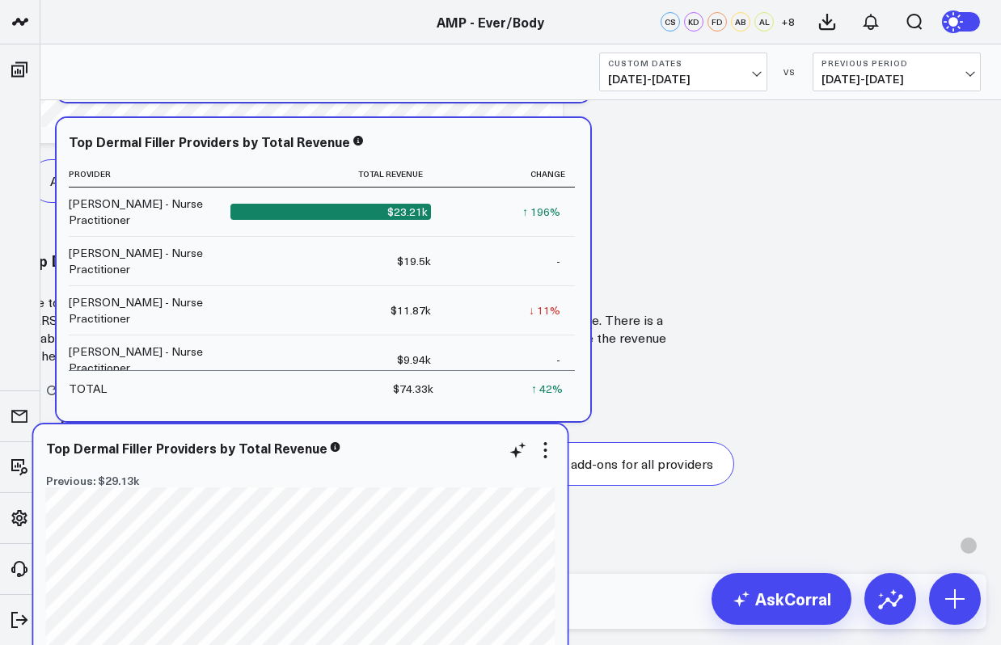
click at [342, 436] on div "Top Dermal Filler Providers by Total Revenue Previous: $29.13k [fontSize:14px l…" at bounding box center [300, 575] width 533 height 303
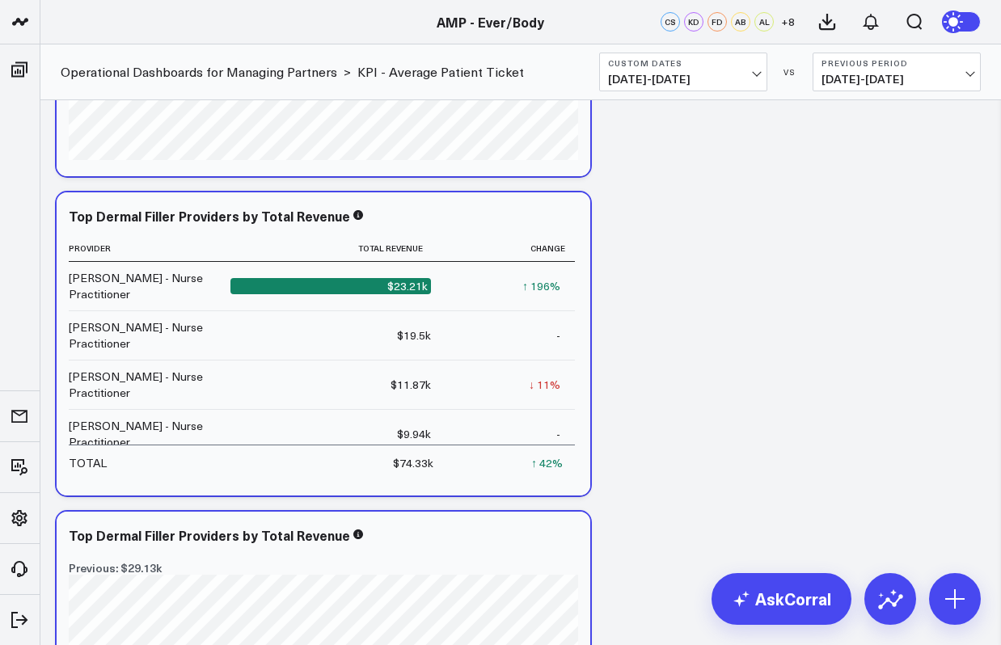
scroll to position [1898, 0]
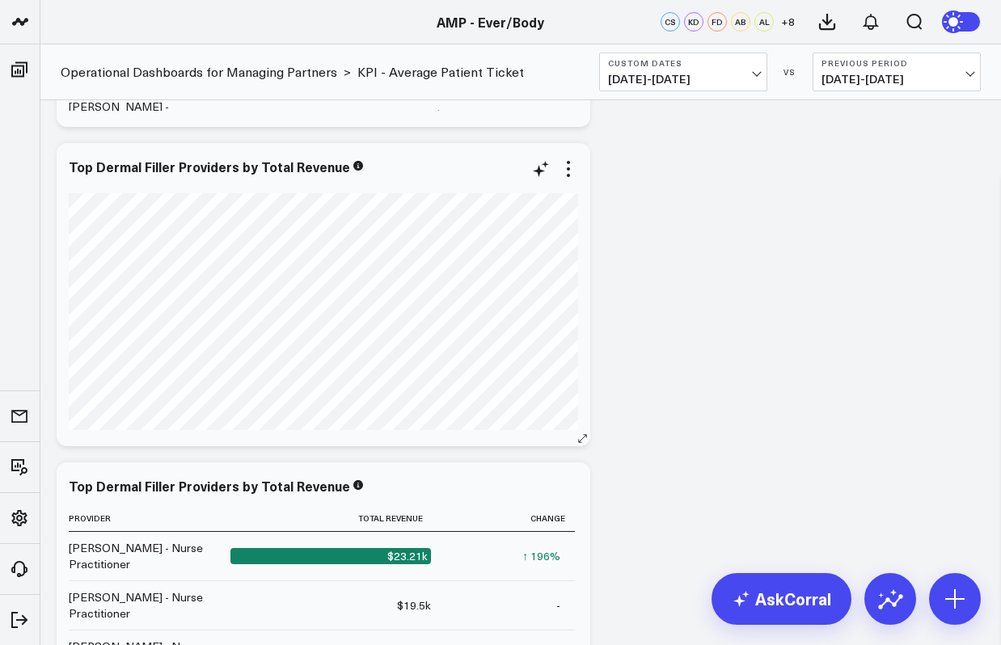
scroll to position [1602, 0]
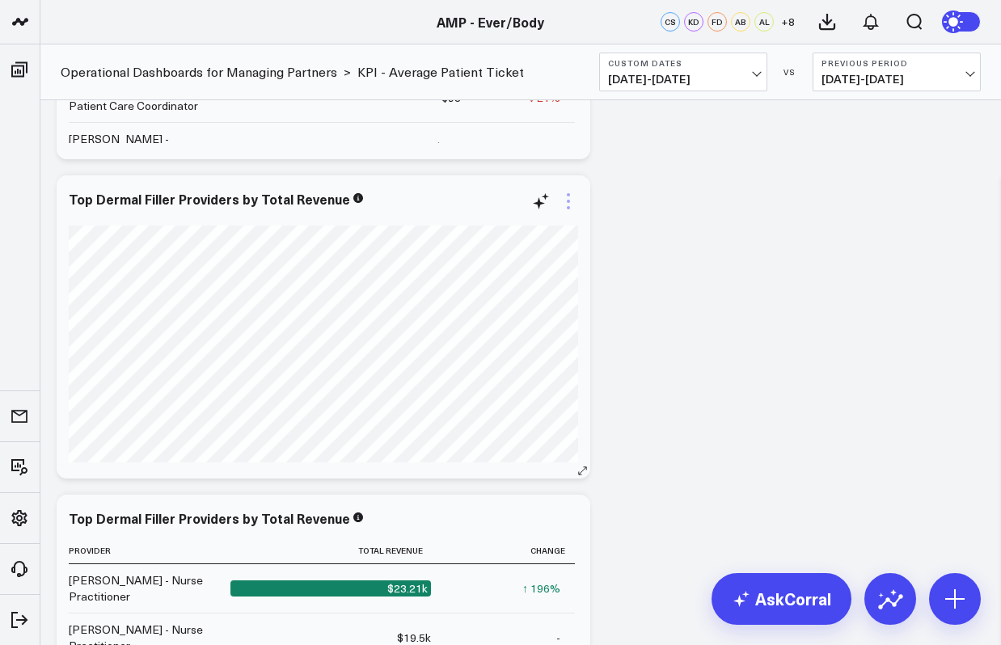
click at [578, 203] on icon at bounding box center [567, 201] width 19 height 19
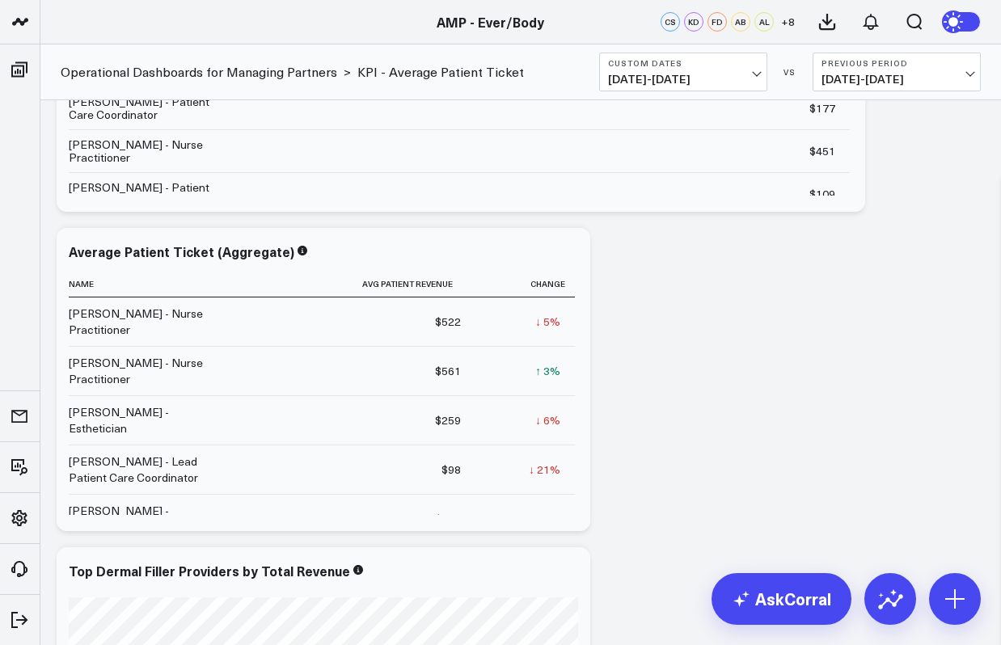
scroll to position [1235, 0]
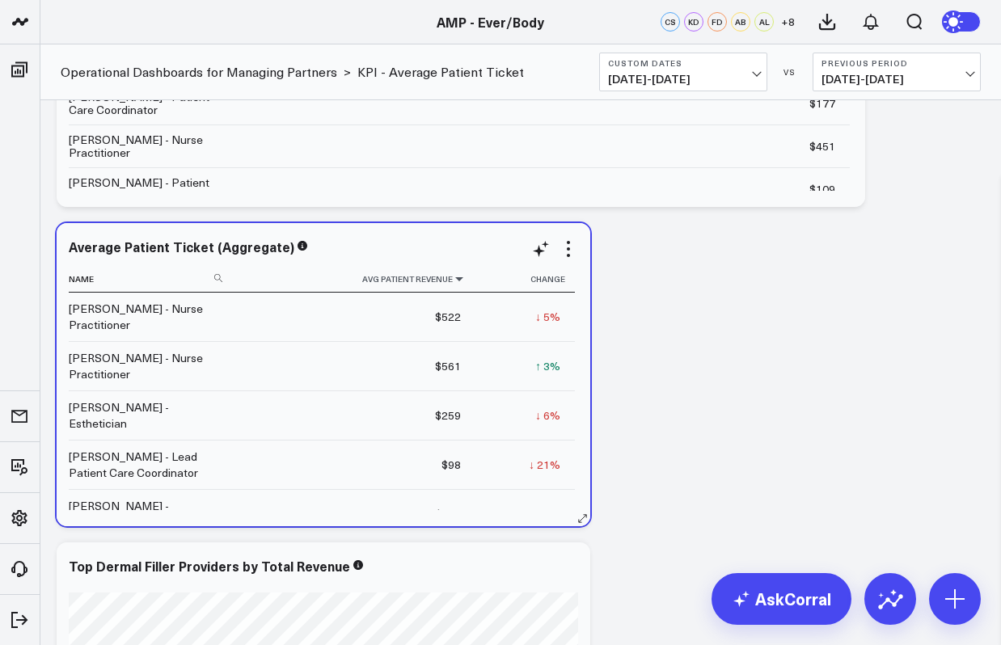
click at [458, 284] on icon at bounding box center [459, 279] width 13 height 10
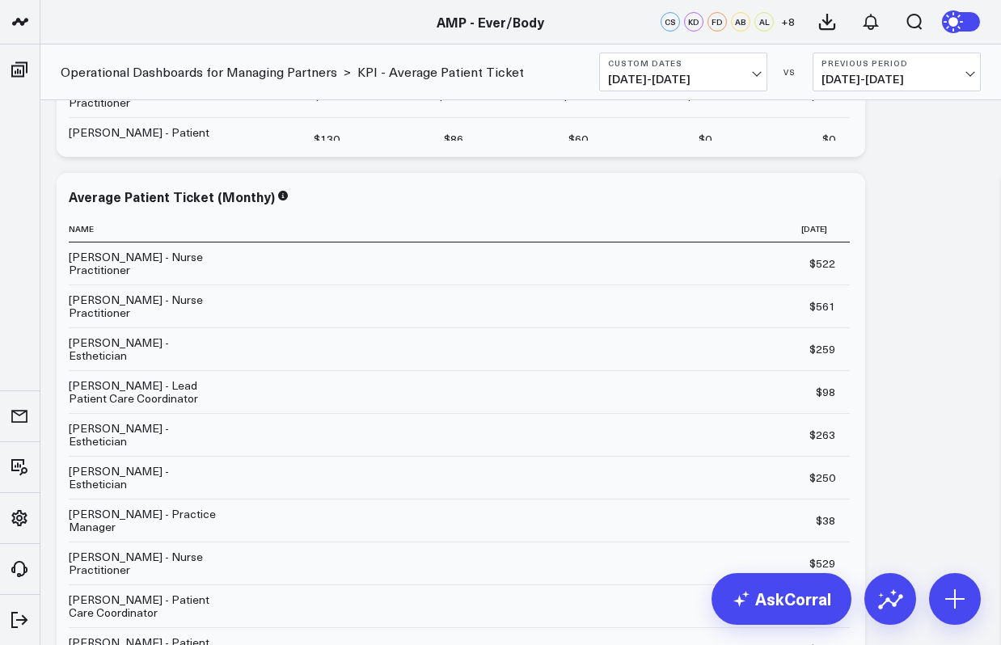
scroll to position [654, 0]
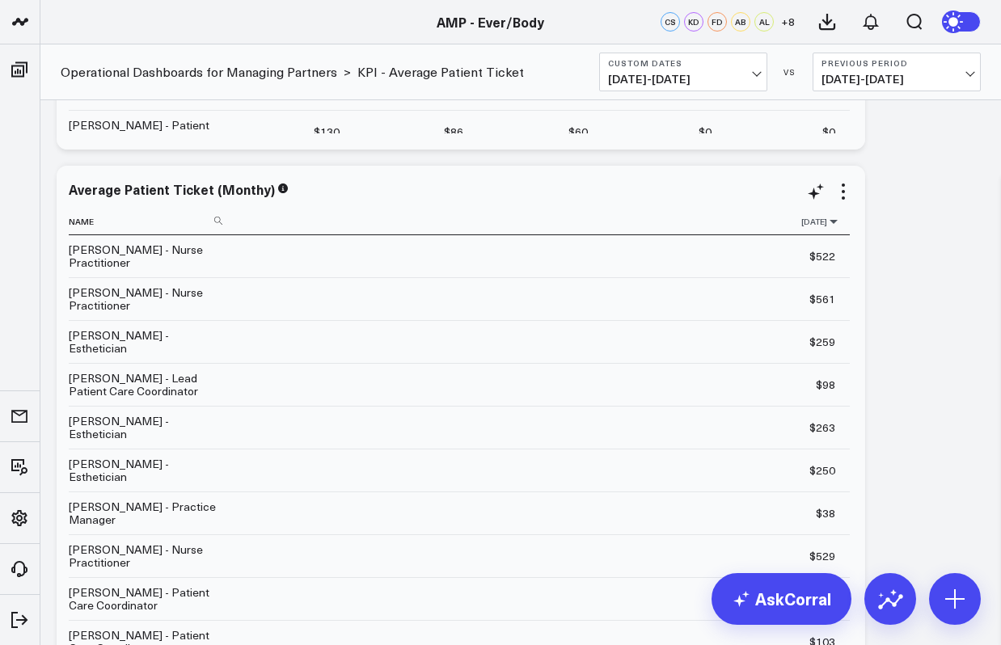
click at [829, 226] on icon at bounding box center [833, 222] width 13 height 10
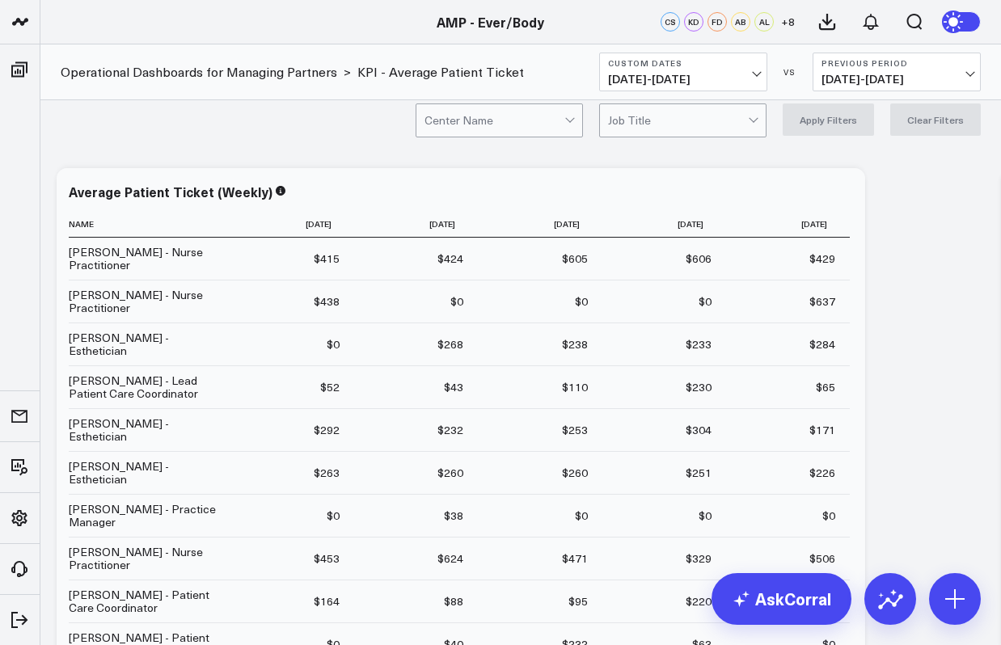
scroll to position [0, 0]
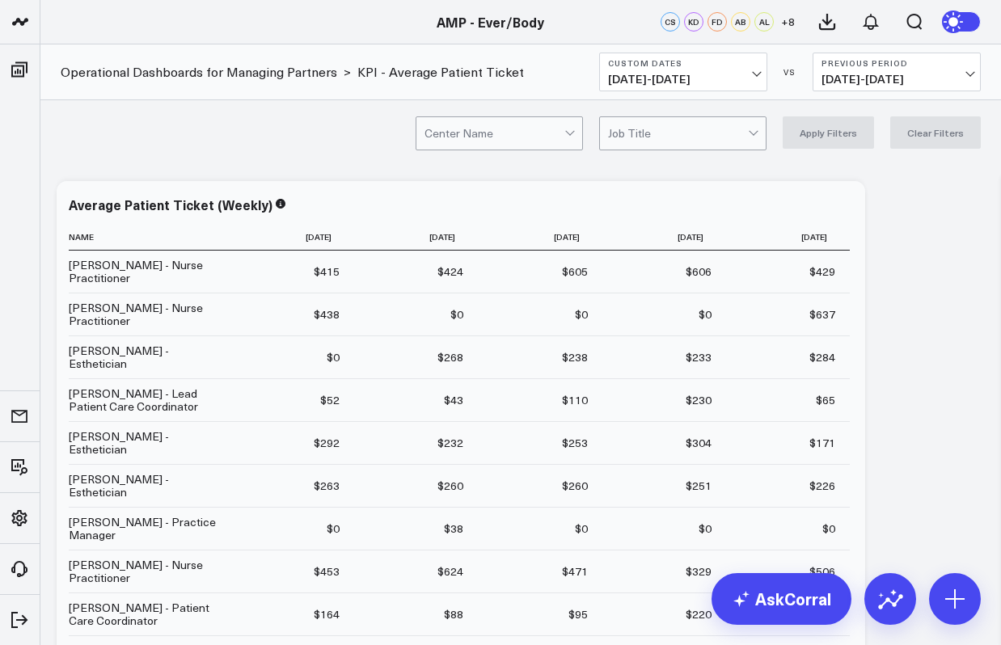
click at [320, 378] on td "$52 Previous $0" at bounding box center [292, 399] width 124 height 43
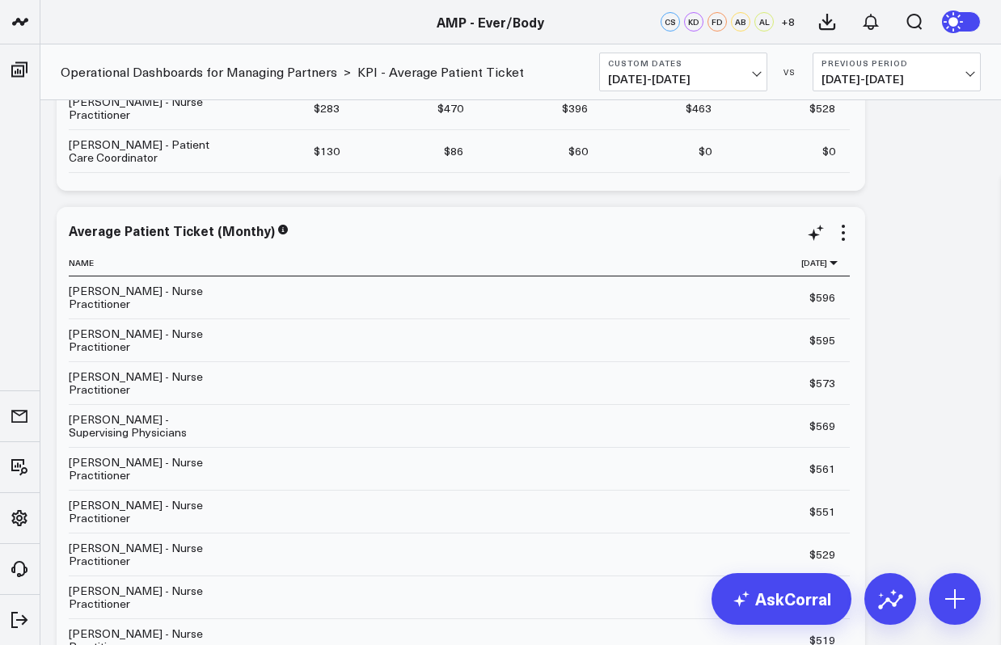
scroll to position [31, 0]
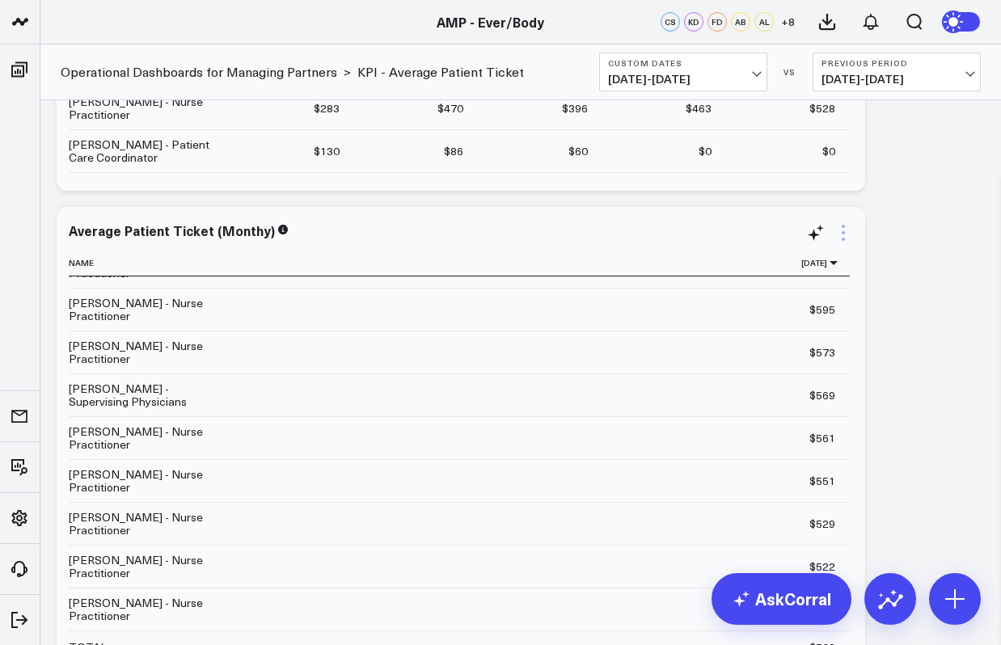
click at [845, 241] on icon at bounding box center [842, 239] width 3 height 3
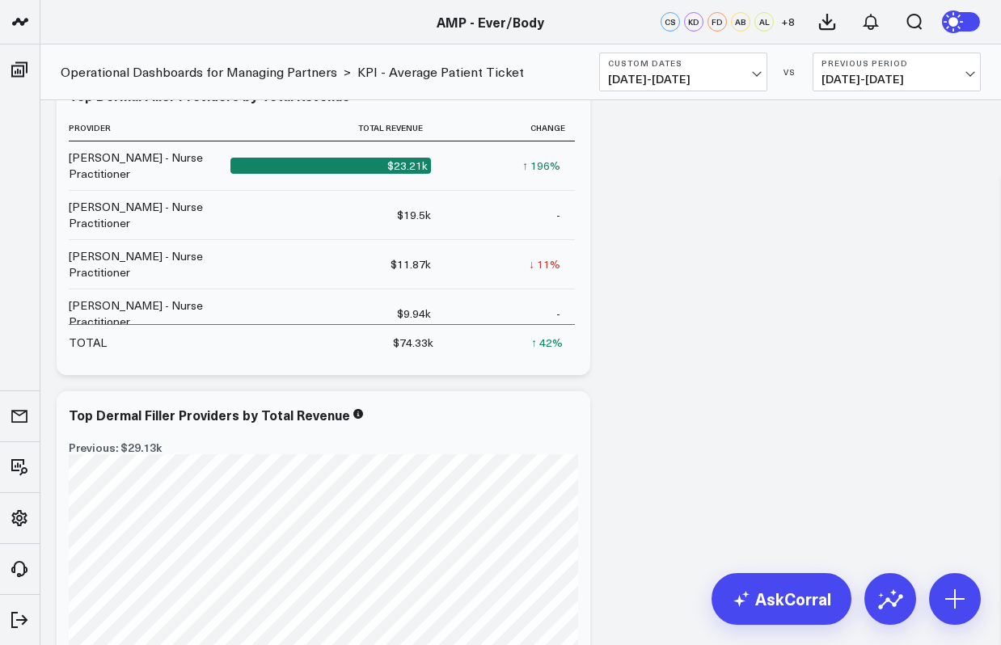
scroll to position [1886, 0]
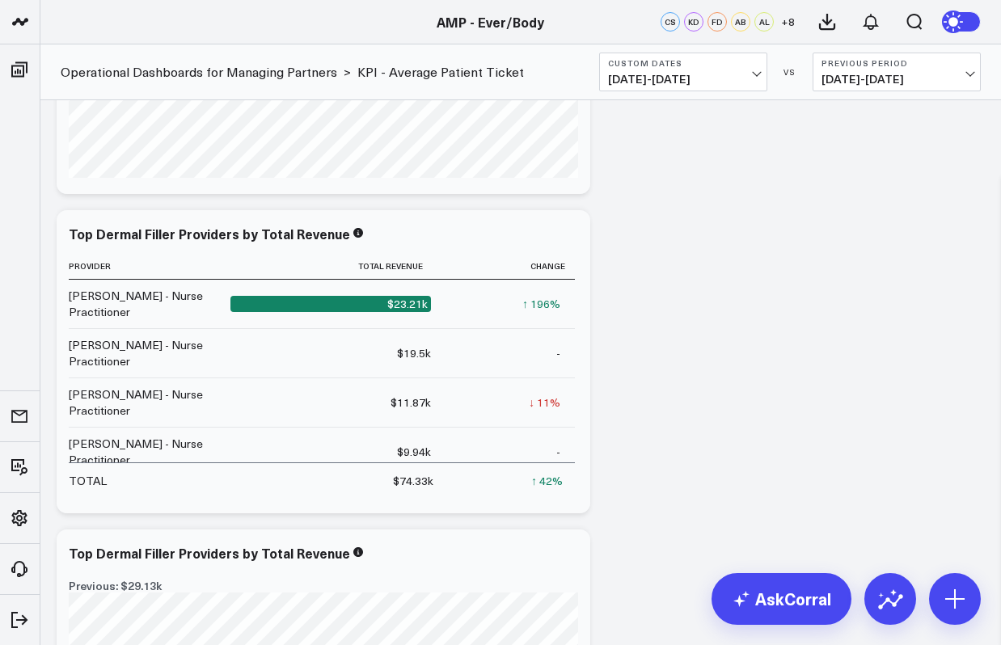
click at [731, 597] on link "AskCorral" at bounding box center [781, 599] width 140 height 52
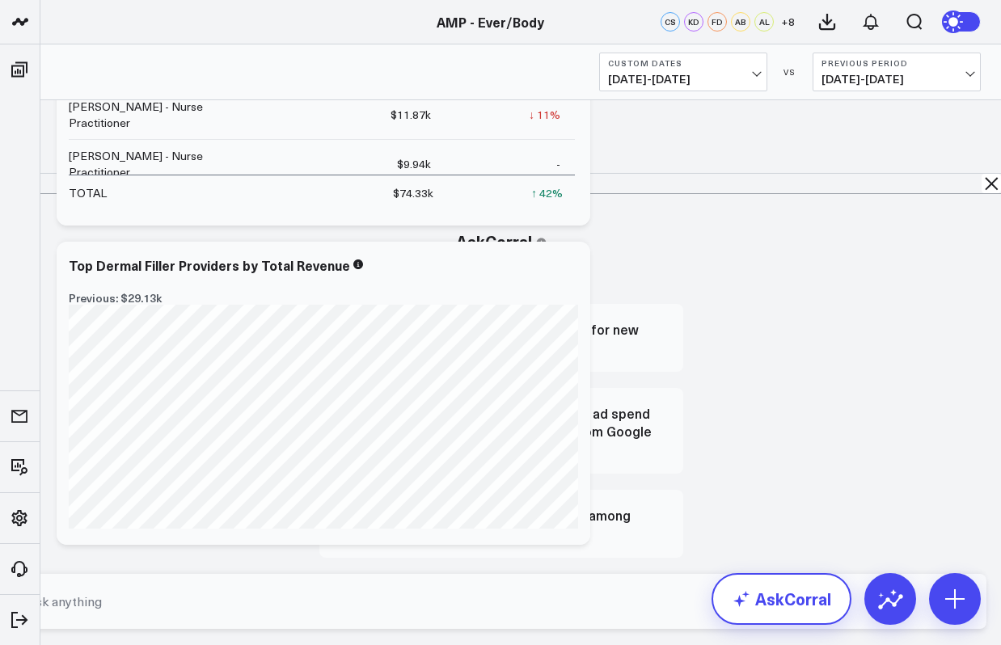
scroll to position [2183, 0]
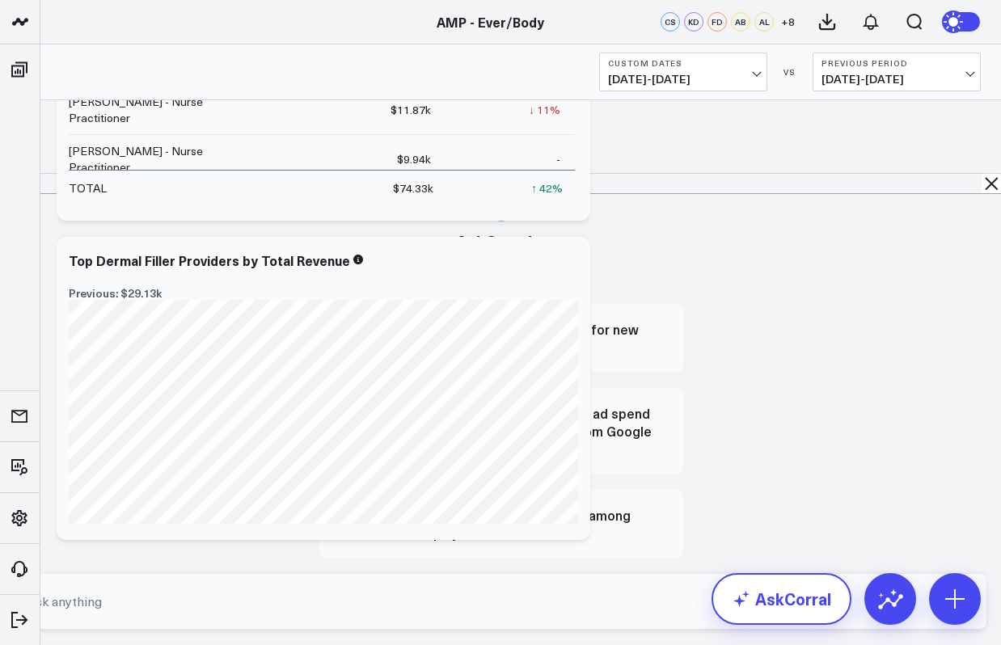
click at [731, 597] on textarea at bounding box center [487, 601] width 929 height 29
type textarea "show the growth in Dermal filler sales from July to August"
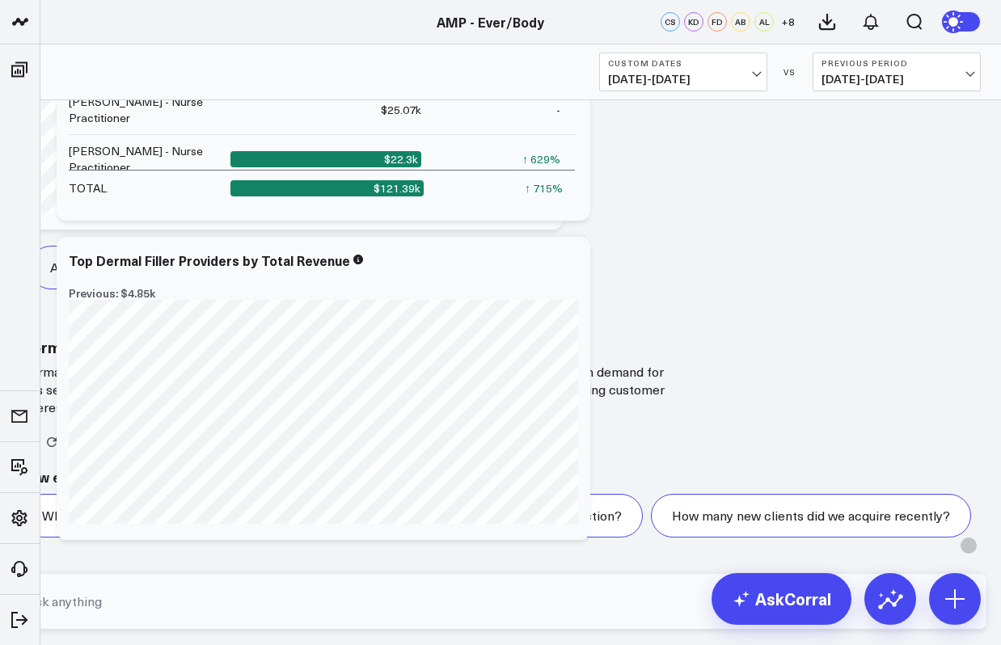
scroll to position [1666, 0]
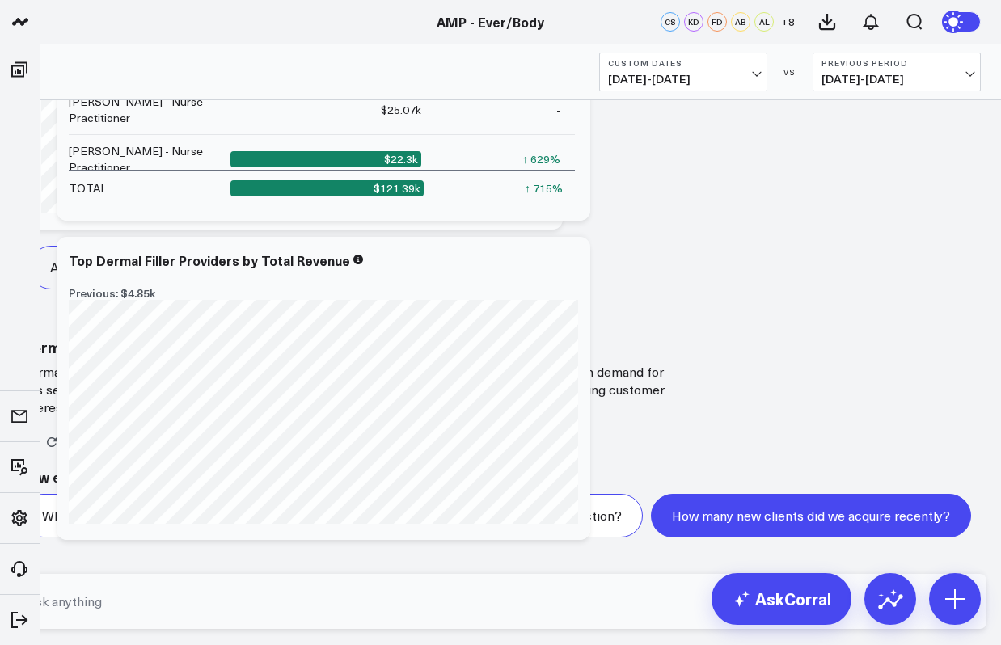
click at [727, 537] on button "How many new clients did we acquire recently?" at bounding box center [811, 516] width 320 height 44
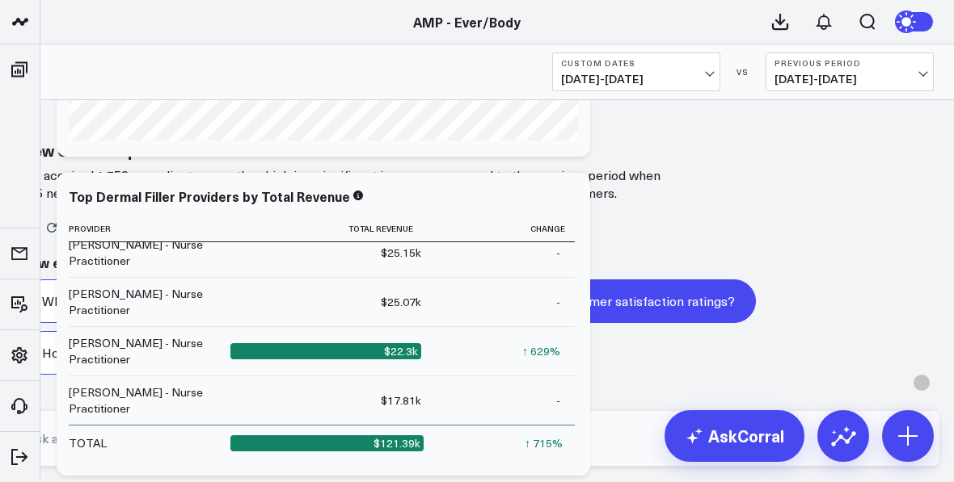
scroll to position [2876, 0]
